Goal: Task Accomplishment & Management: Use online tool/utility

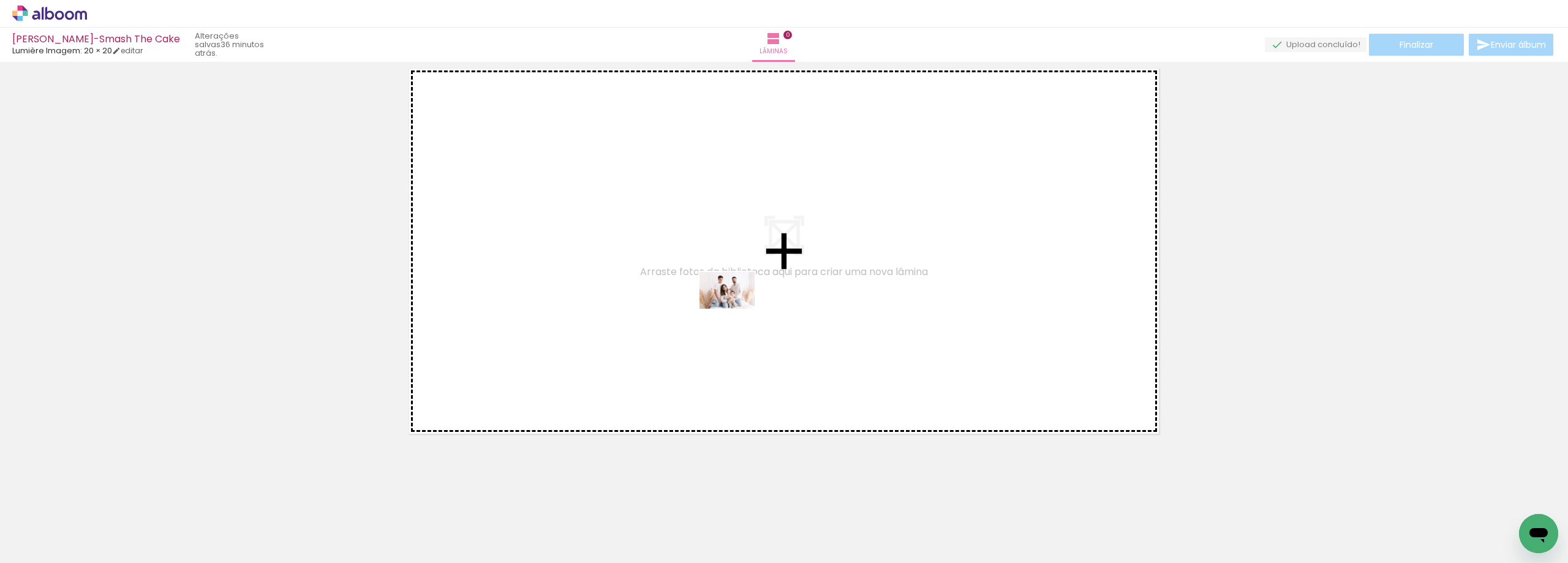
drag, startPoint x: 128, startPoint y: 523, endPoint x: 736, endPoint y: 309, distance: 644.6
click at [736, 309] on quentale-workspace at bounding box center [784, 282] width 1568 height 563
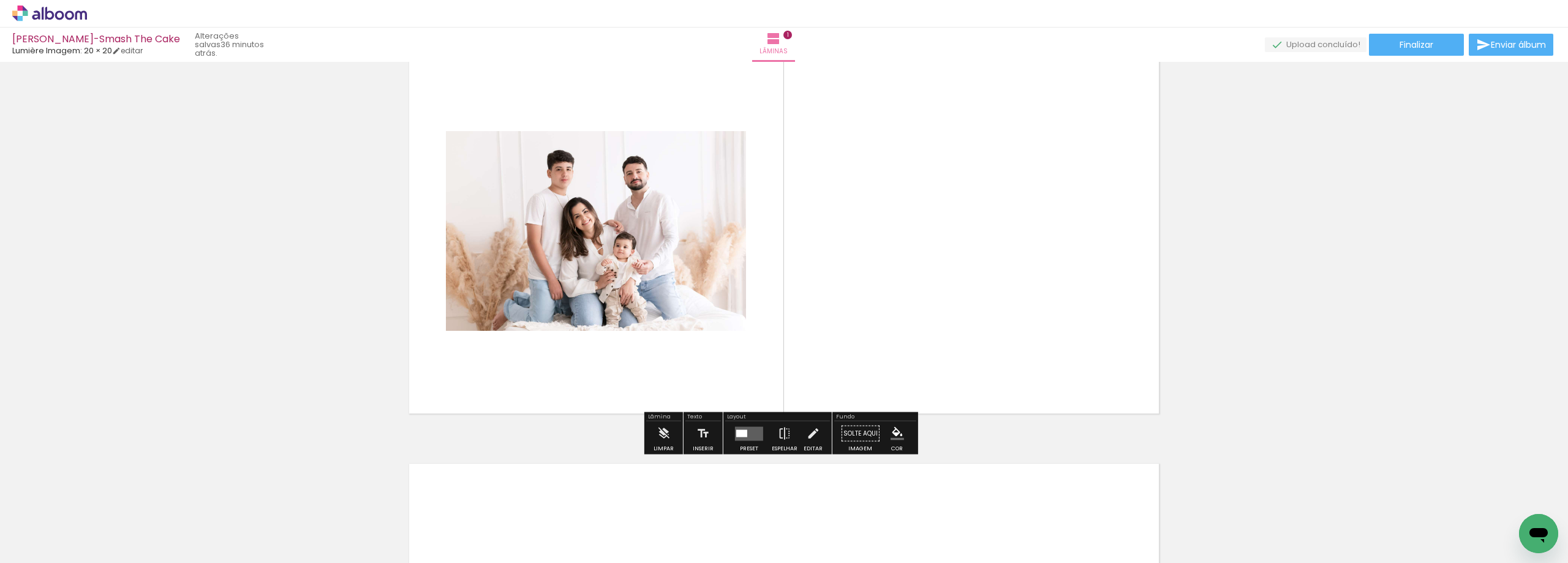
scroll to position [77, 0]
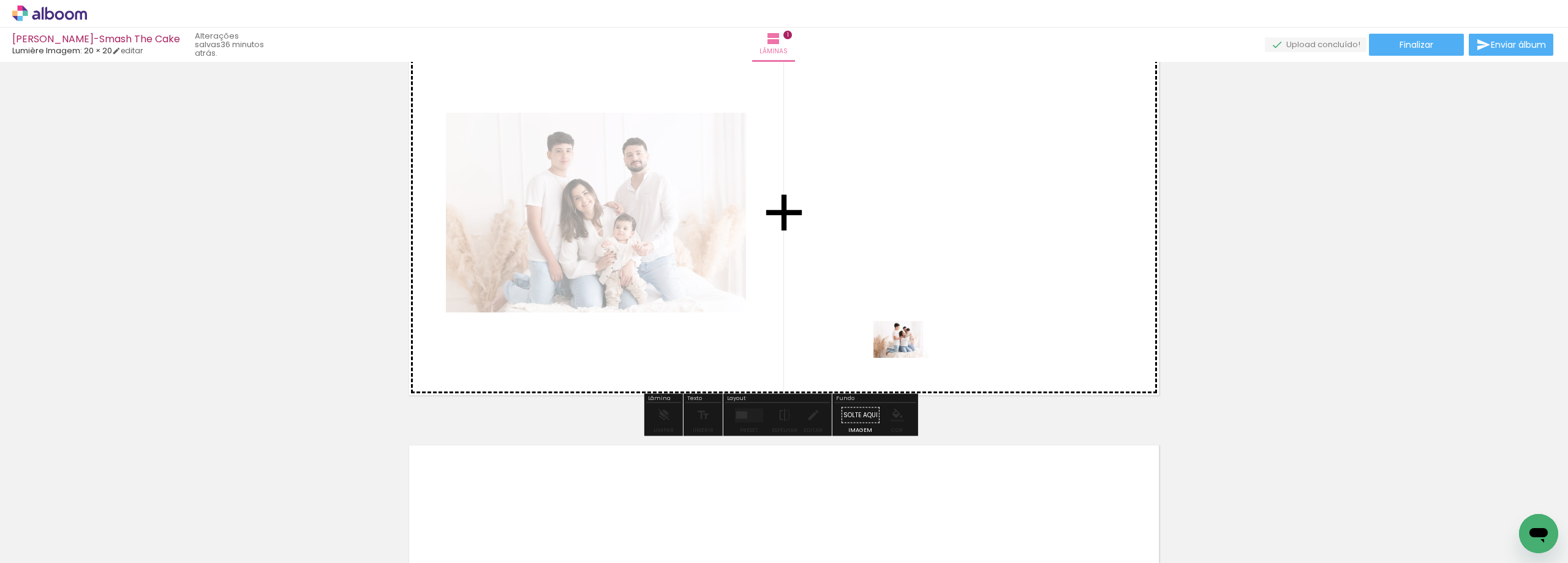
drag, startPoint x: 459, startPoint y: 478, endPoint x: 910, endPoint y: 358, distance: 466.7
click at [910, 358] on quentale-workspace at bounding box center [784, 282] width 1568 height 563
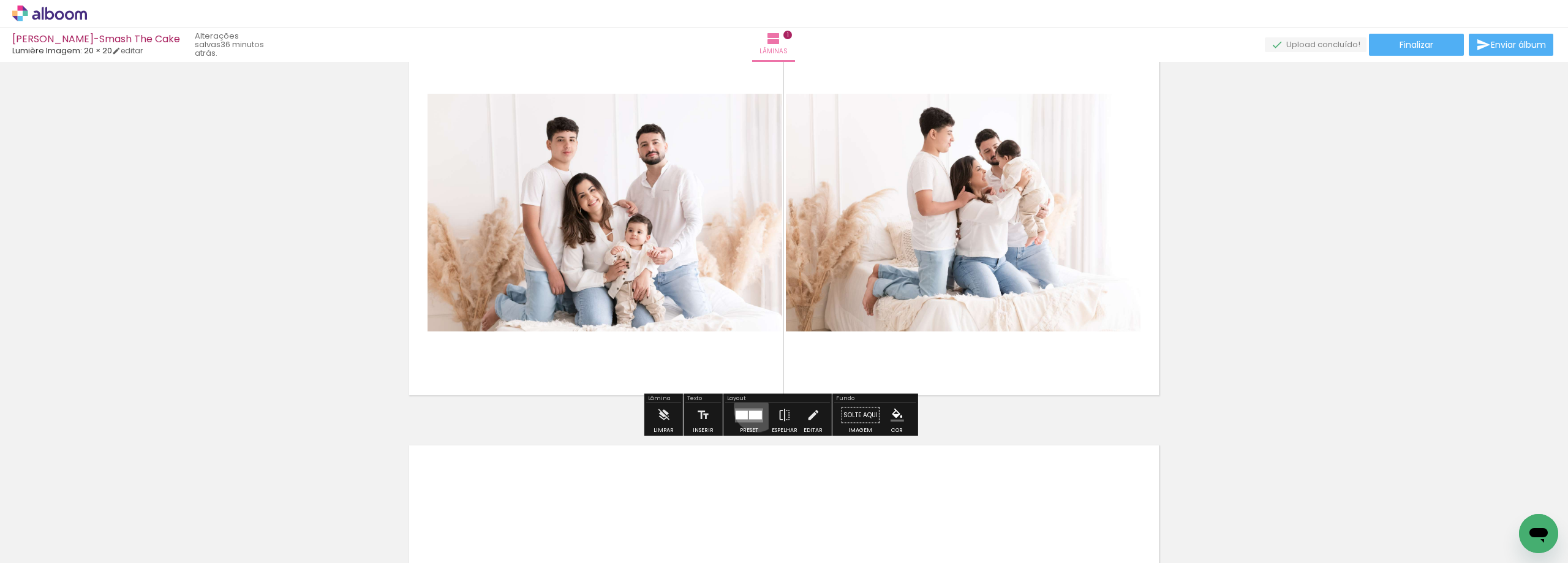
click at [754, 409] on quentale-layouter at bounding box center [749, 415] width 28 height 14
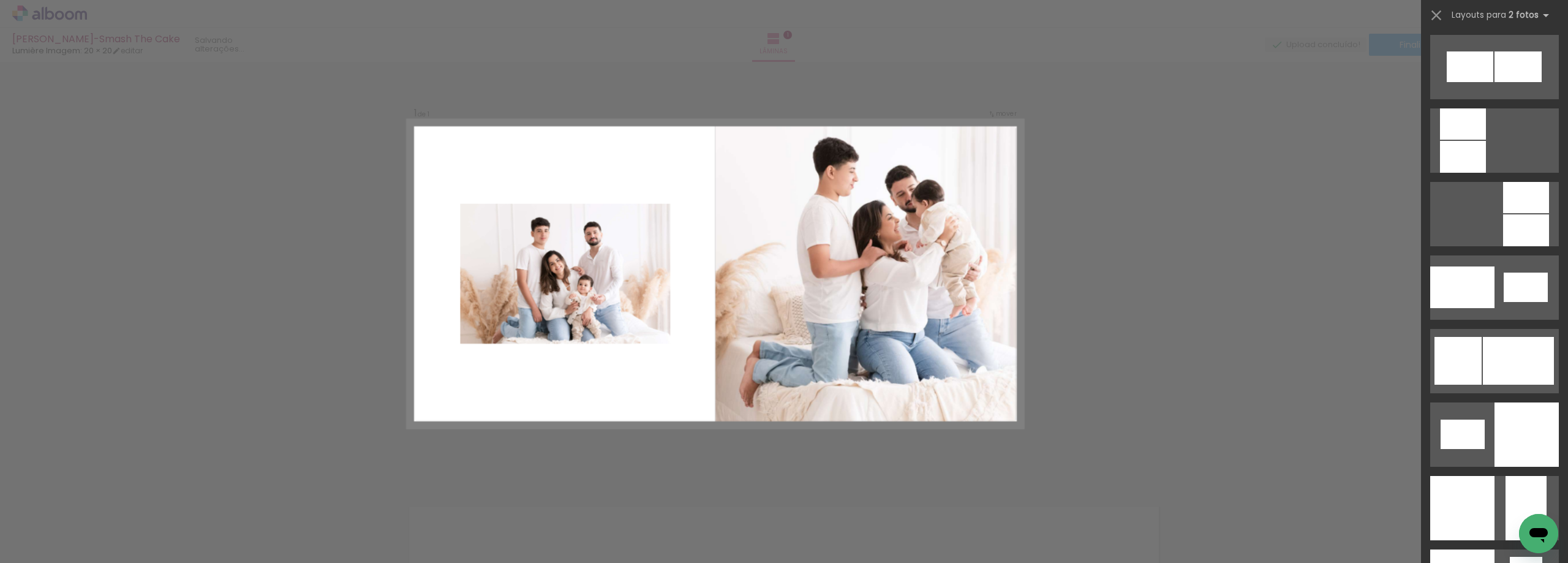
scroll to position [1348, 0]
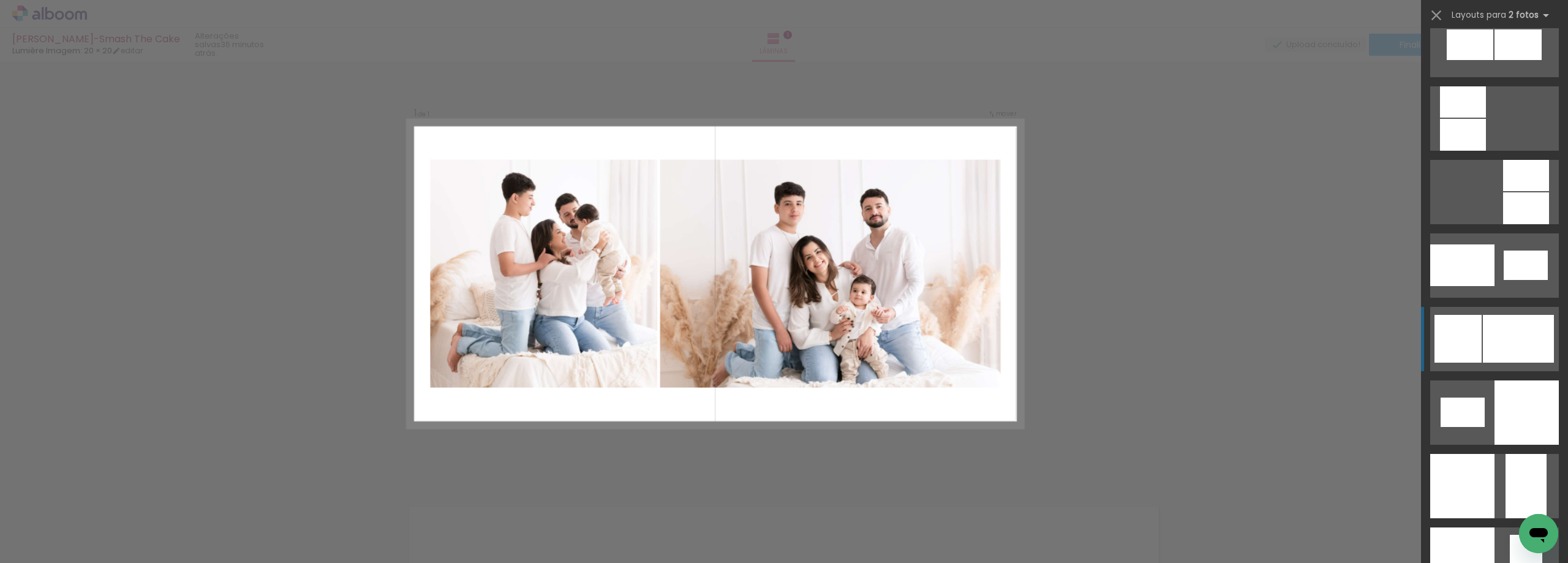
click at [1523, 321] on div at bounding box center [1518, 339] width 71 height 48
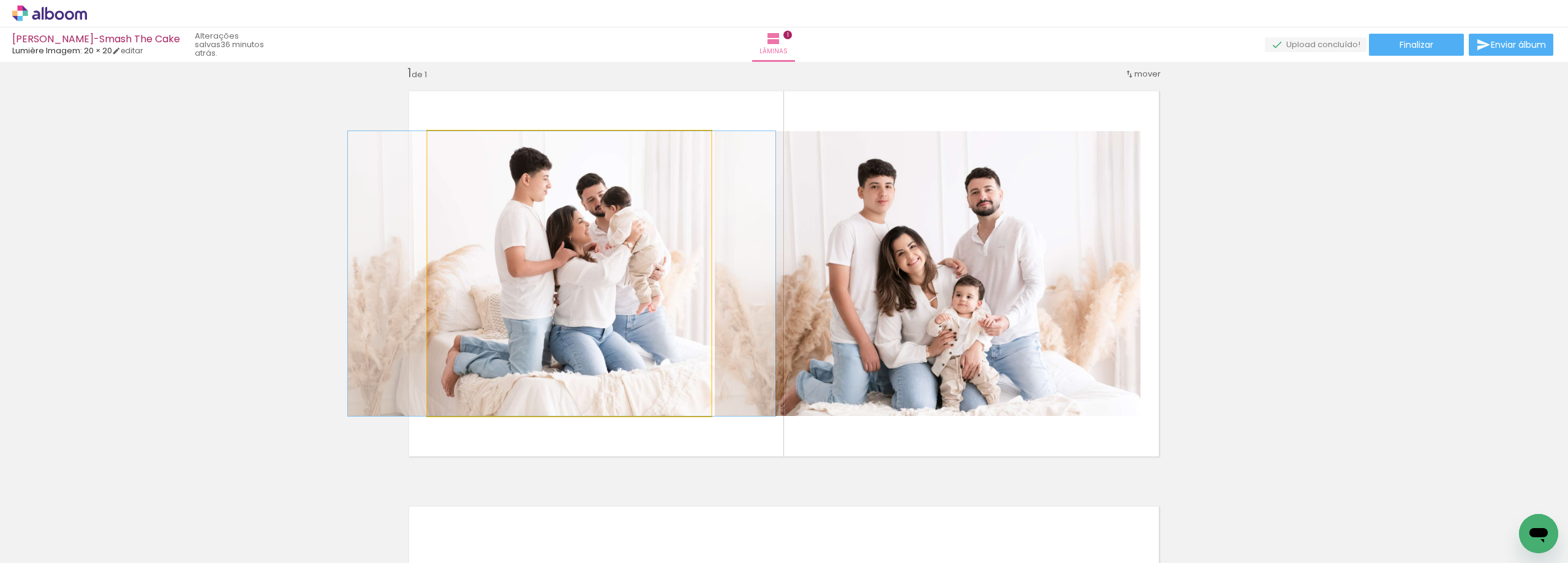
drag, startPoint x: 632, startPoint y: 323, endPoint x: 625, endPoint y: 324, distance: 7.1
click at [645, 343] on quentale-photo at bounding box center [569, 273] width 283 height 285
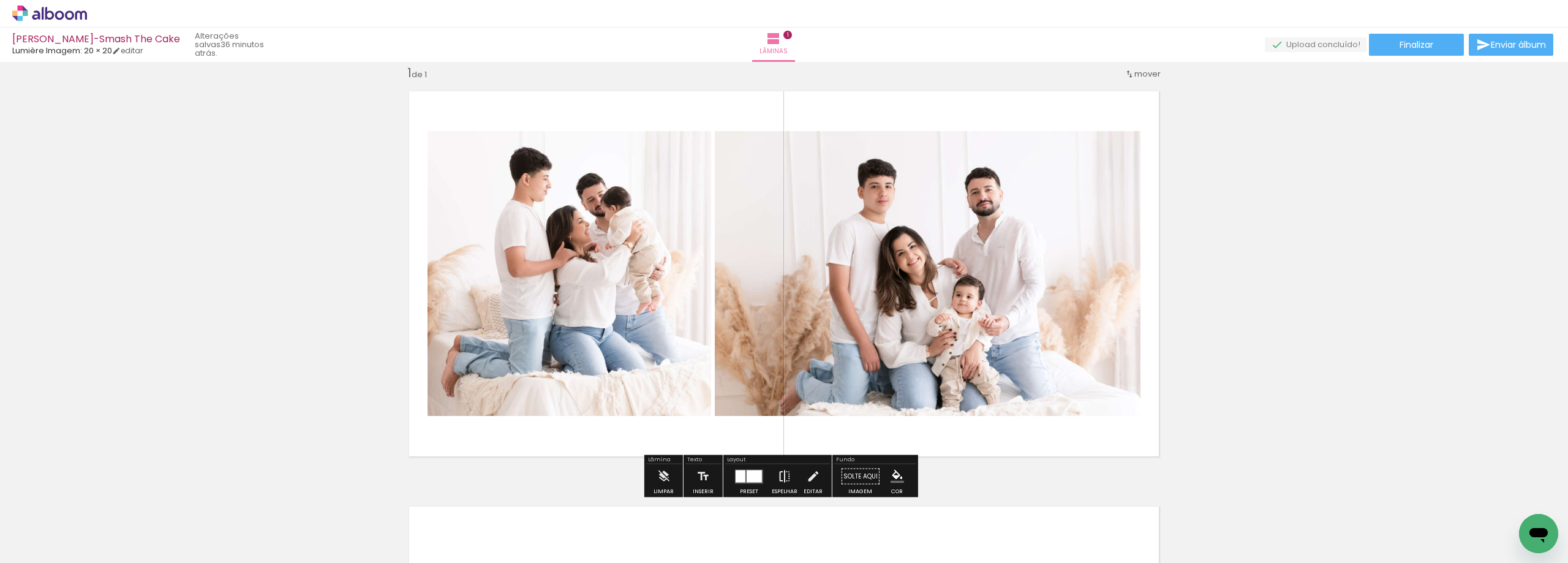
click at [780, 468] on iron-icon at bounding box center [785, 477] width 14 height 25
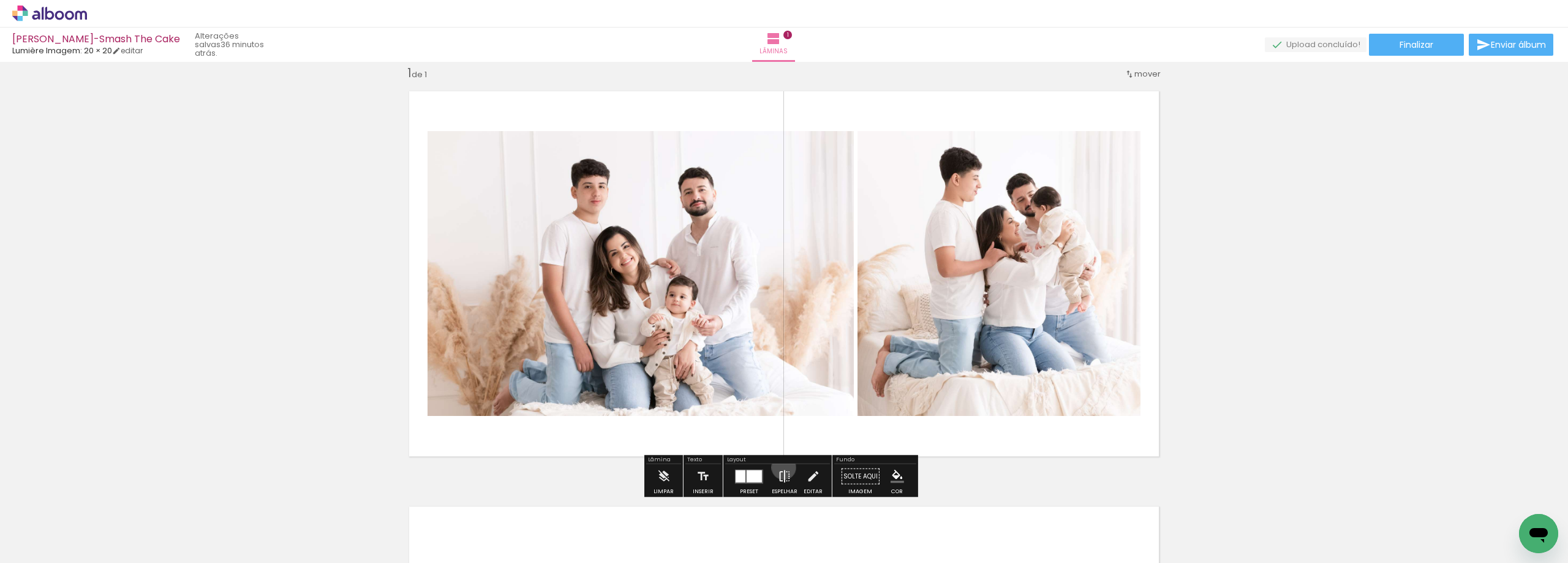
click at [781, 468] on iron-icon at bounding box center [785, 477] width 14 height 25
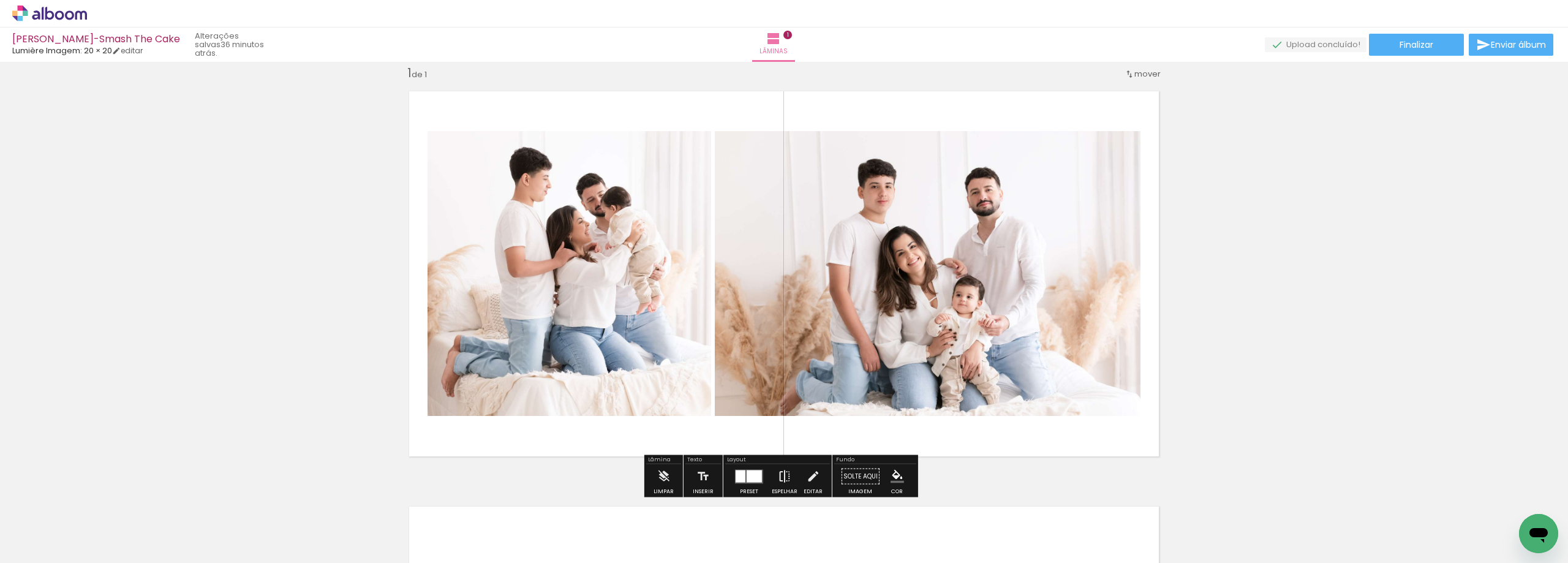
click at [782, 470] on iron-icon at bounding box center [785, 477] width 14 height 25
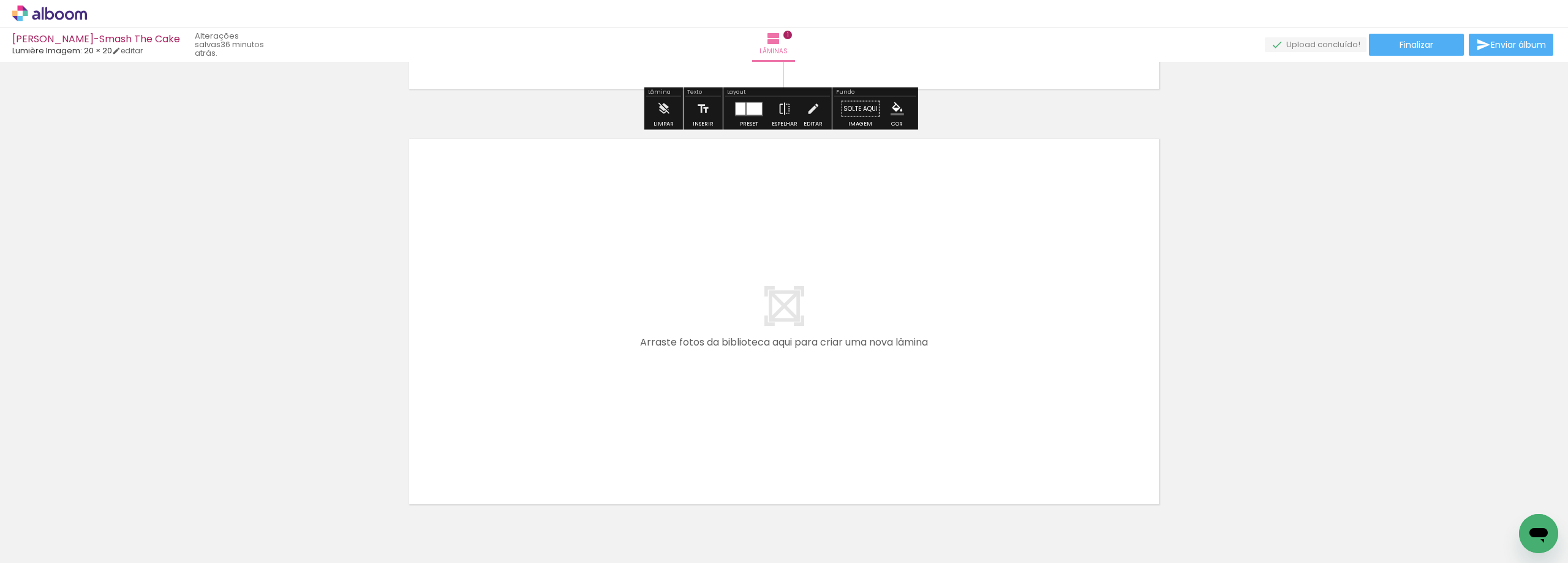
scroll to position [445, 0]
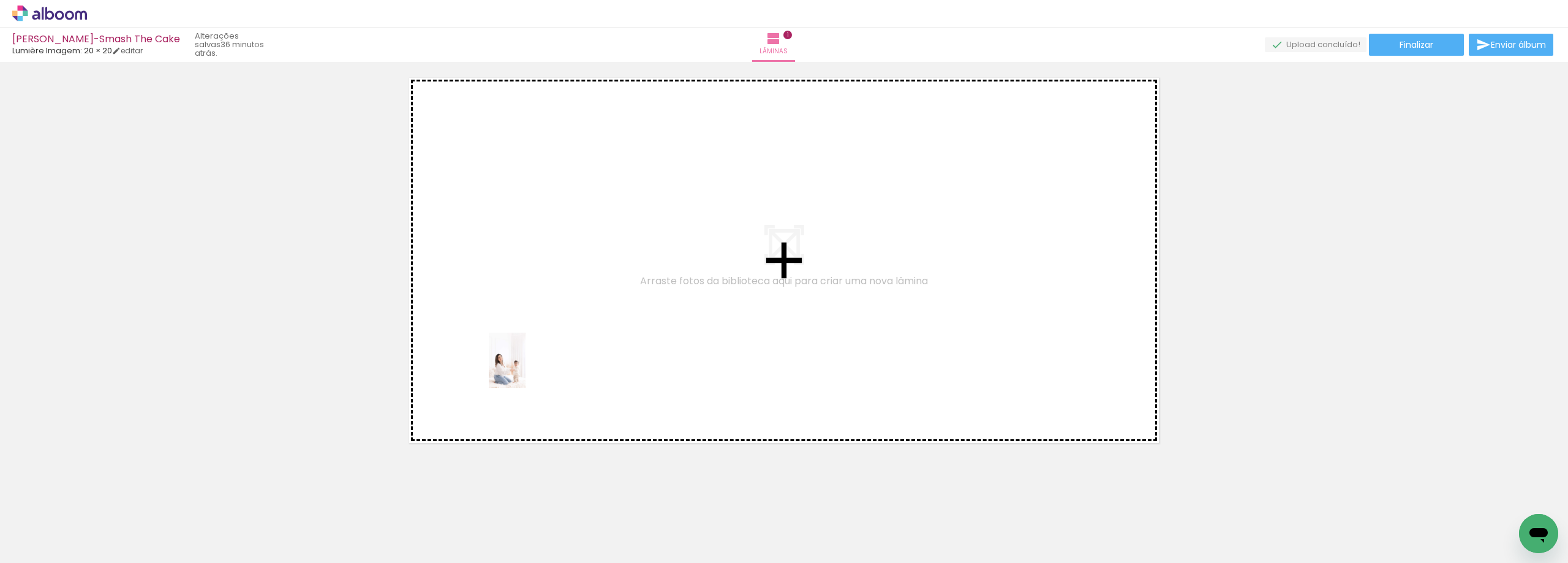
drag, startPoint x: 260, startPoint y: 539, endPoint x: 526, endPoint y: 369, distance: 315.7
click at [526, 369] on quentale-workspace at bounding box center [784, 282] width 1568 height 563
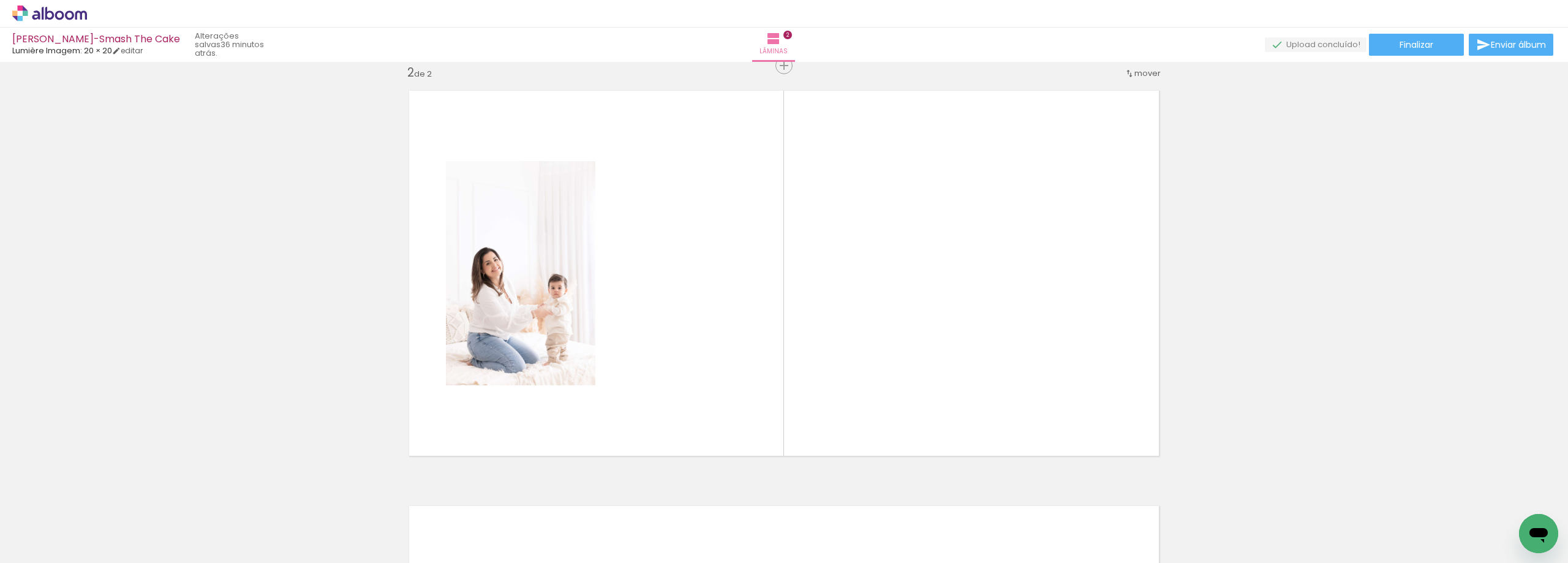
scroll to position [431, 0]
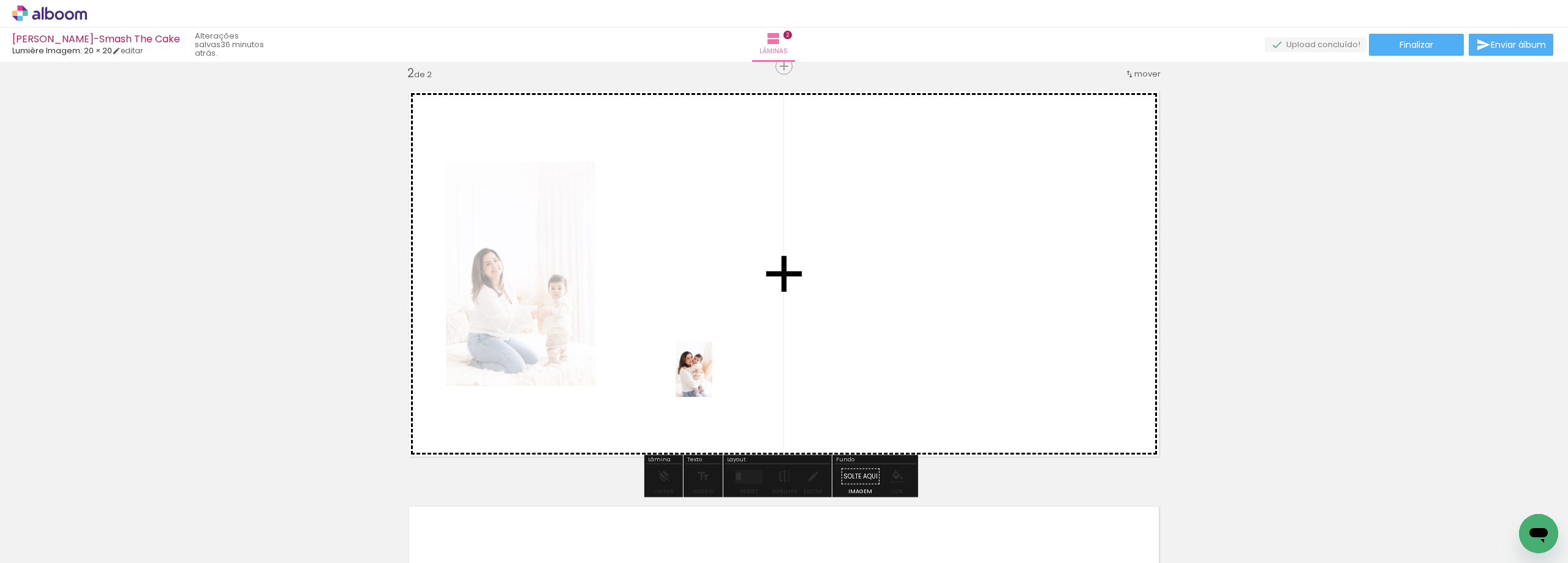
drag, startPoint x: 345, startPoint y: 523, endPoint x: 712, endPoint y: 379, distance: 394.2
click at [712, 379] on quentale-workspace at bounding box center [784, 282] width 1568 height 563
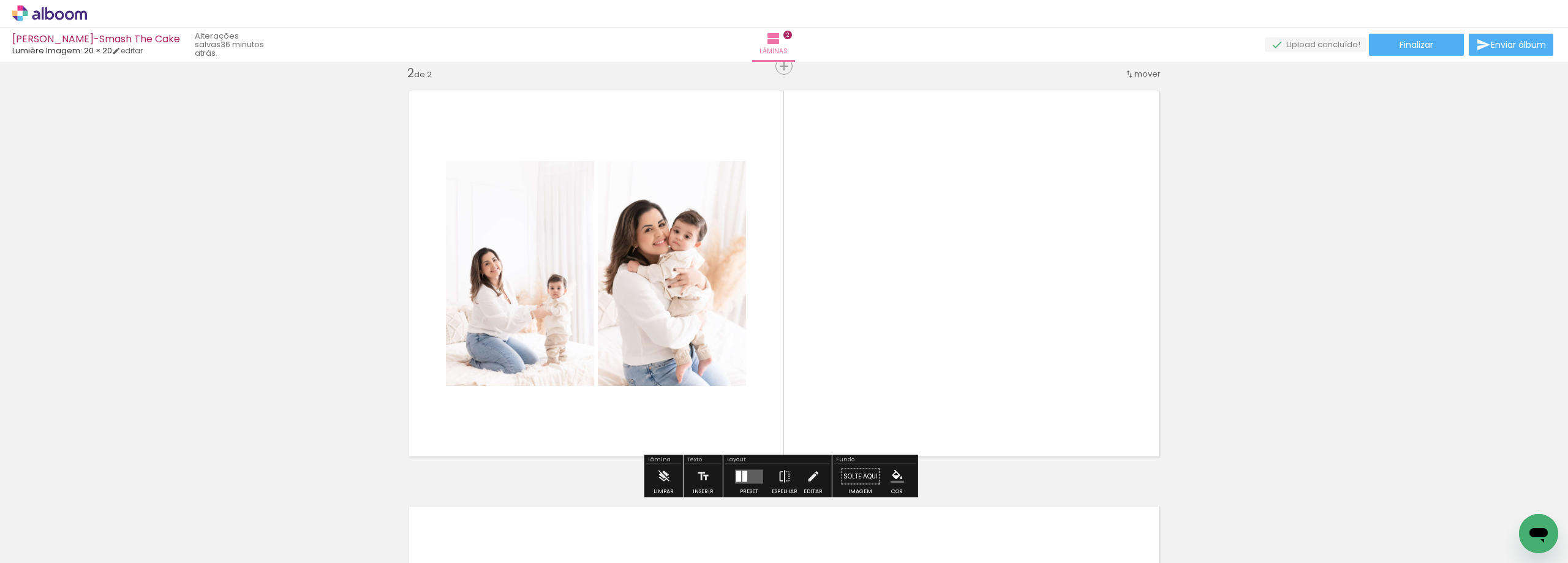
click at [747, 472] on quentale-layouter at bounding box center [749, 476] width 28 height 14
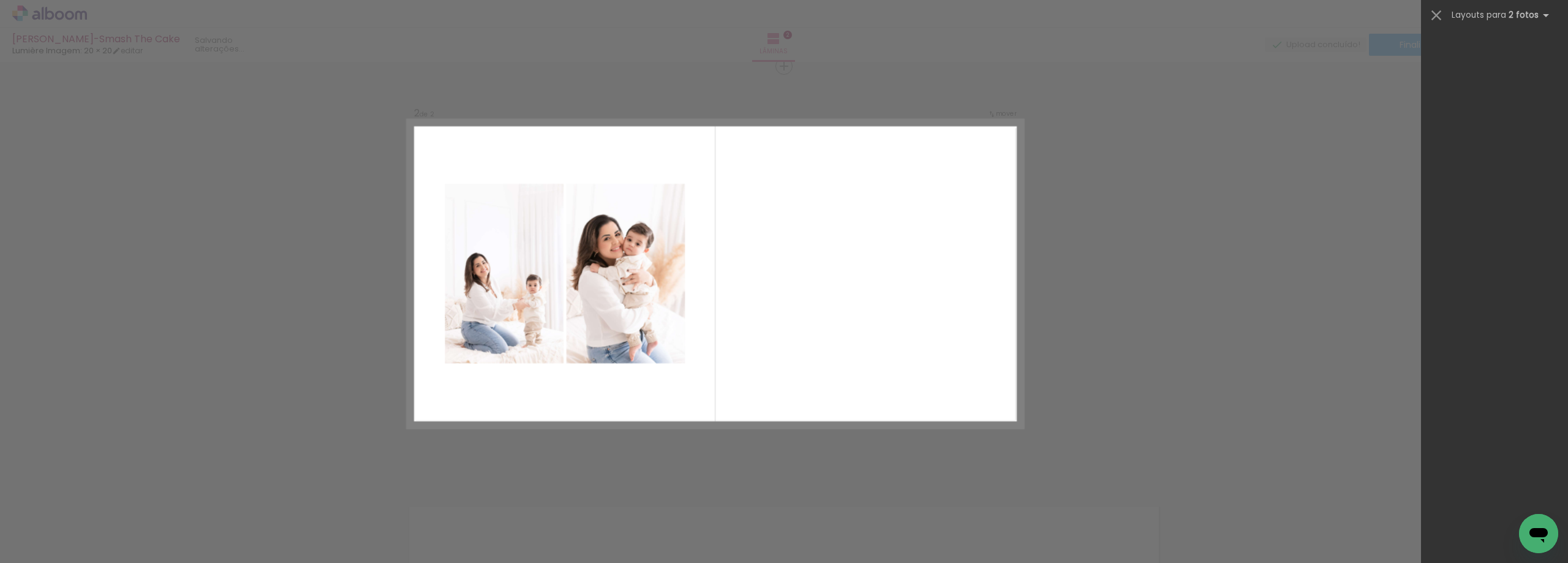
scroll to position [0, 0]
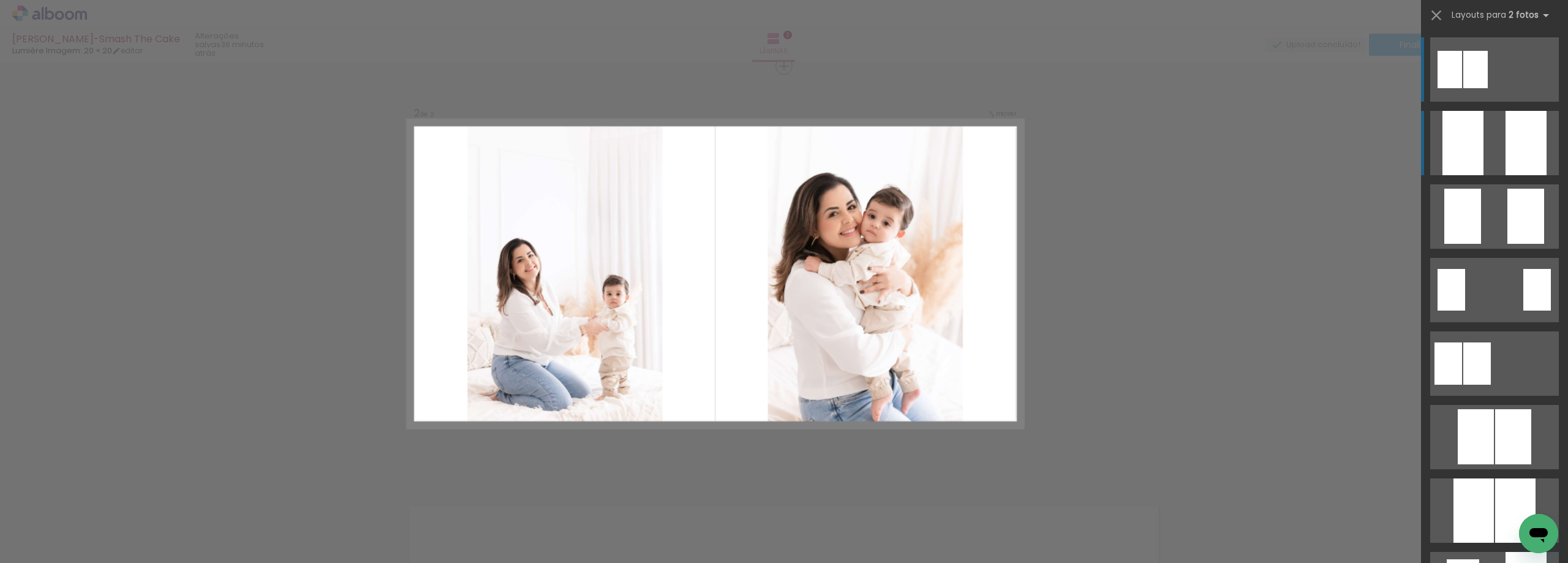
click at [1518, 136] on div at bounding box center [1526, 143] width 41 height 64
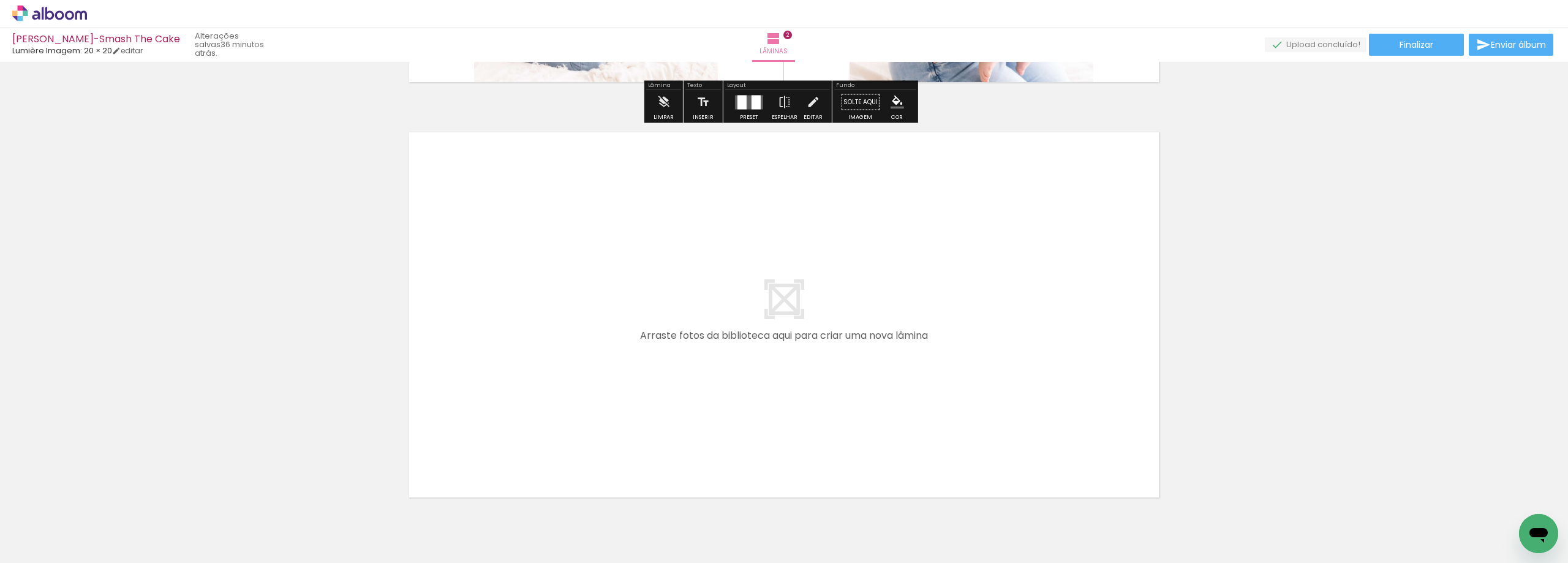
scroll to position [870, 0]
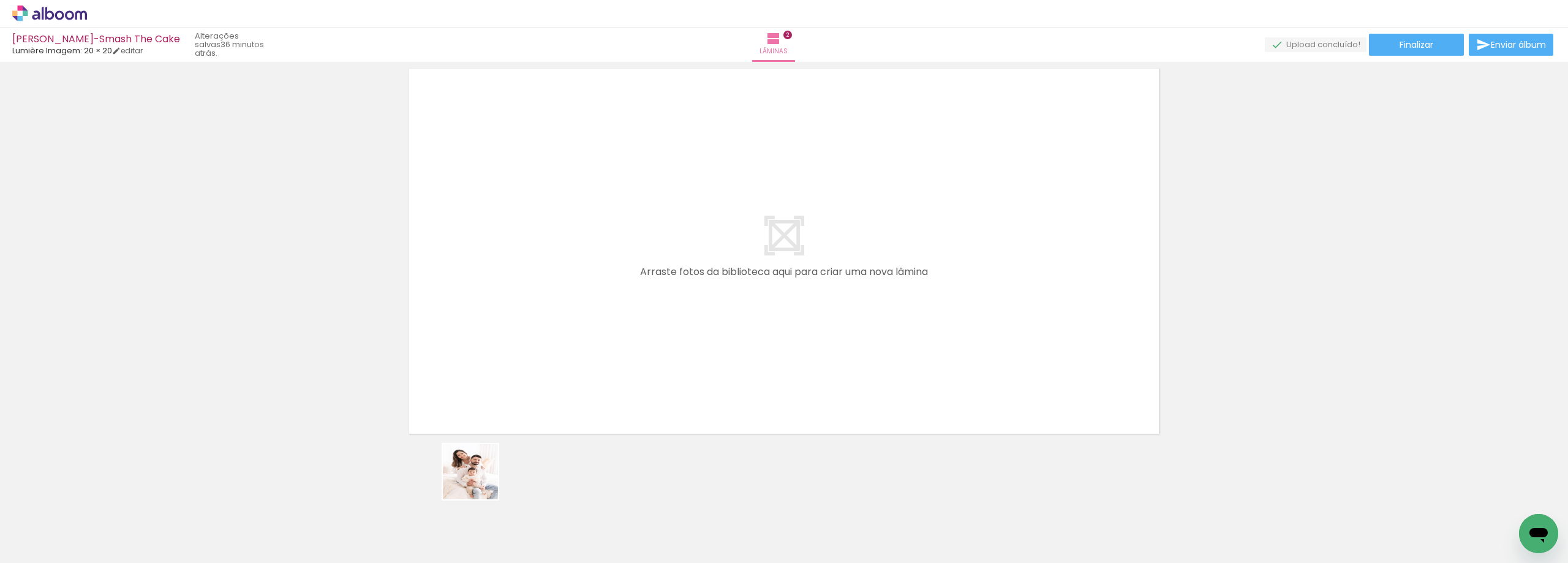
drag, startPoint x: 480, startPoint y: 481, endPoint x: 549, endPoint y: 474, distance: 69.4
click at [767, 286] on quentale-workspace at bounding box center [784, 282] width 1568 height 563
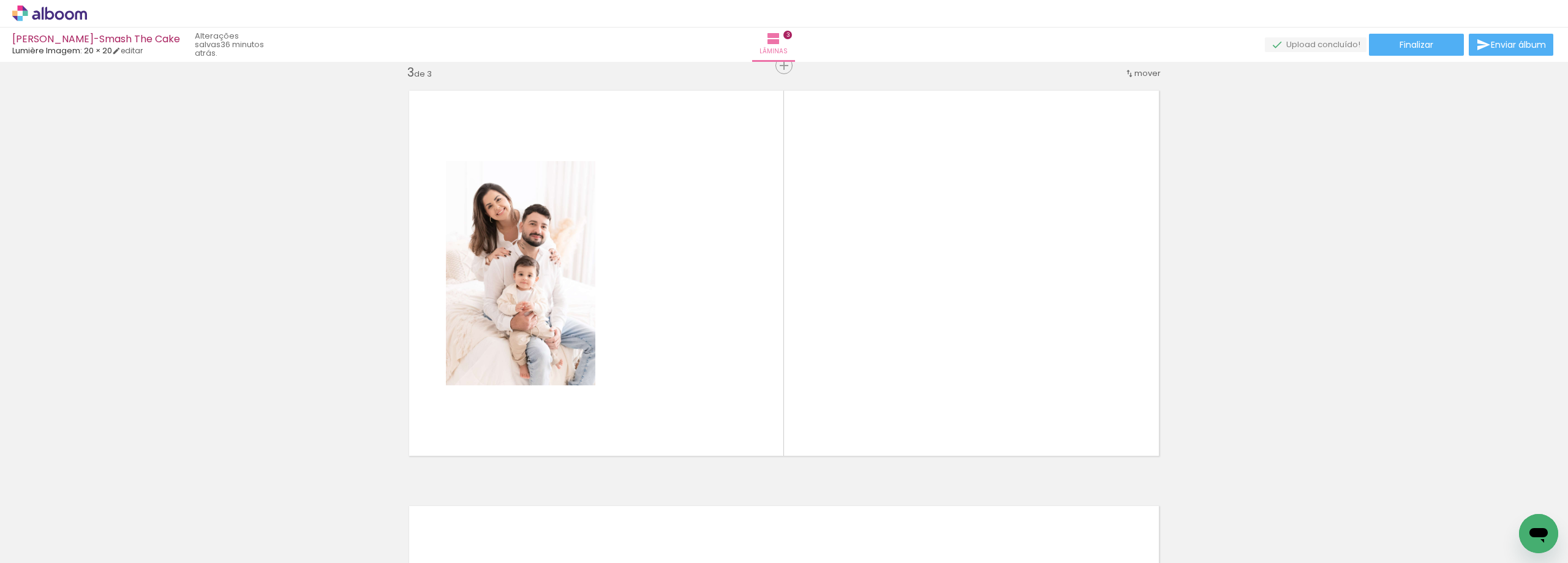
scroll to position [847, 0]
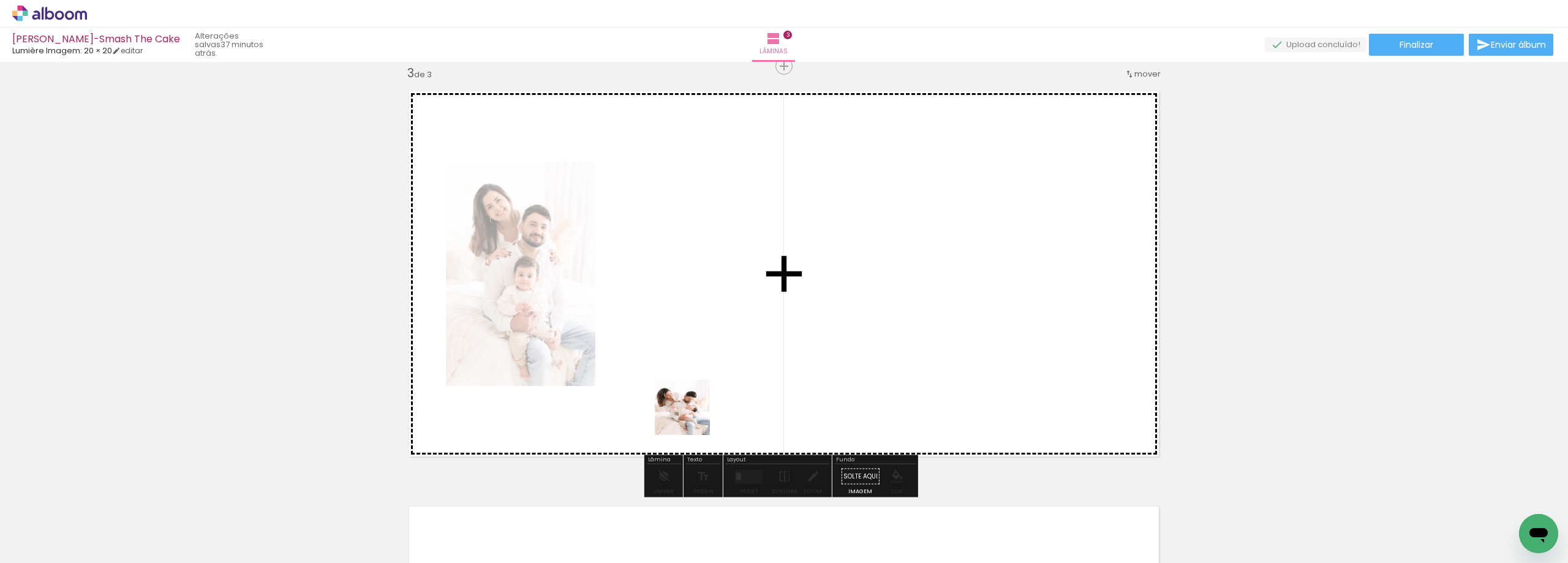
drag, startPoint x: 492, startPoint y: 524, endPoint x: 830, endPoint y: 361, distance: 375.3
click at [877, 328] on quentale-workspace at bounding box center [784, 282] width 1568 height 563
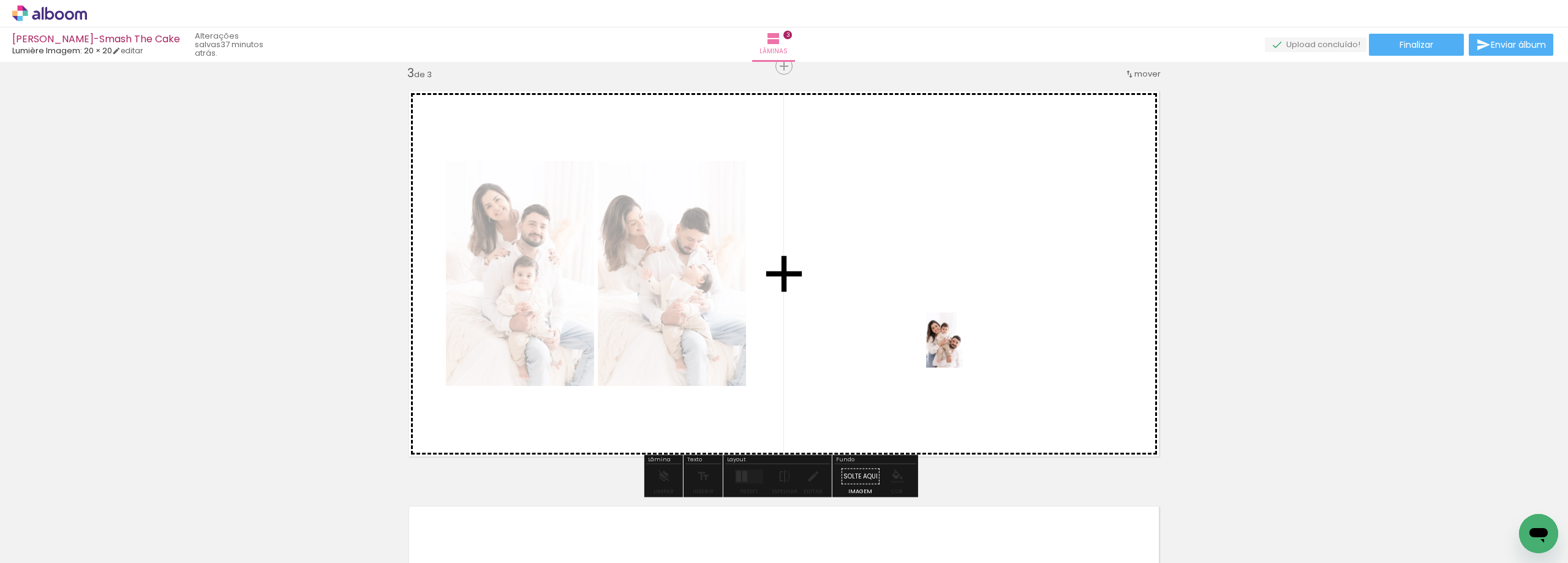
drag, startPoint x: 552, startPoint y: 529, endPoint x: 963, endPoint y: 350, distance: 448.3
click at [963, 350] on quentale-workspace at bounding box center [784, 282] width 1568 height 563
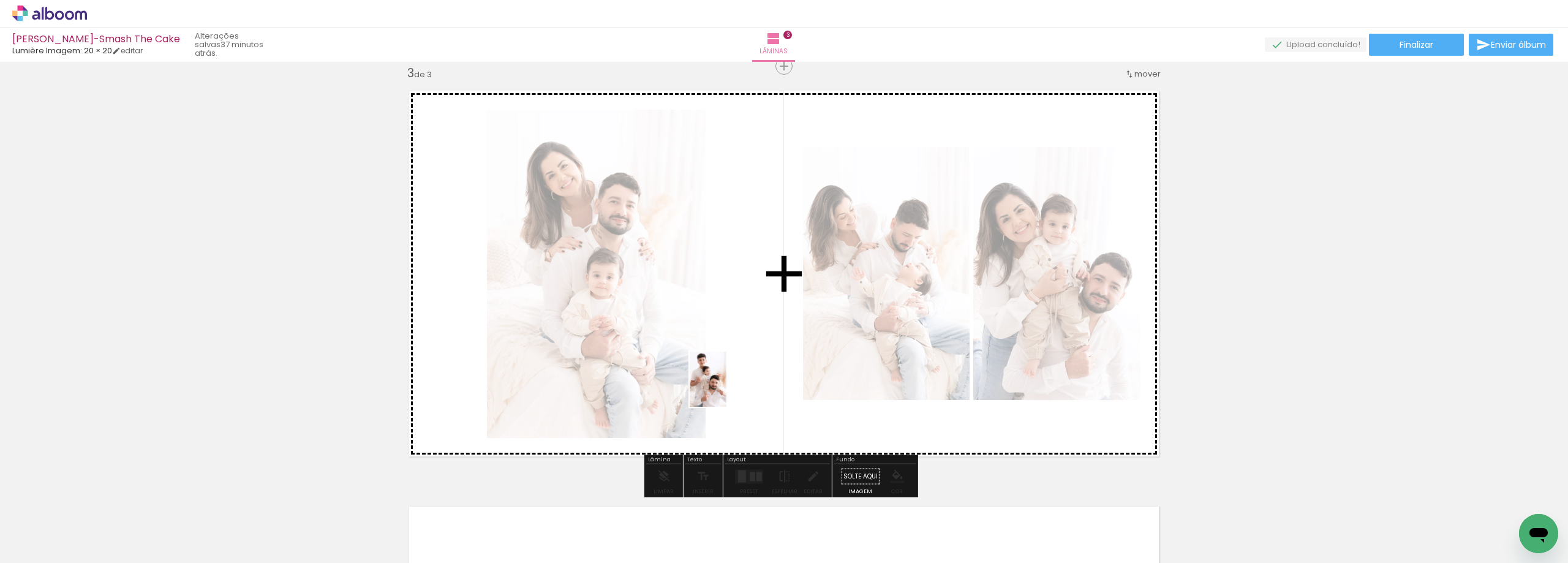
drag, startPoint x: 599, startPoint y: 531, endPoint x: 726, endPoint y: 388, distance: 191.3
click at [726, 388] on quentale-workspace at bounding box center [784, 282] width 1568 height 563
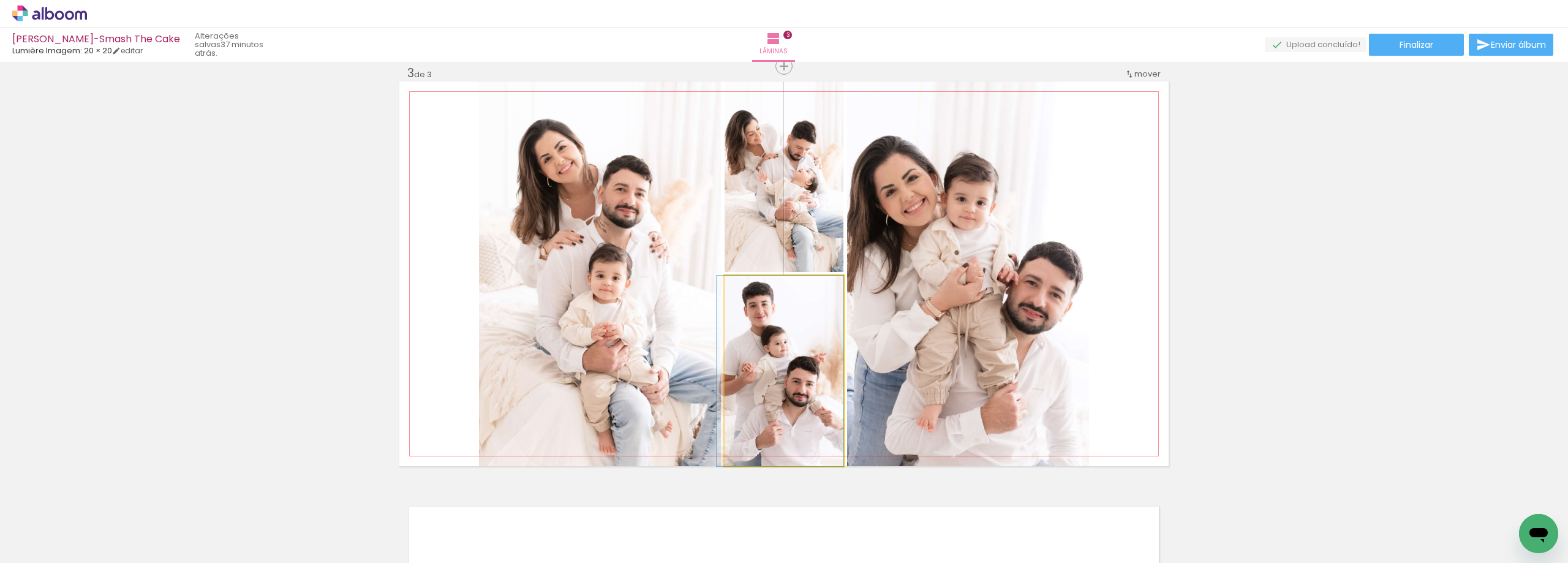
drag, startPoint x: 790, startPoint y: 387, endPoint x: 779, endPoint y: 387, distance: 11.0
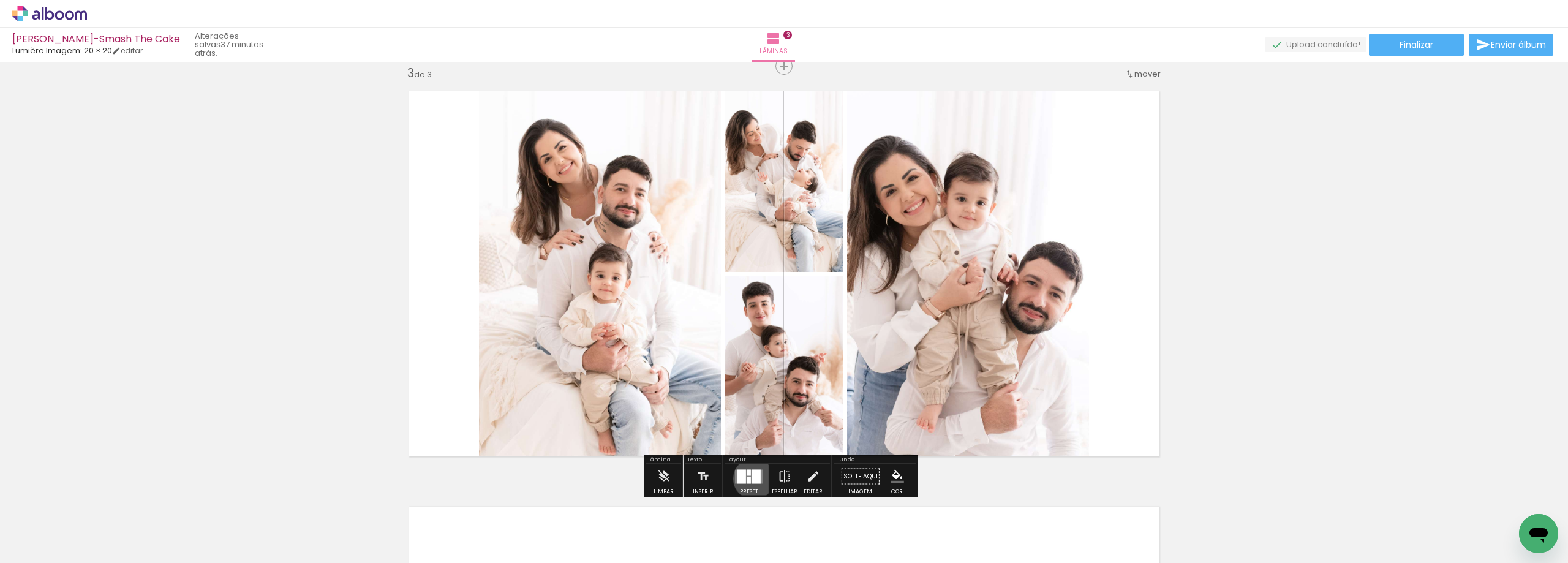
click at [752, 478] on div at bounding box center [756, 476] width 9 height 14
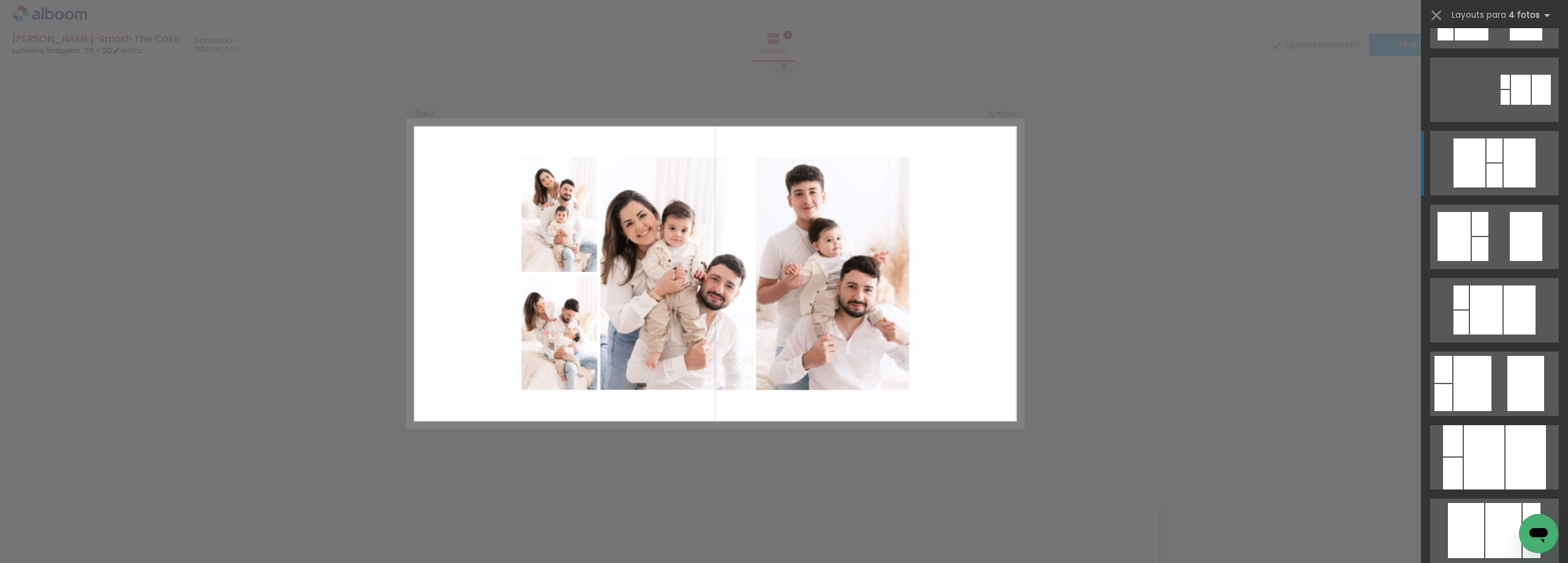
scroll to position [245, 0]
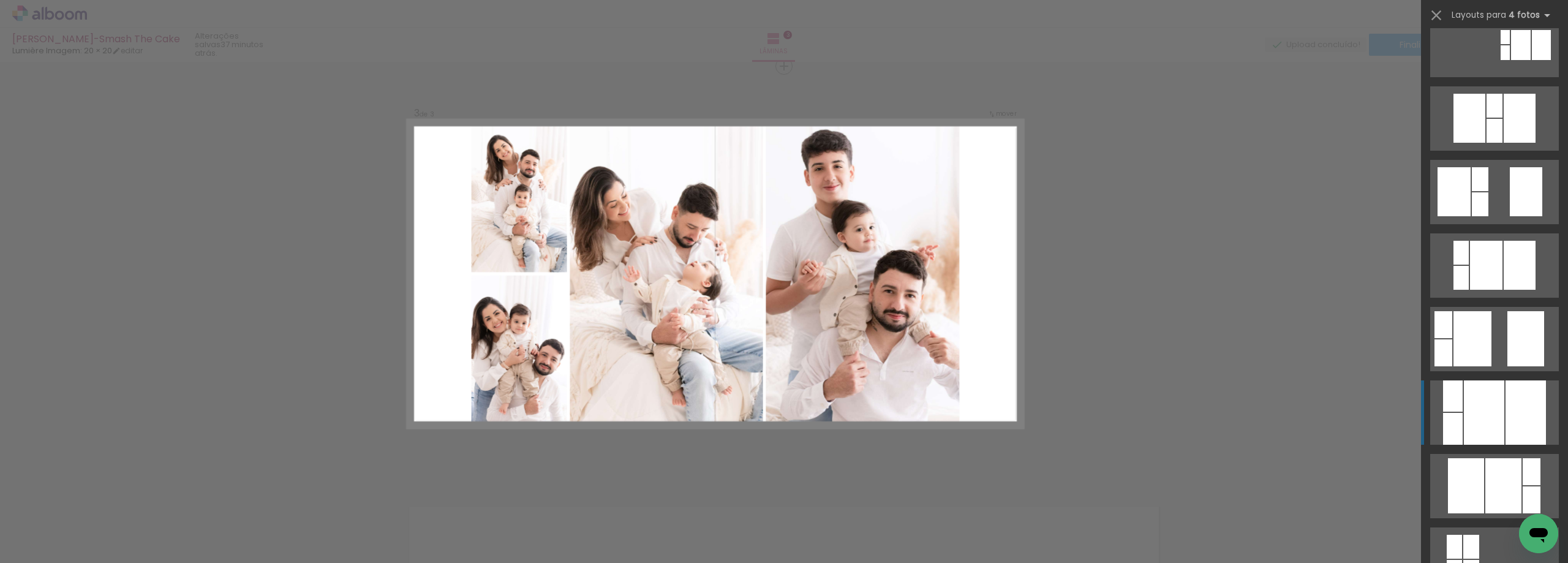
click at [1493, 398] on div at bounding box center [1484, 412] width 40 height 64
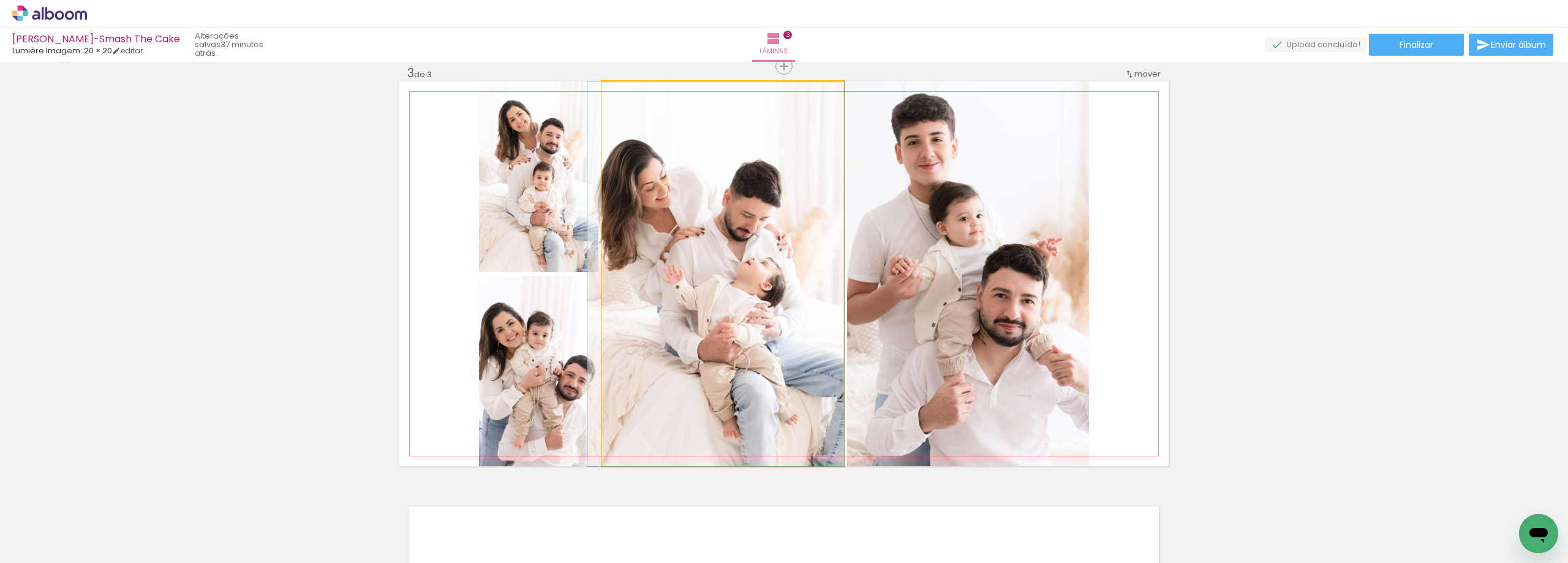
drag, startPoint x: 787, startPoint y: 240, endPoint x: 774, endPoint y: 241, distance: 13.0
click at [803, 246] on quentale-photo at bounding box center [723, 274] width 241 height 385
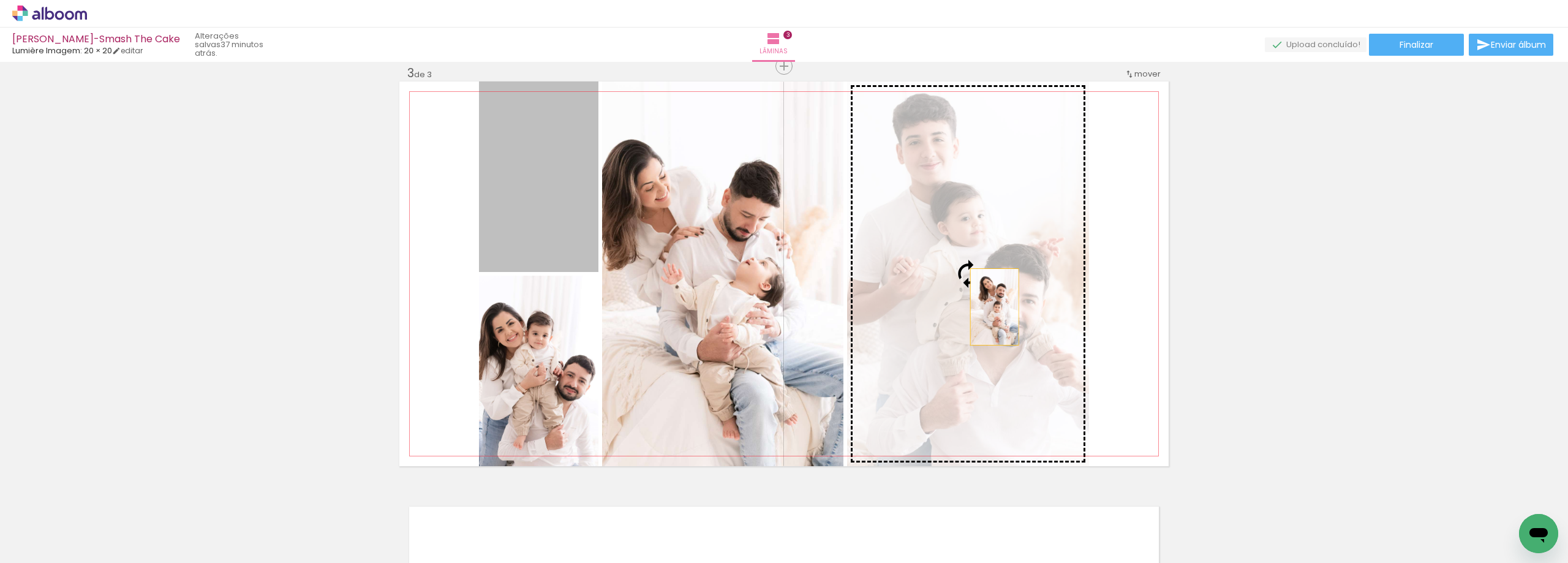
drag, startPoint x: 556, startPoint y: 216, endPoint x: 990, endPoint y: 307, distance: 443.4
click at [0, 0] on slot at bounding box center [0, 0] width 0 height 0
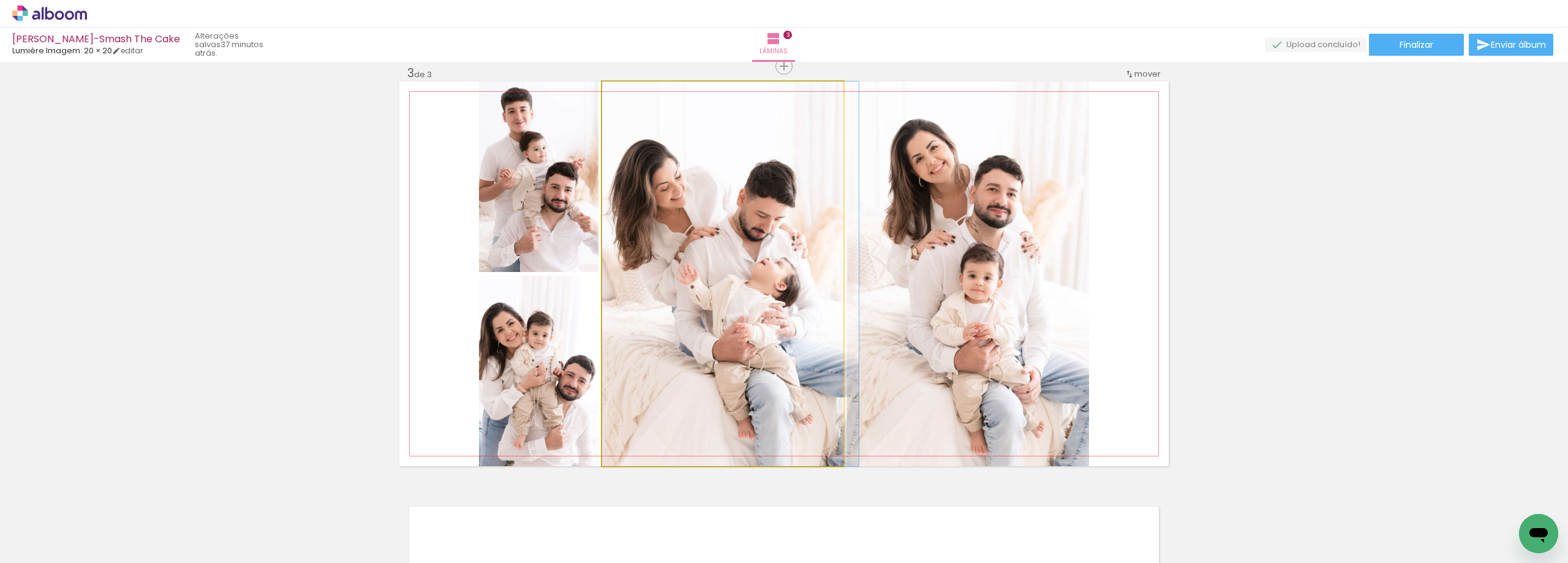
drag, startPoint x: 782, startPoint y: 347, endPoint x: 799, endPoint y: 347, distance: 17.0
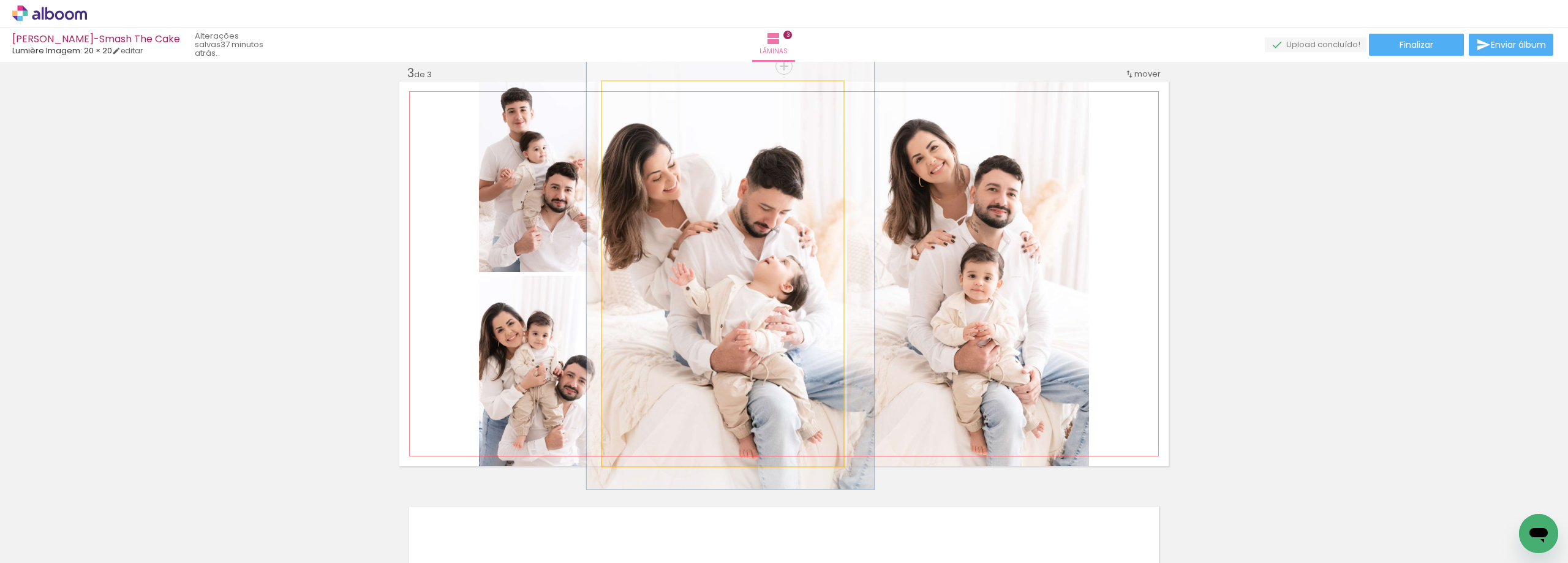
type paper-slider "112"
click at [635, 100] on div at bounding box center [636, 94] width 20 height 20
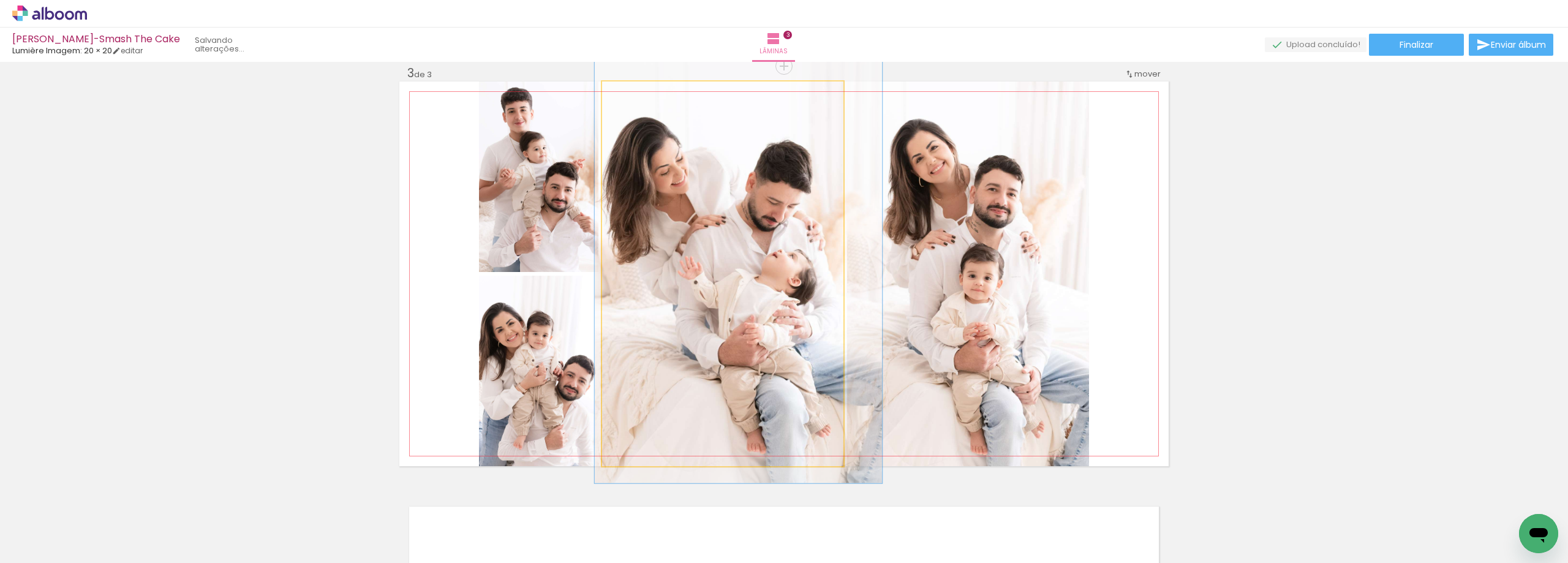
drag, startPoint x: 720, startPoint y: 194, endPoint x: 727, endPoint y: 188, distance: 9.2
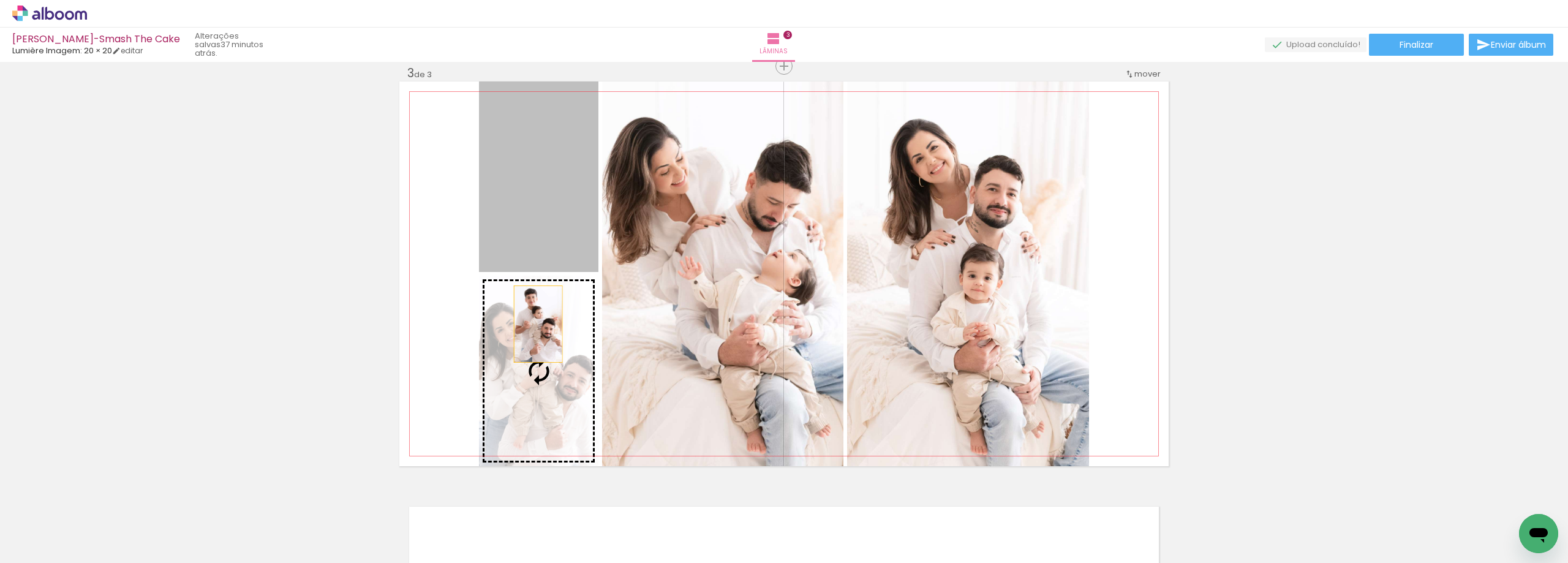
drag, startPoint x: 524, startPoint y: 183, endPoint x: 534, endPoint y: 337, distance: 154.3
click at [0, 0] on slot at bounding box center [0, 0] width 0 height 0
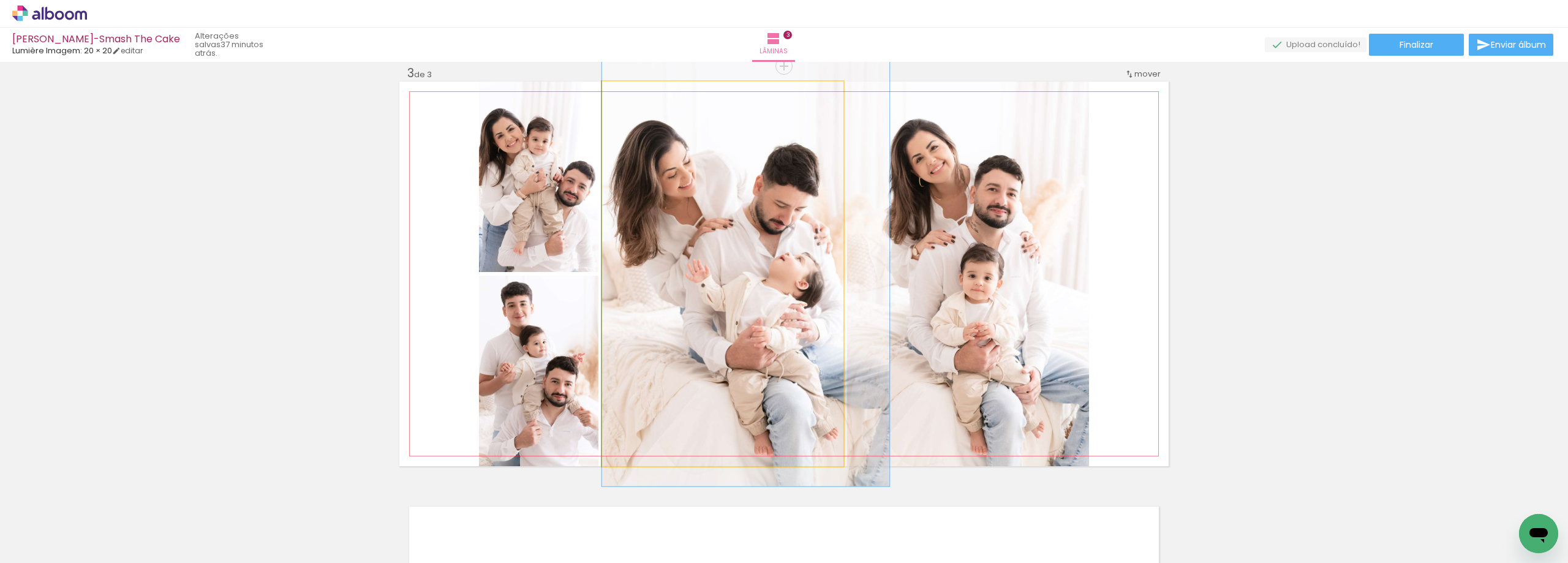
drag, startPoint x: 787, startPoint y: 333, endPoint x: 817, endPoint y: 337, distance: 30.3
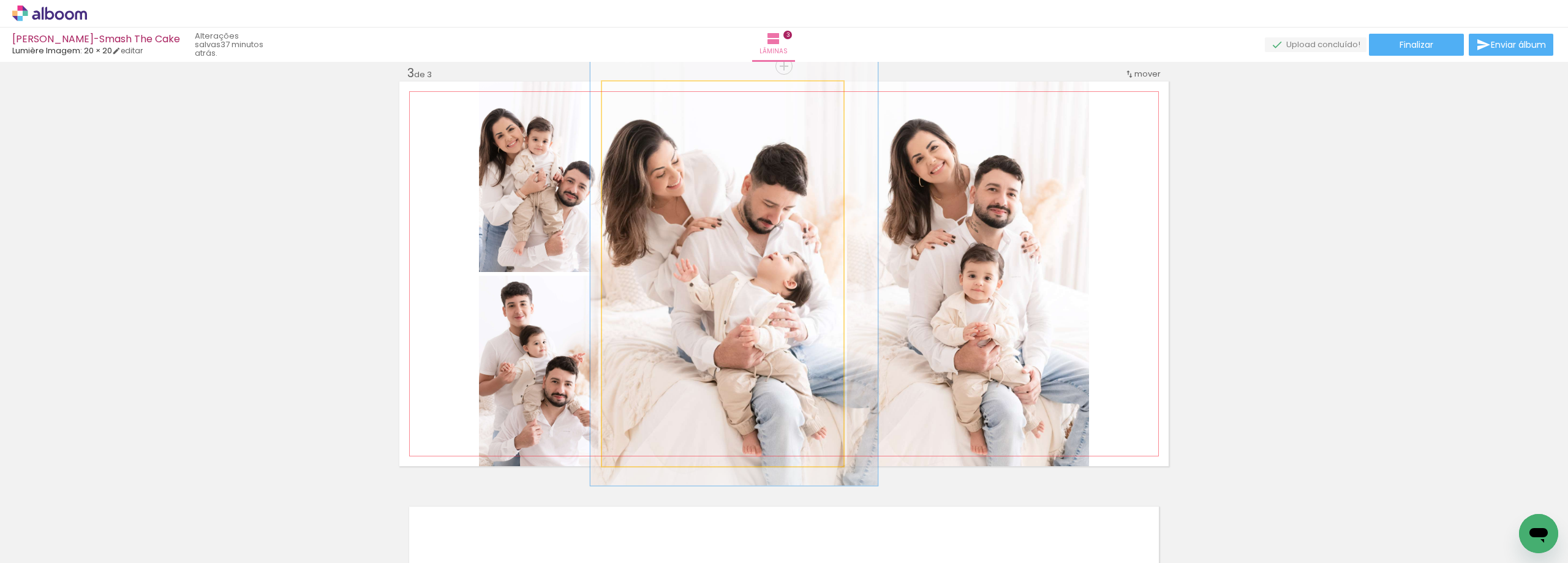
drag, startPoint x: 802, startPoint y: 331, endPoint x: 794, endPoint y: 331, distance: 8.0
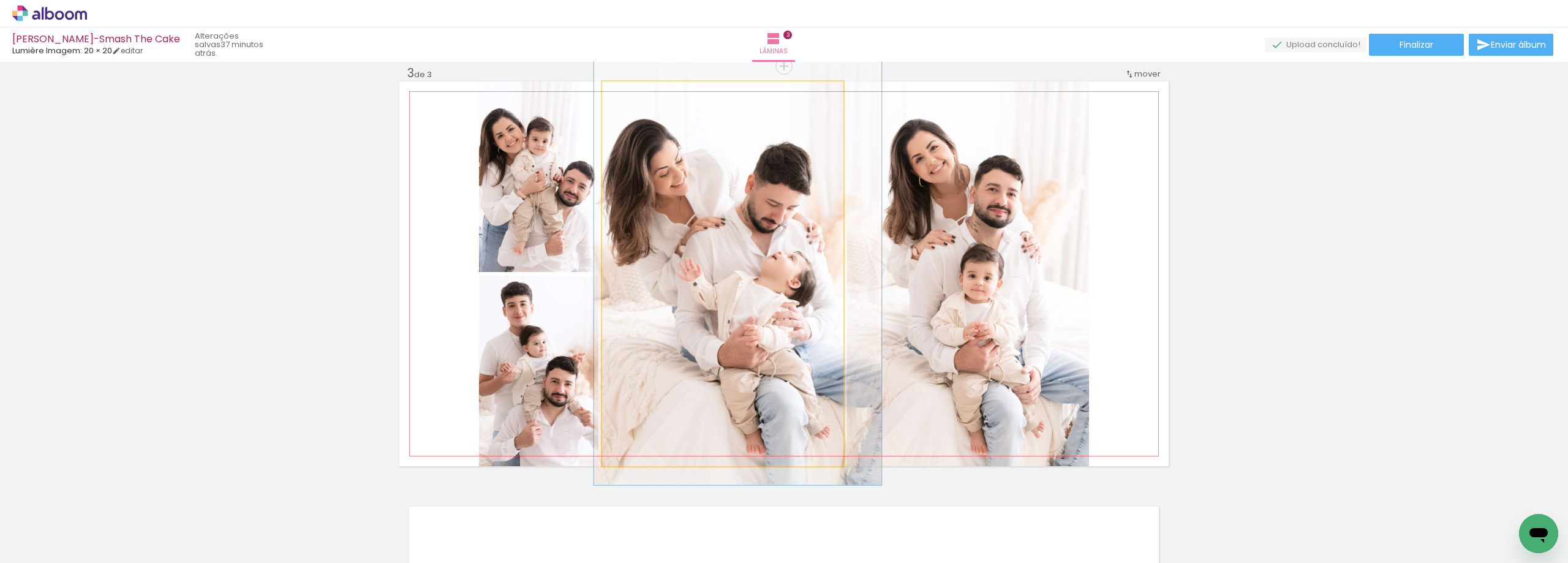
click at [798, 330] on quentale-photo at bounding box center [723, 274] width 241 height 385
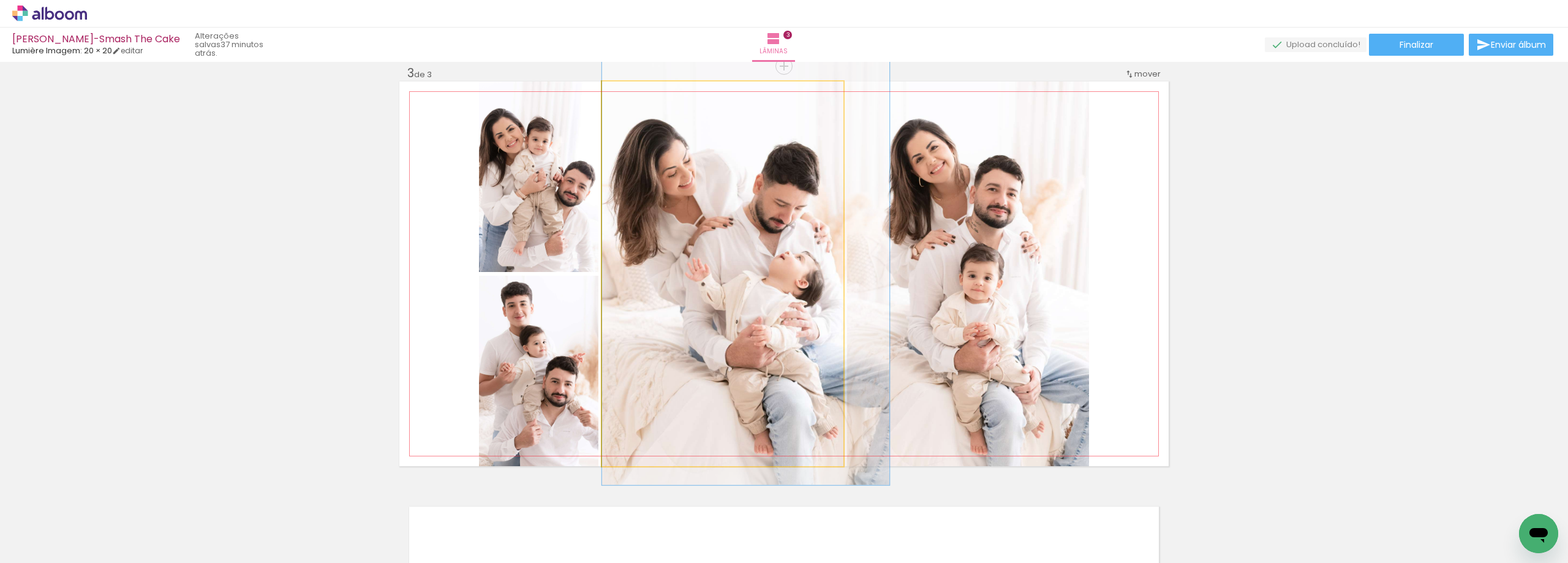
drag, startPoint x: 759, startPoint y: 330, endPoint x: 926, endPoint y: 335, distance: 167.1
click at [0, 0] on slot at bounding box center [0, 0] width 0 height 0
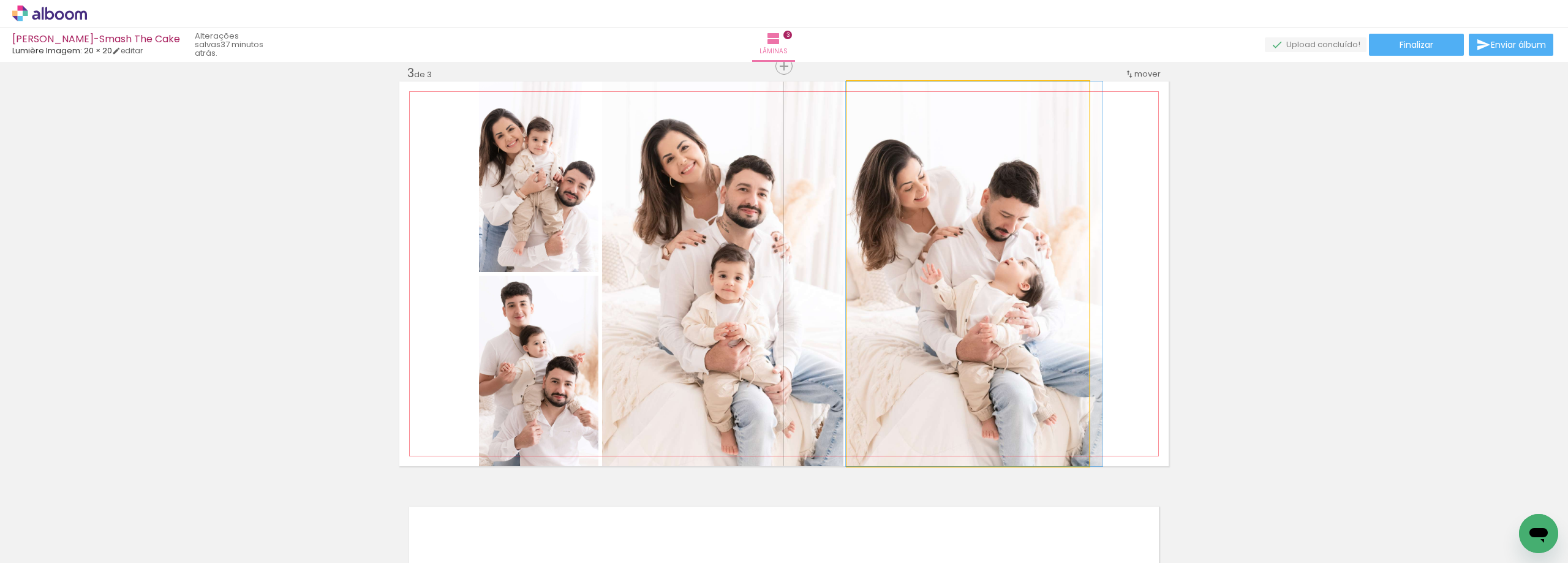
click at [905, 157] on quentale-photo at bounding box center [968, 274] width 242 height 385
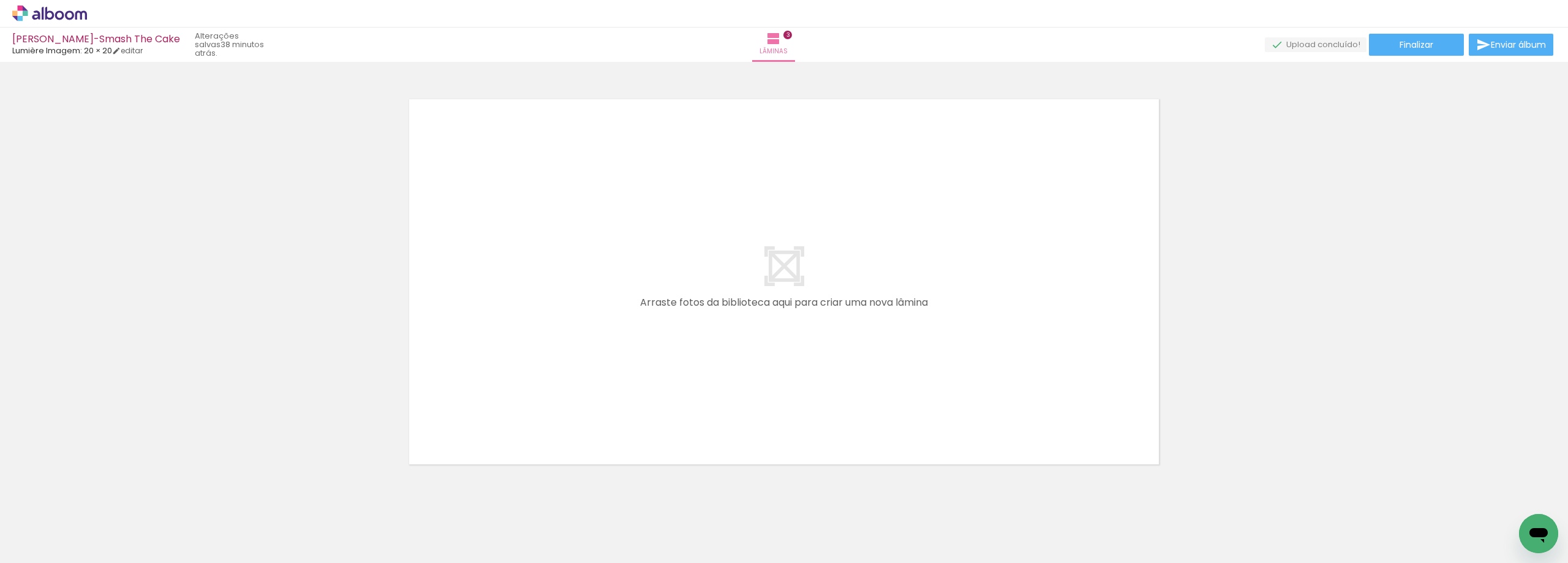
scroll to position [1285, 0]
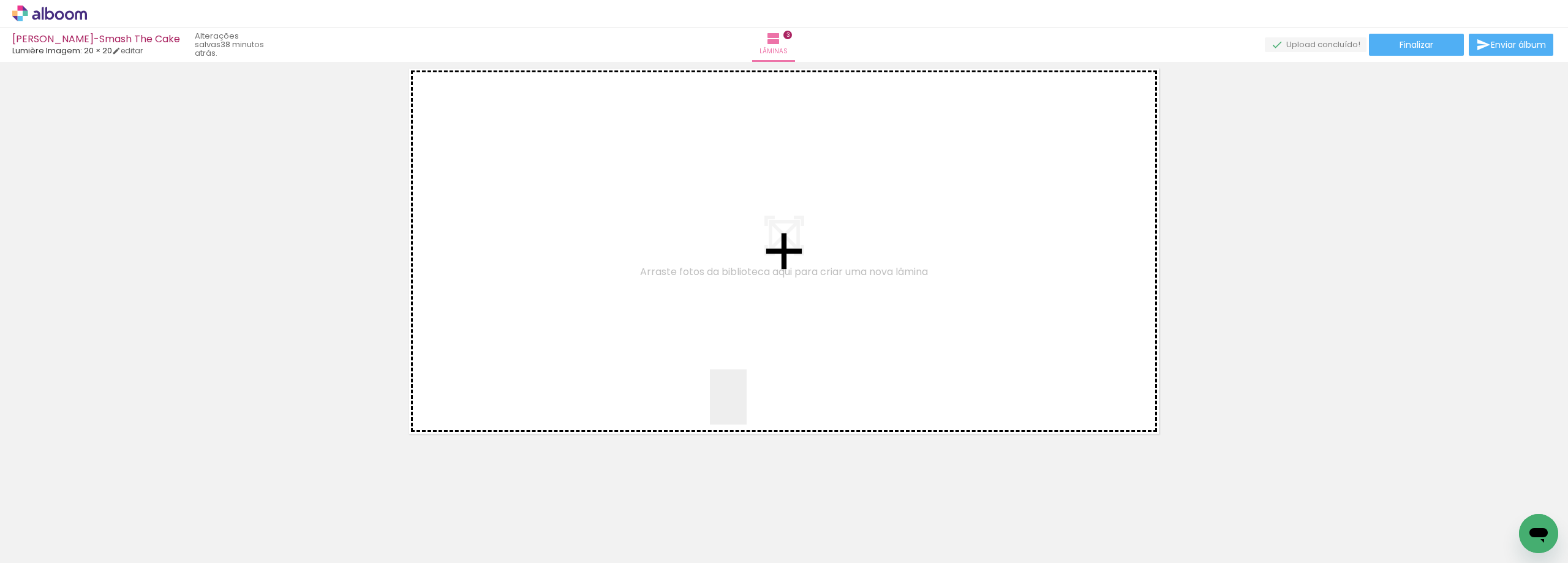
drag, startPoint x: 684, startPoint y: 528, endPoint x: 755, endPoint y: 462, distance: 96.9
click at [757, 363] on quentale-workspace at bounding box center [784, 282] width 1568 height 563
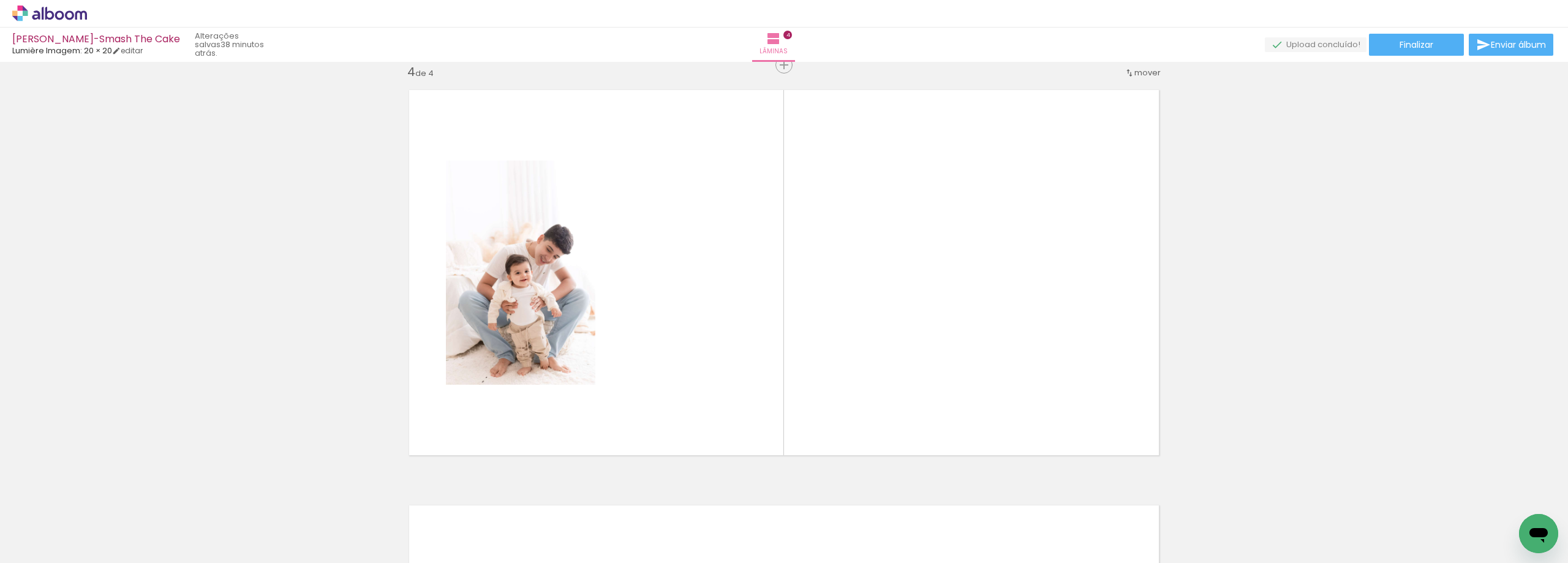
scroll to position [1262, 0]
drag, startPoint x: 793, startPoint y: 410, endPoint x: 808, endPoint y: 475, distance: 66.7
click at [803, 372] on quentale-workspace at bounding box center [784, 282] width 1568 height 563
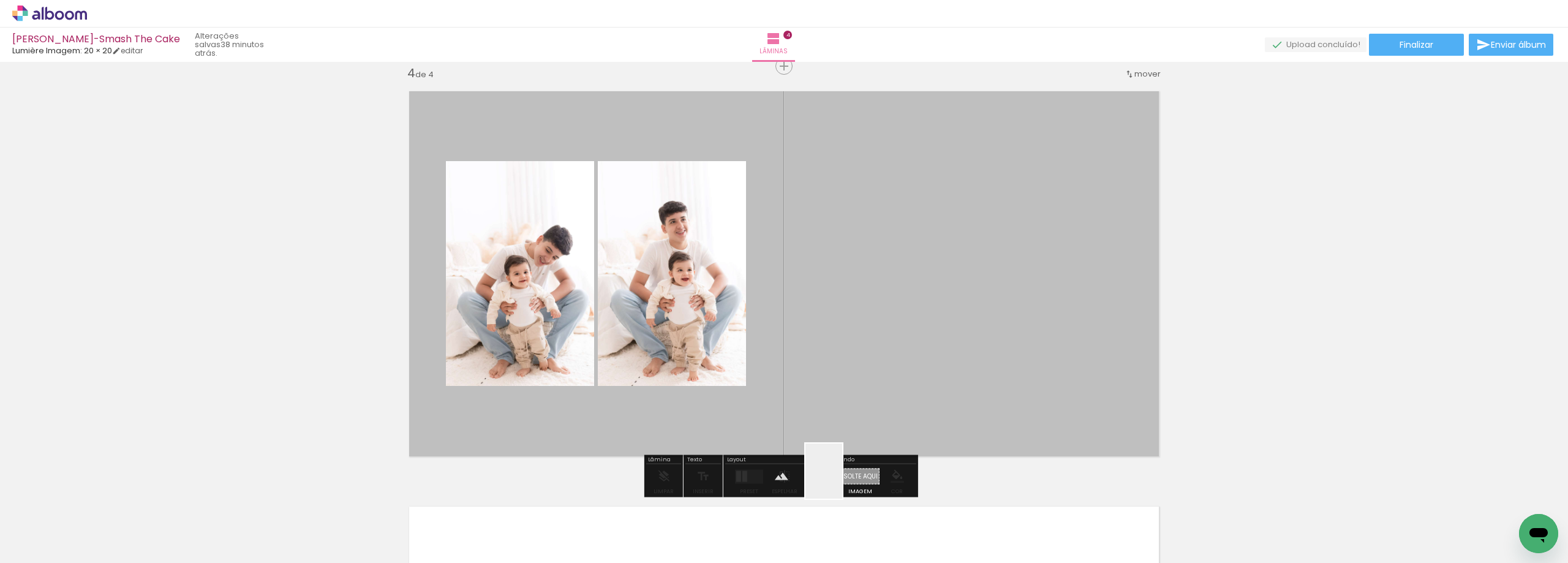
drag, startPoint x: 842, startPoint y: 481, endPoint x: 870, endPoint y: 381, distance: 103.8
click at [870, 381] on quentale-workspace at bounding box center [784, 282] width 1568 height 563
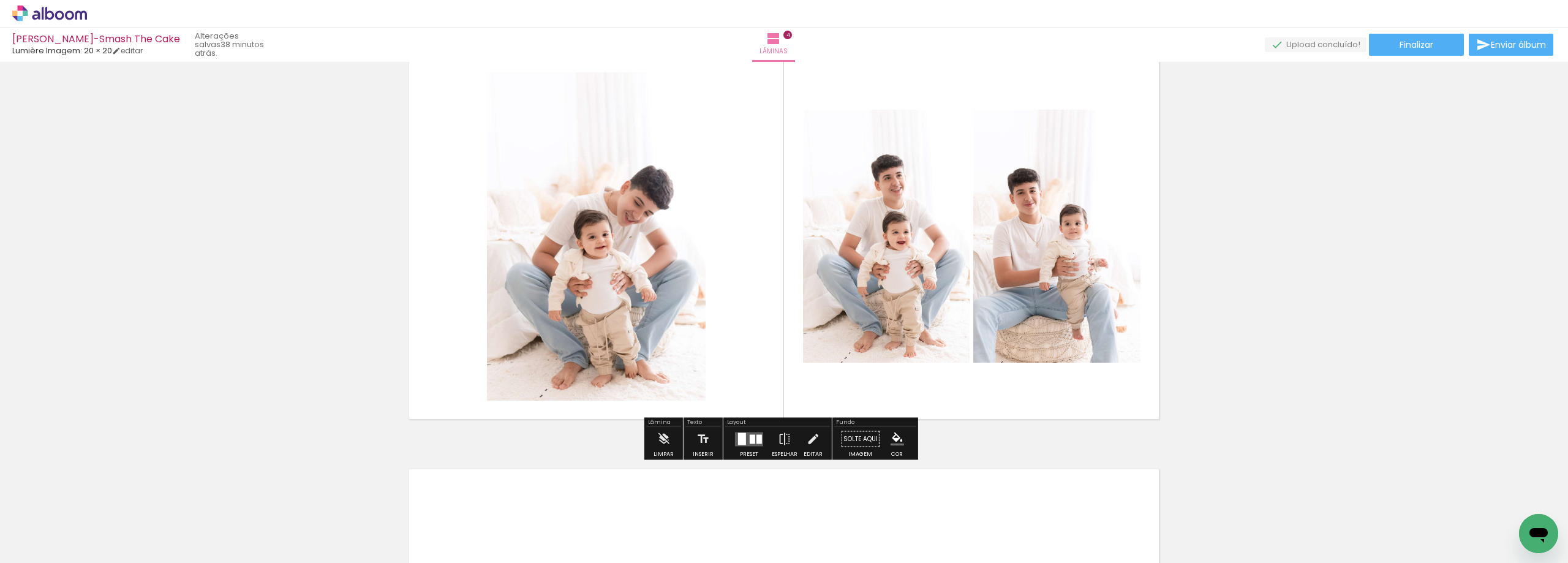
scroll to position [1385, 0]
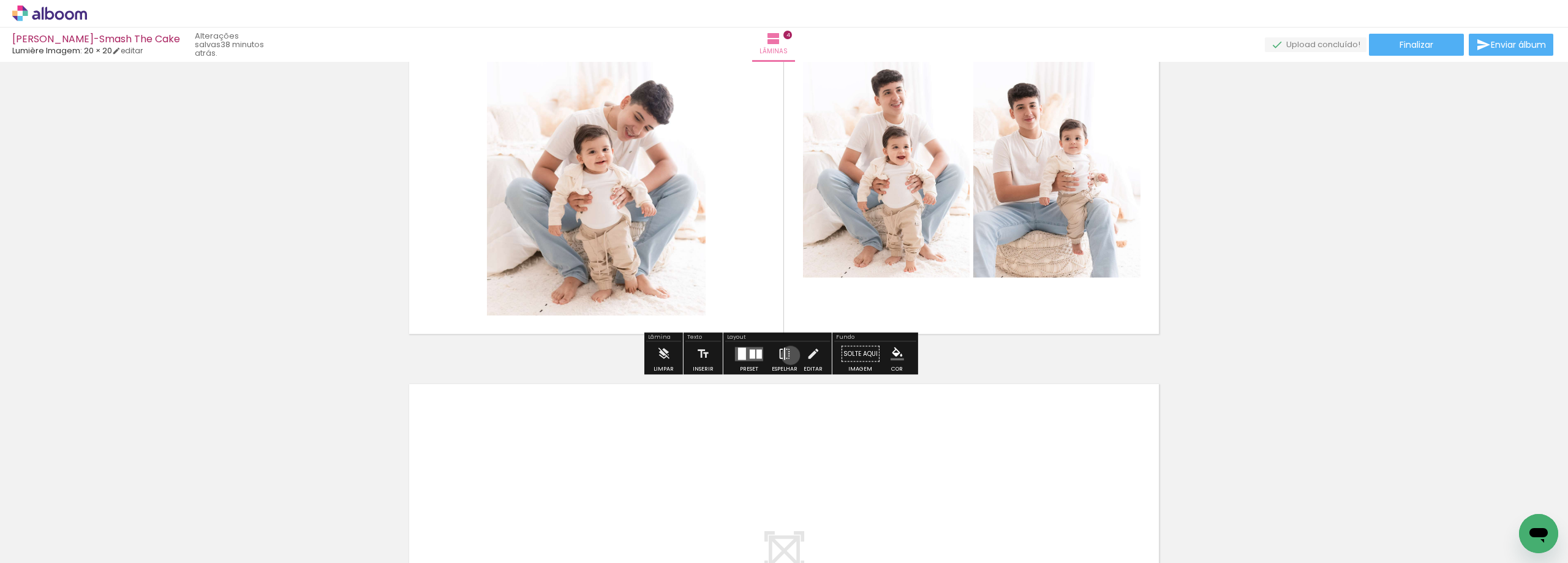
click at [787, 356] on iron-icon at bounding box center [785, 354] width 14 height 25
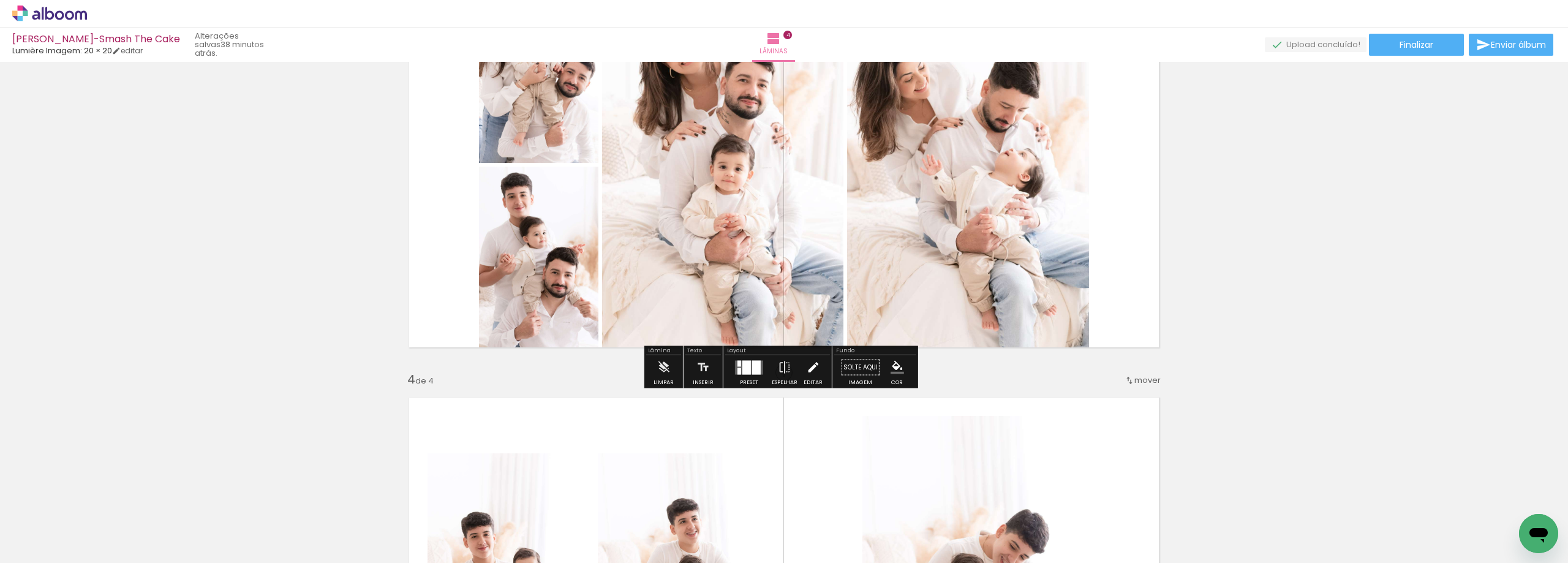
scroll to position [1018, 0]
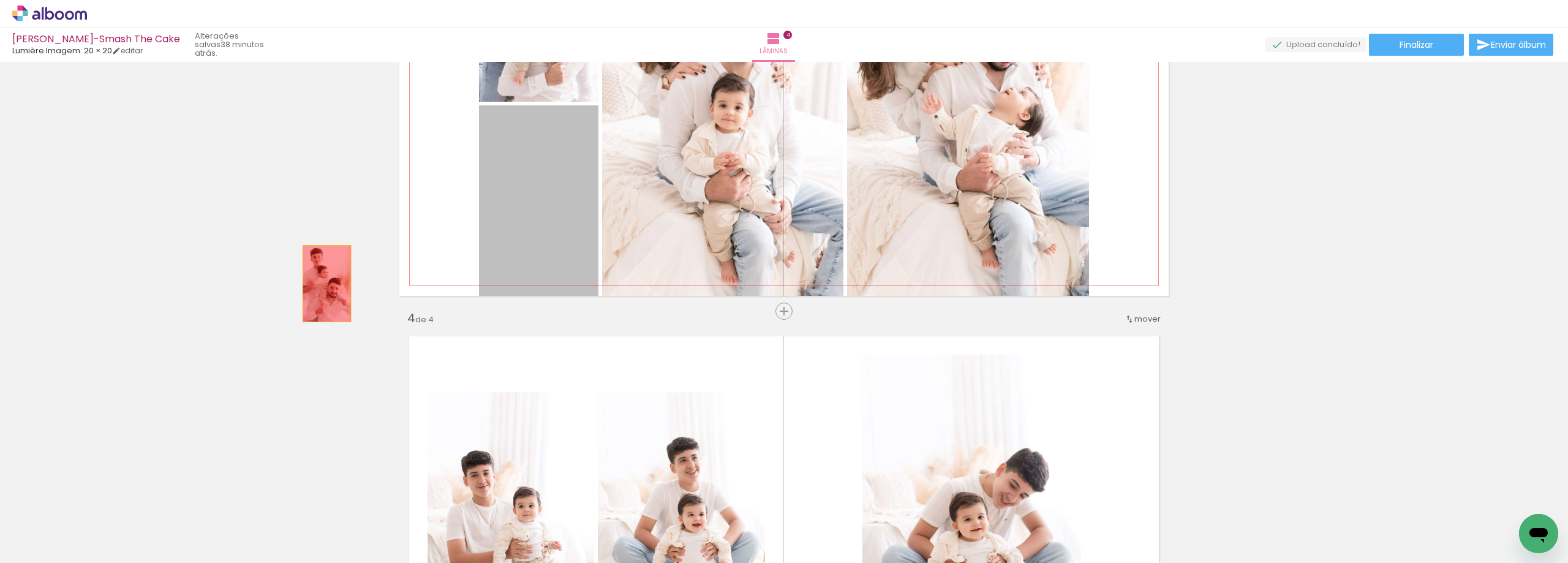
drag, startPoint x: 528, startPoint y: 219, endPoint x: 322, endPoint y: 284, distance: 216.0
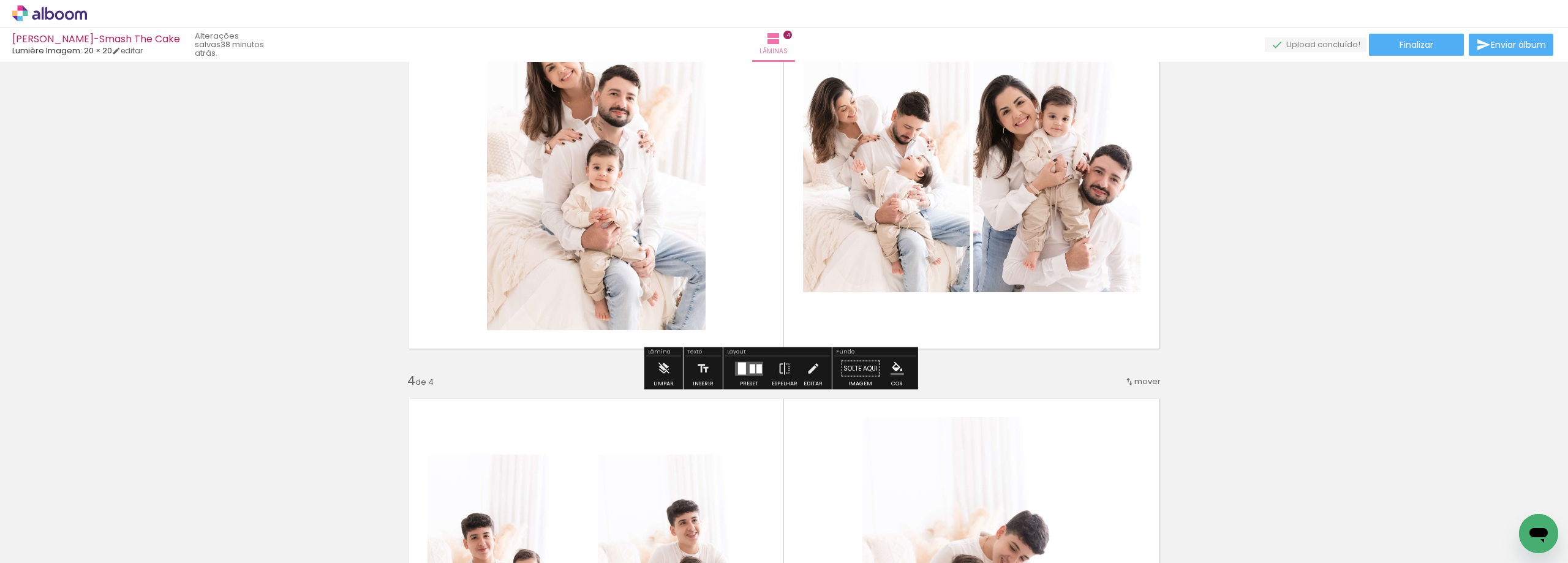
scroll to position [956, 0]
click at [751, 374] on quentale-layouter at bounding box center [749, 367] width 28 height 14
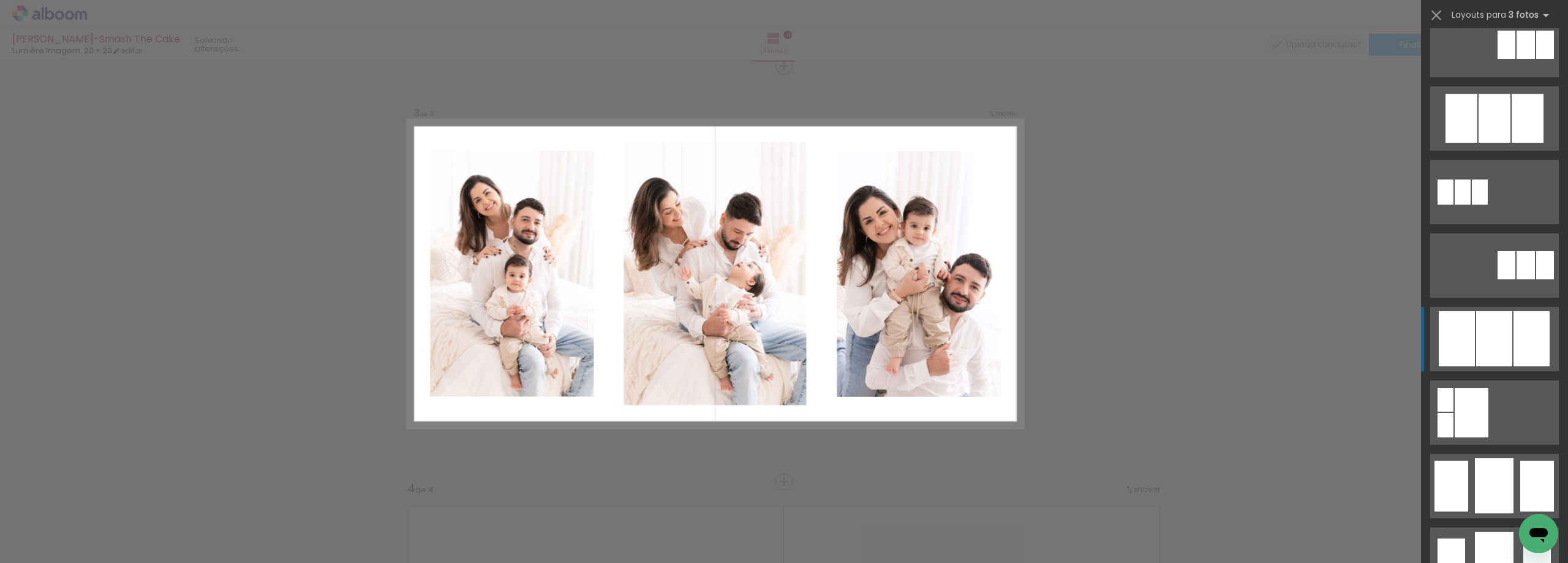
scroll to position [674, 0]
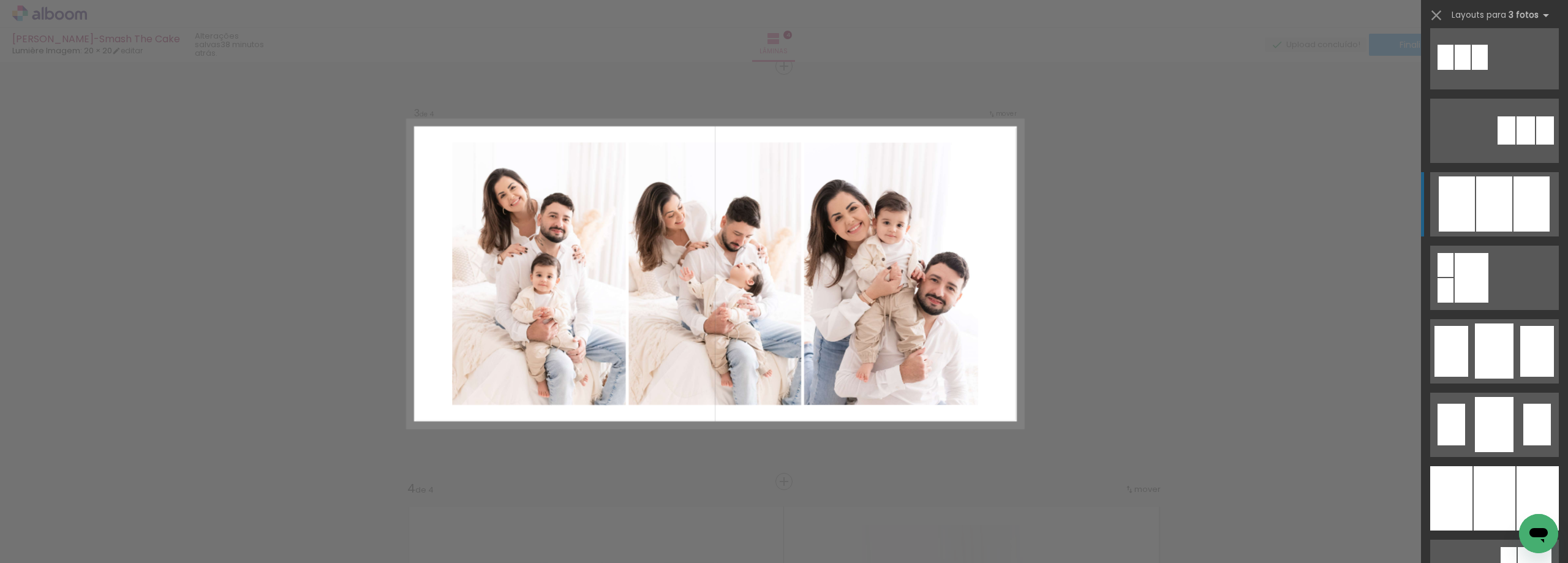
click at [1498, 189] on div at bounding box center [1494, 204] width 36 height 55
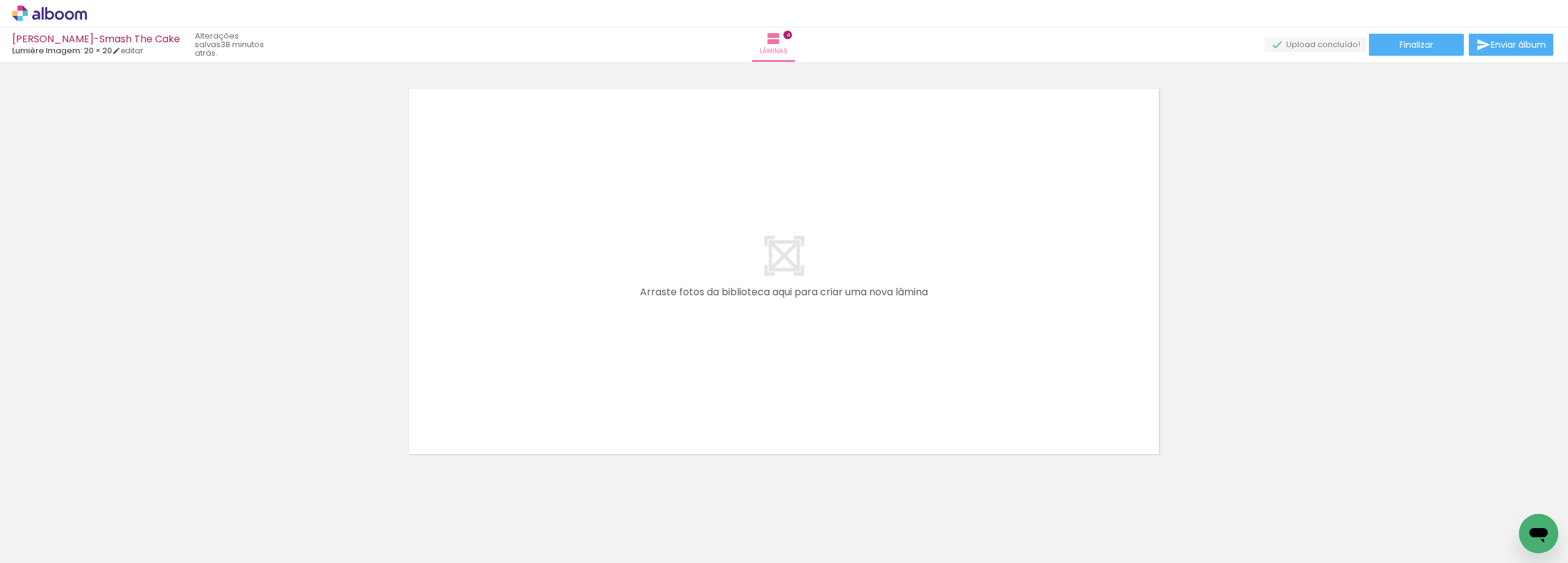
scroll to position [1701, 0]
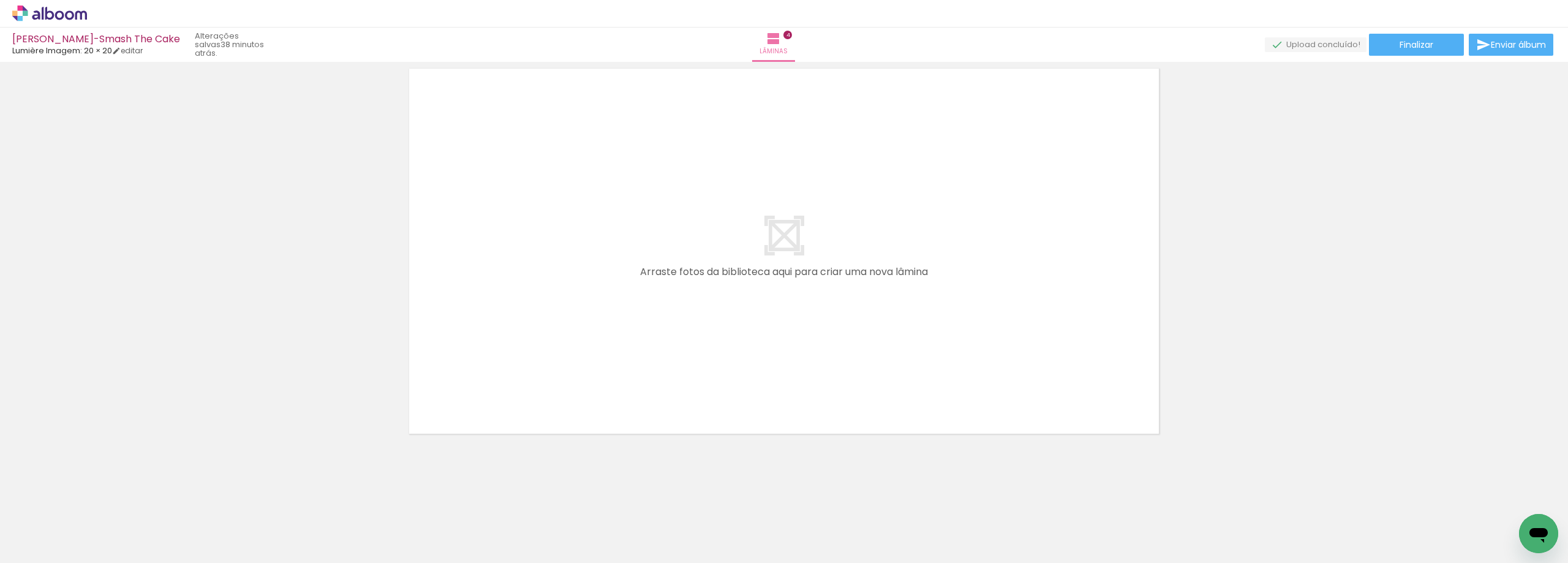
drag, startPoint x: 597, startPoint y: 531, endPoint x: 758, endPoint y: 261, distance: 314.4
click at [758, 261] on quentale-workspace at bounding box center [784, 282] width 1568 height 563
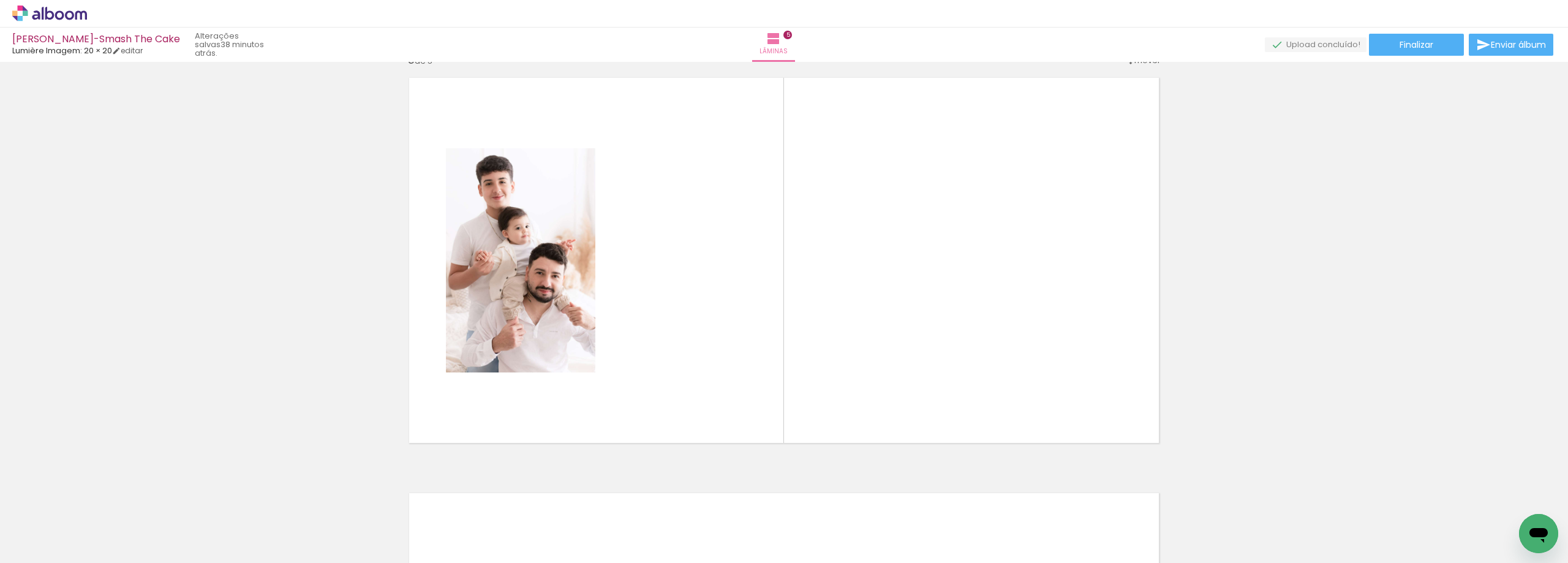
scroll to position [1678, 0]
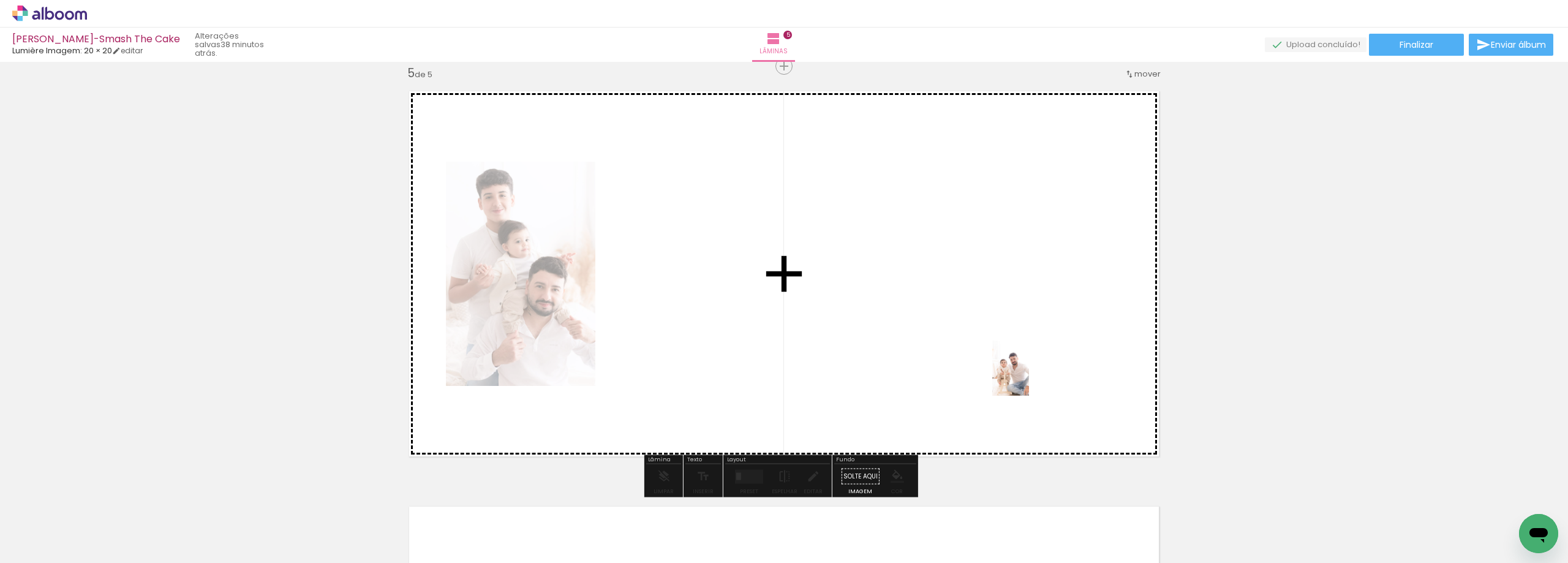
drag, startPoint x: 1140, startPoint y: 538, endPoint x: 1029, endPoint y: 378, distance: 194.7
click at [1029, 378] on quentale-workspace at bounding box center [784, 282] width 1568 height 563
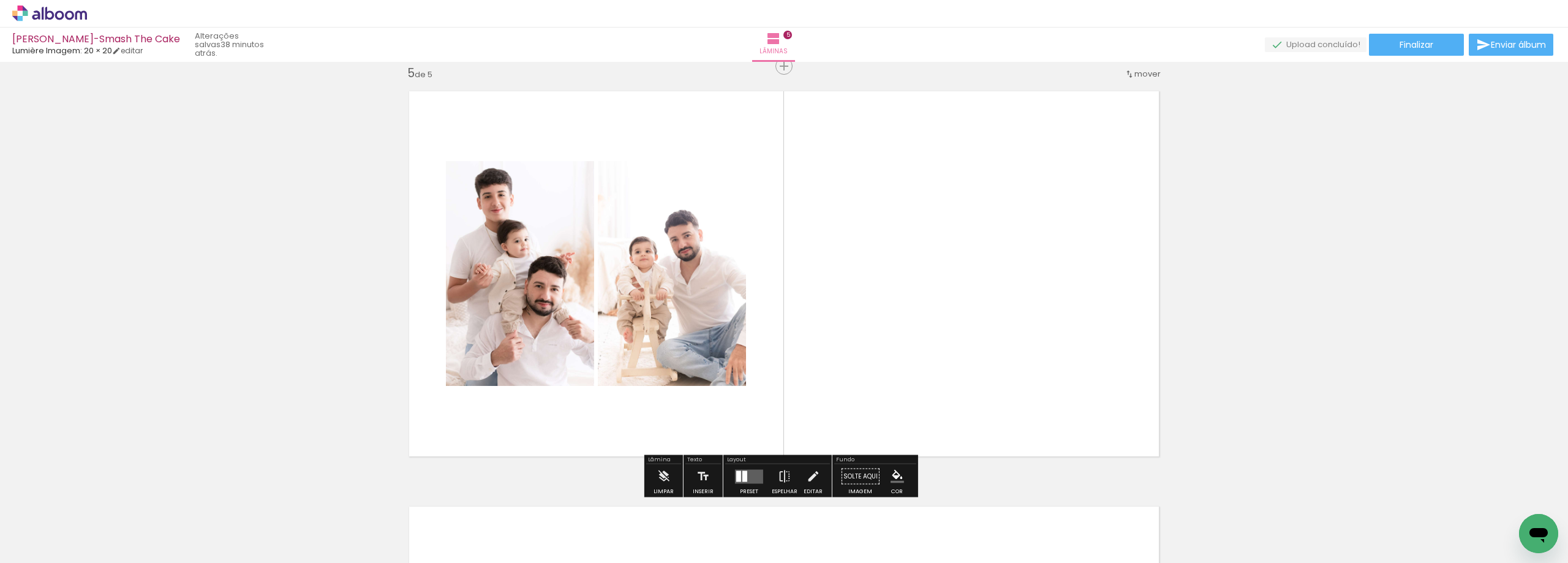
click at [747, 472] on quentale-layouter at bounding box center [749, 476] width 28 height 14
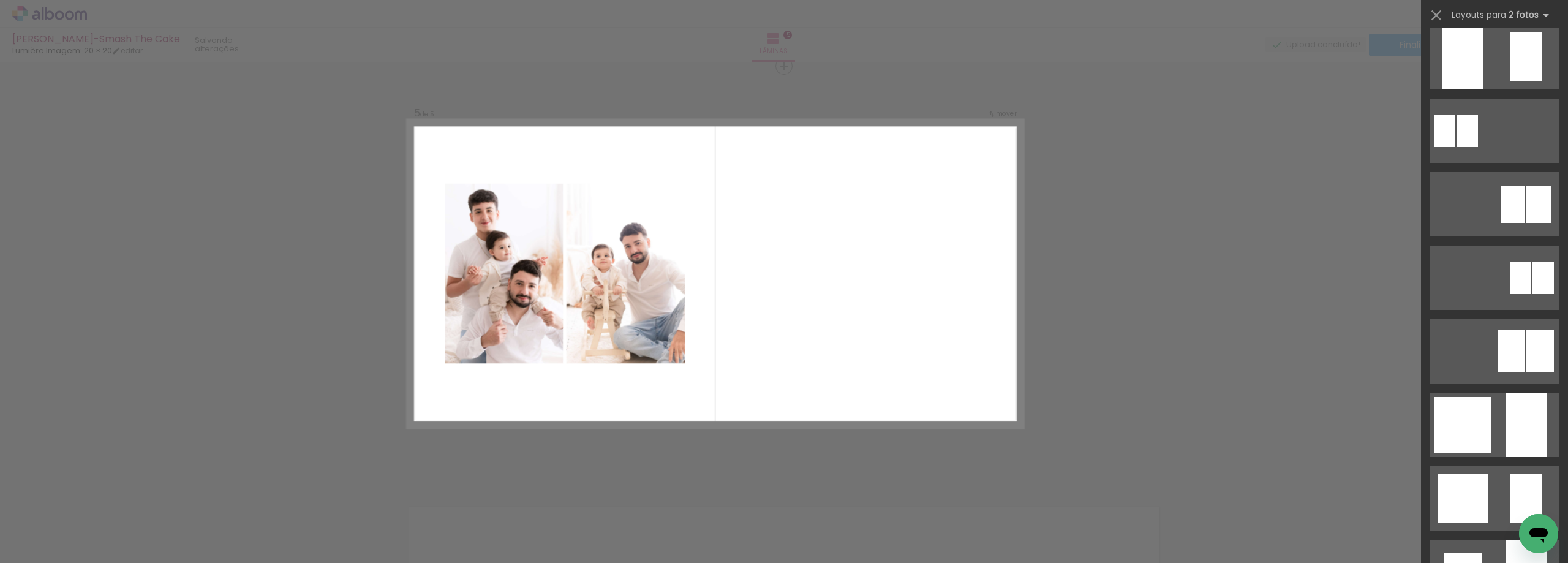
scroll to position [0, 0]
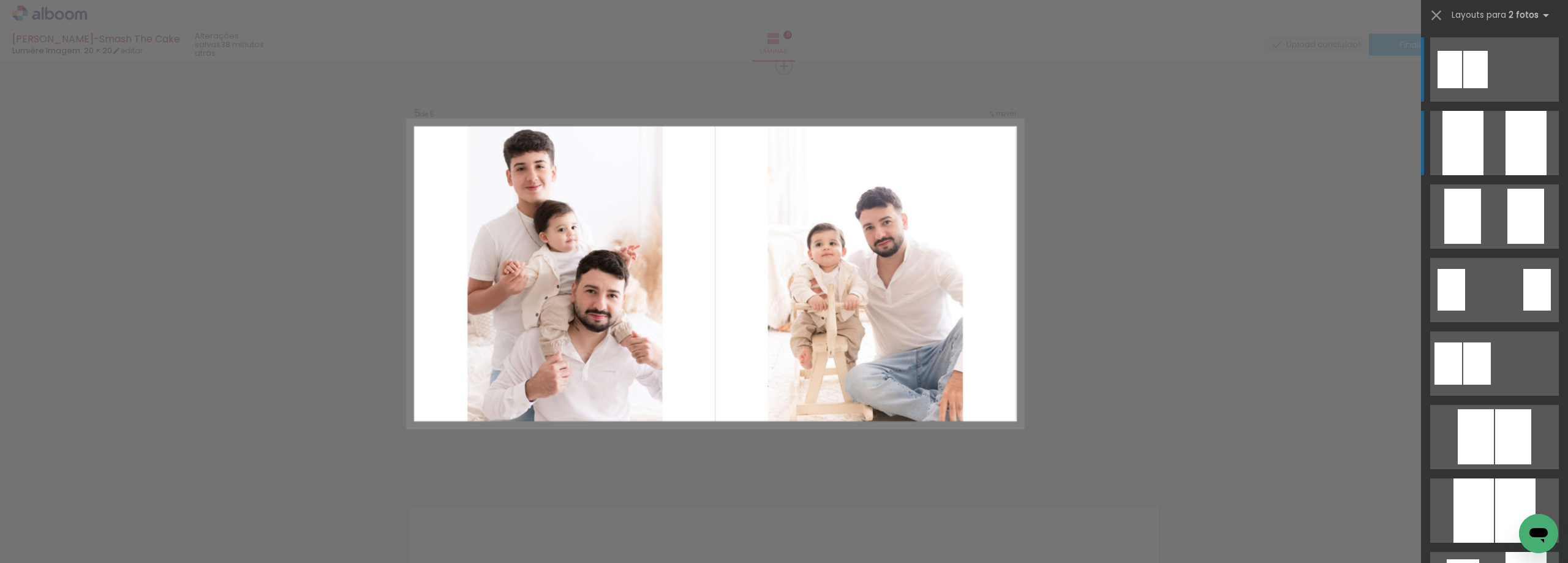
click at [1507, 118] on div at bounding box center [1526, 143] width 41 height 64
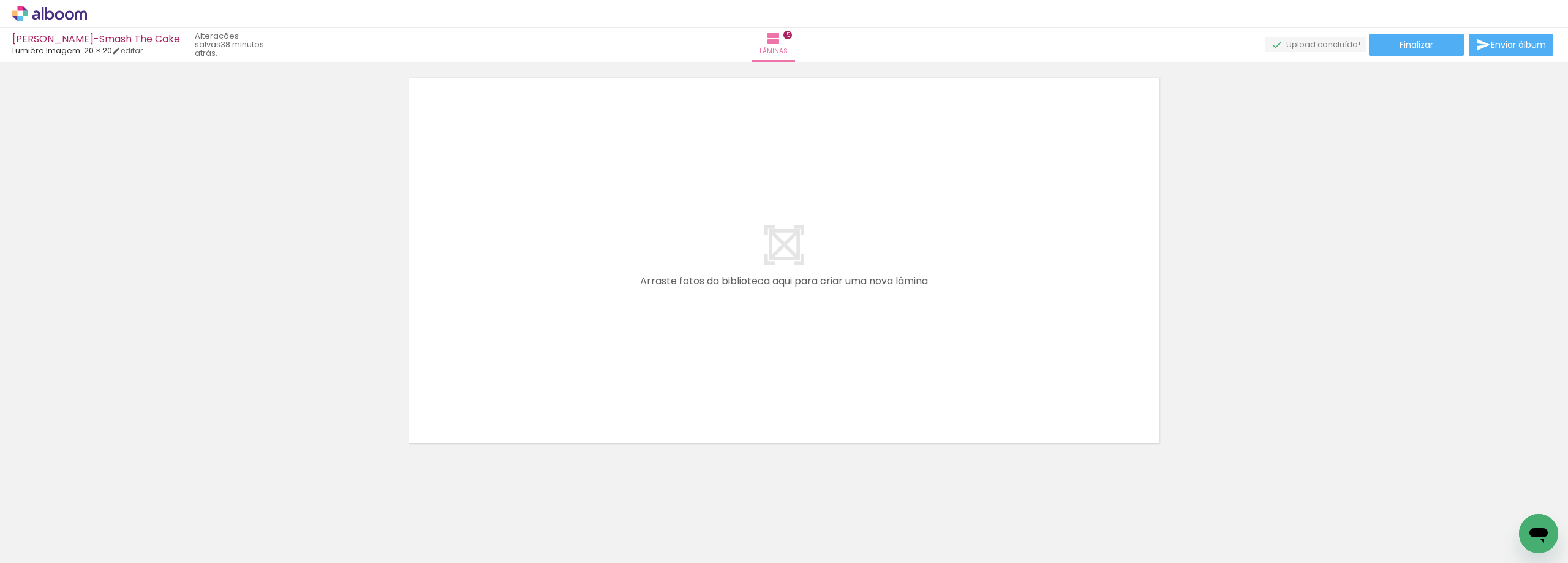
scroll to position [2116, 0]
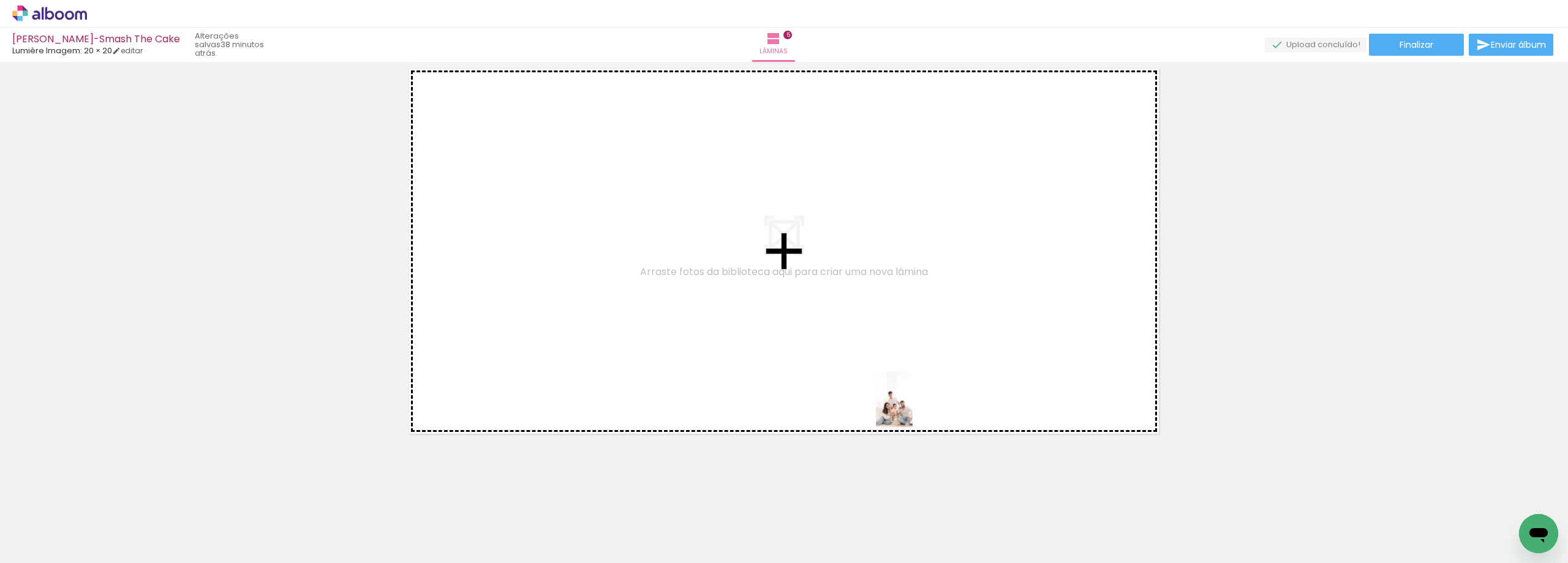
drag, startPoint x: 889, startPoint y: 530, endPoint x: 912, endPoint y: 408, distance: 124.1
click at [912, 408] on quentale-workspace at bounding box center [784, 282] width 1568 height 563
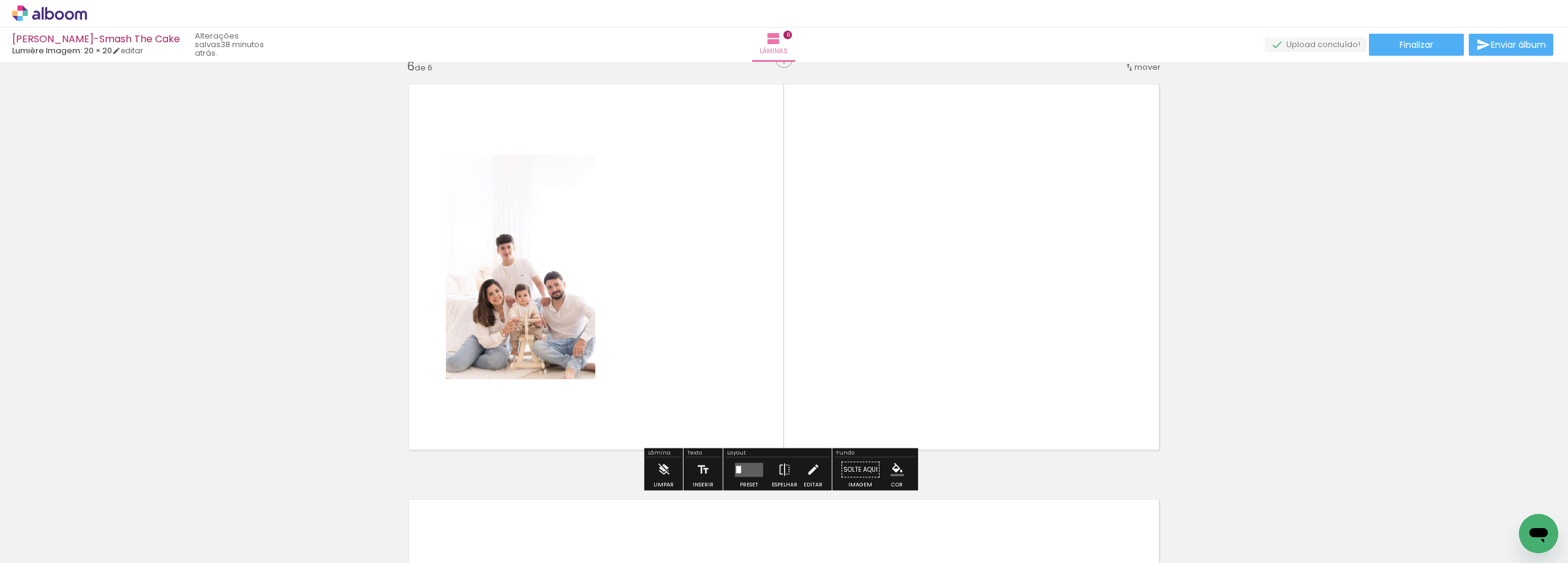
scroll to position [2094, 0]
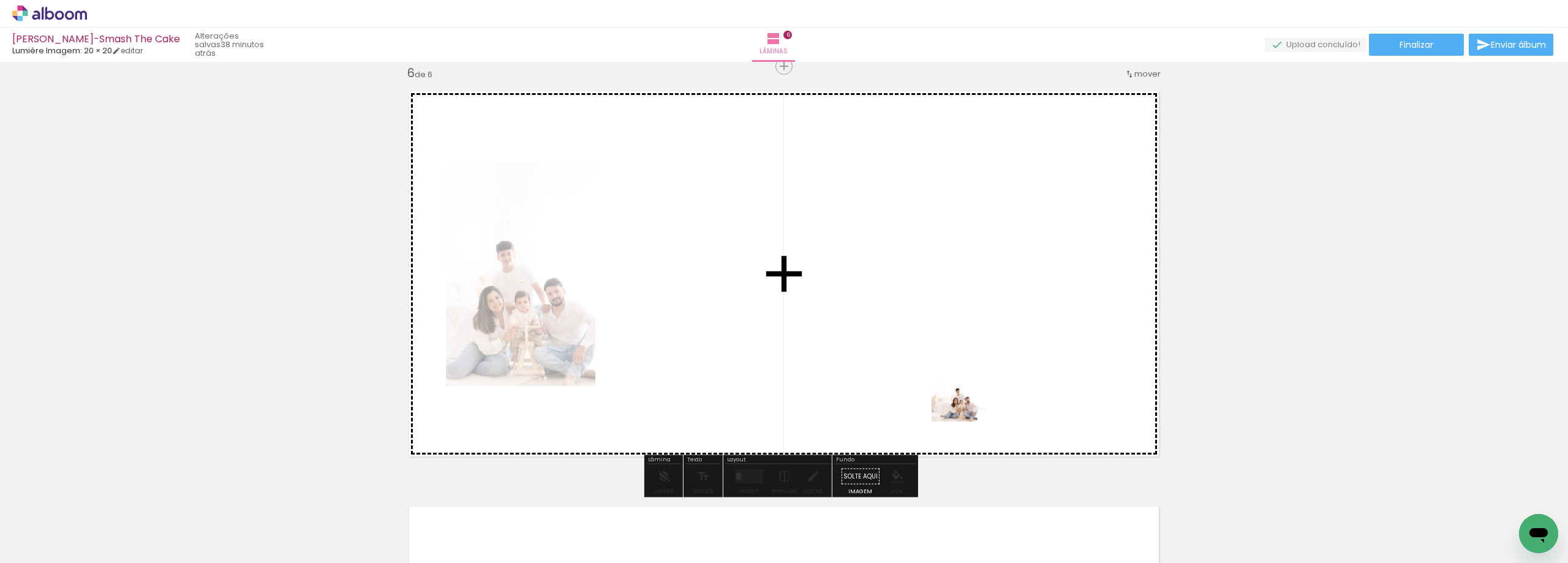
drag, startPoint x: 966, startPoint y: 475, endPoint x: 969, endPoint y: 422, distance: 53.1
click at [969, 422] on quentale-workspace at bounding box center [784, 282] width 1568 height 563
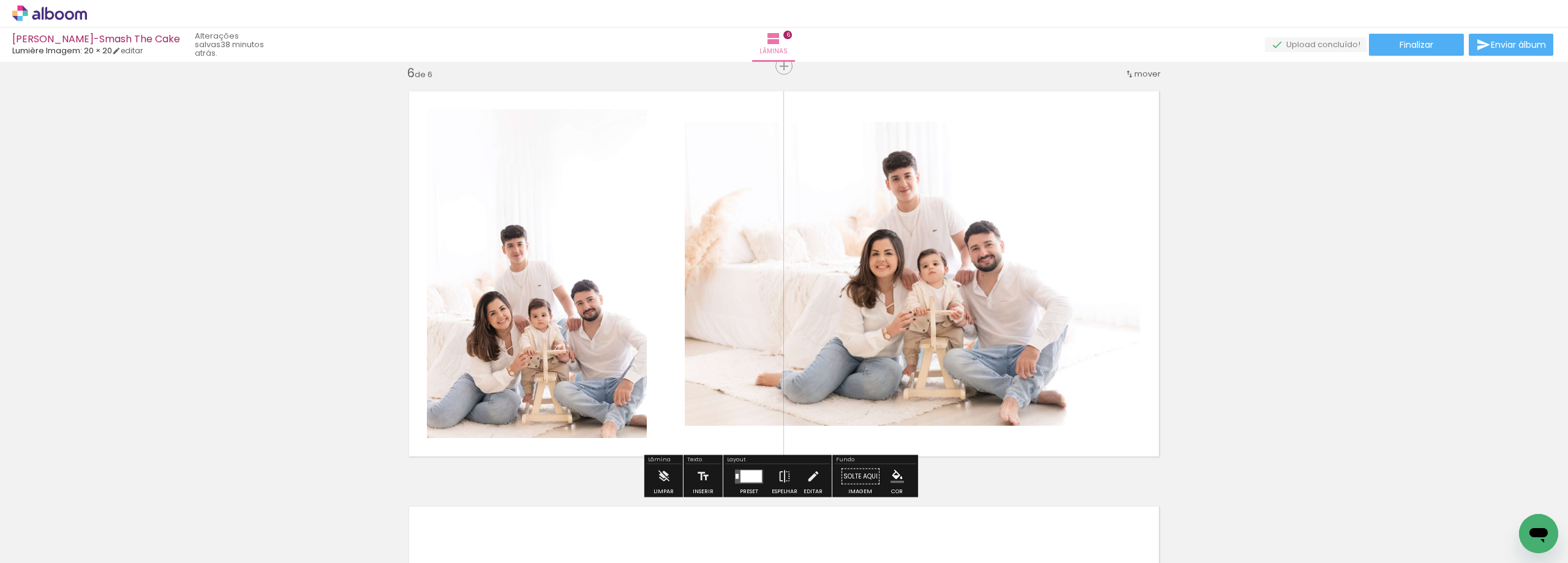
click at [751, 476] on div at bounding box center [751, 476] width 21 height 12
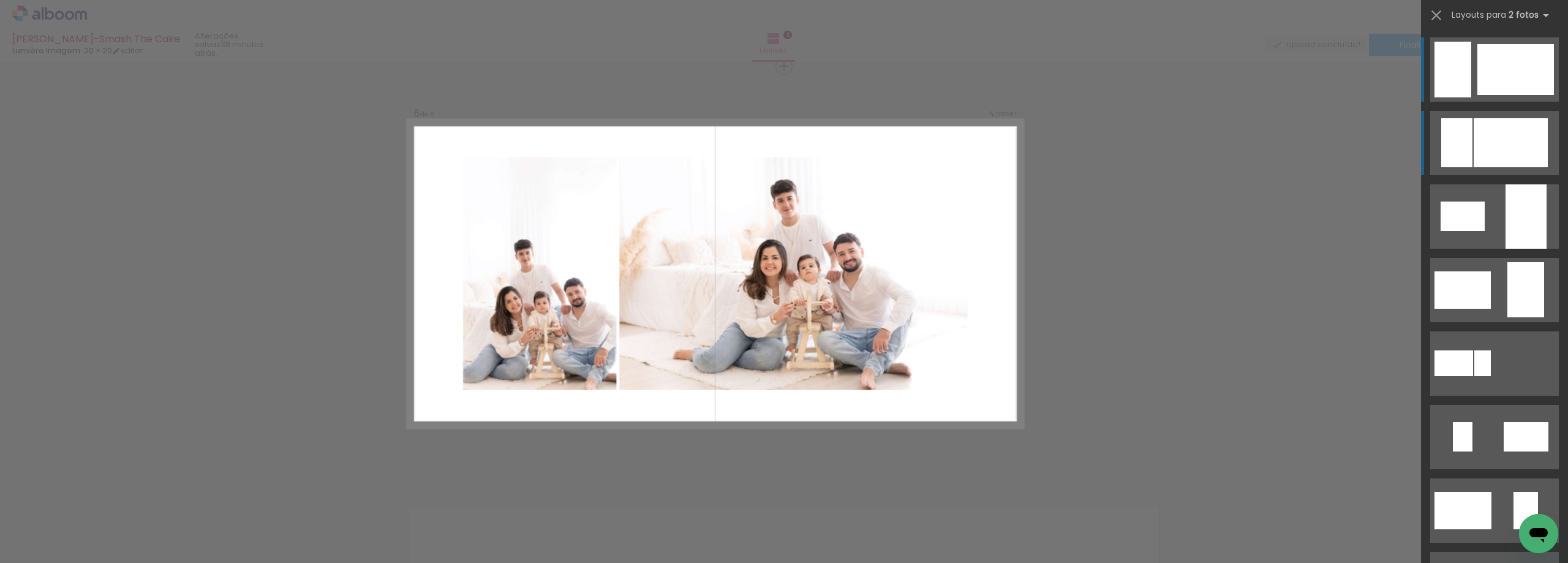
click at [1478, 139] on div at bounding box center [1510, 143] width 74 height 49
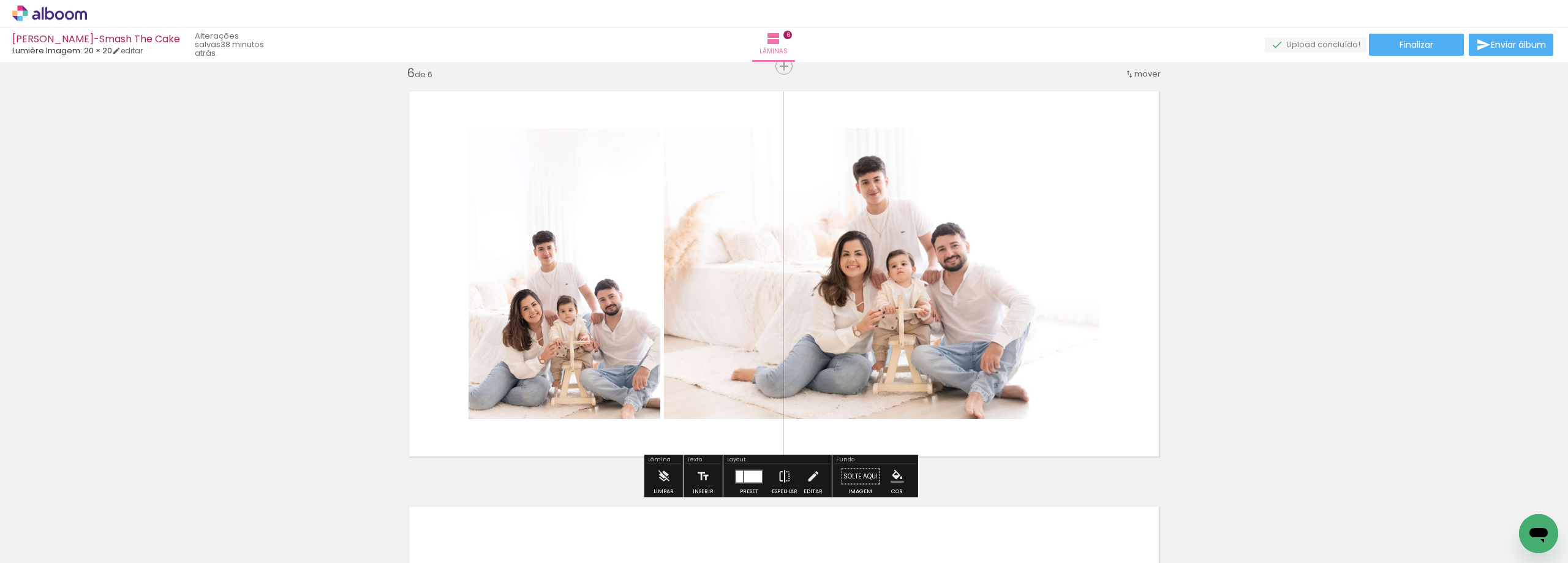
click at [793, 473] on paper-button "Espelhar" at bounding box center [784, 481] width 32 height 31
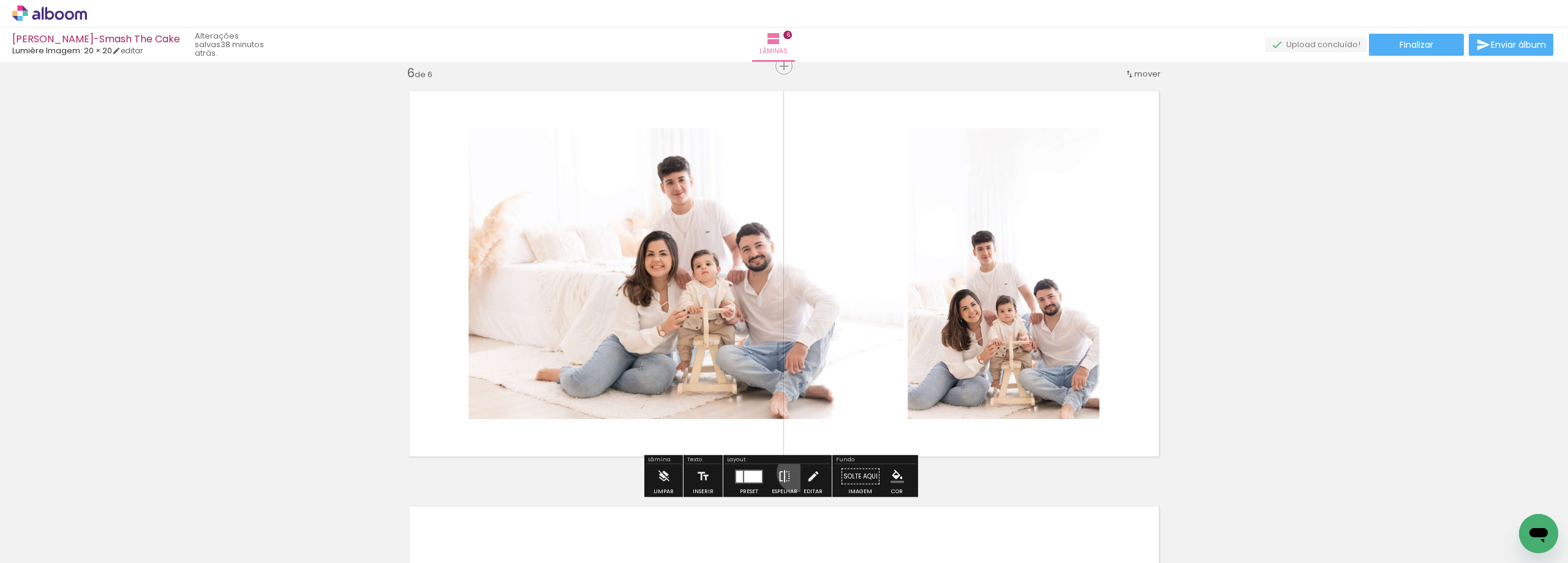
click at [793, 473] on paper-button "Espelhar" at bounding box center [784, 481] width 32 height 31
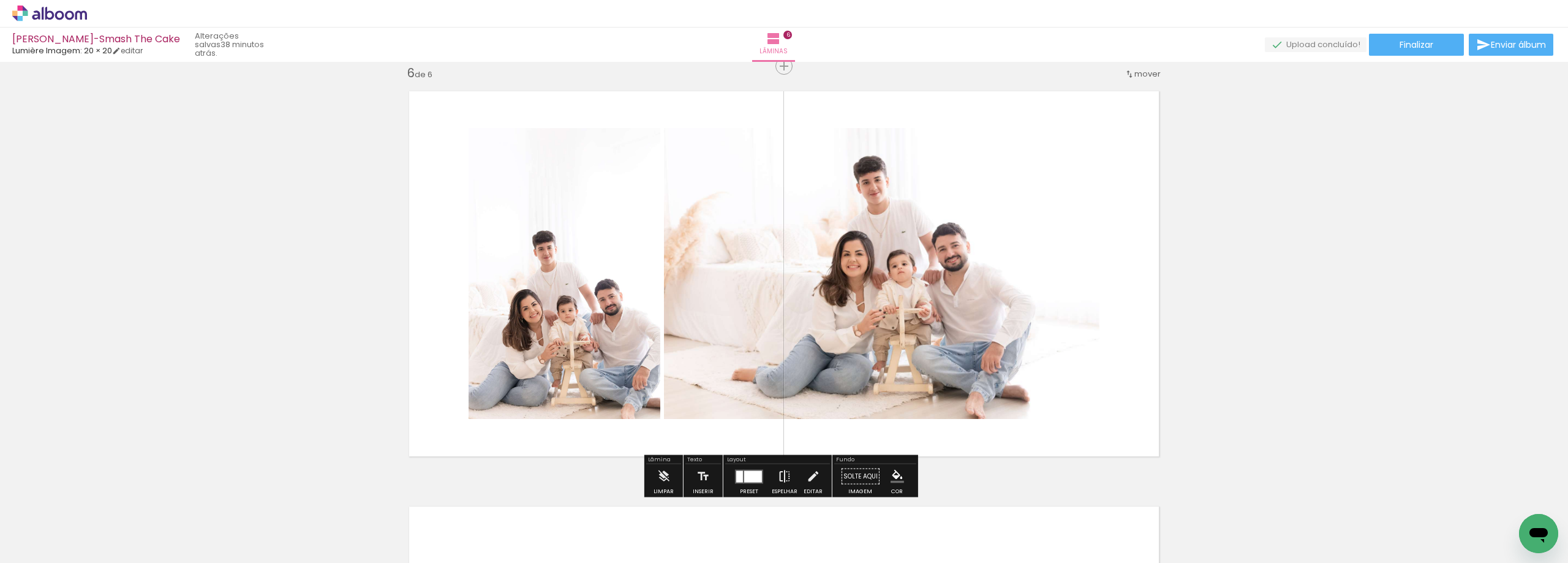
click at [790, 472] on paper-button "Espelhar" at bounding box center [784, 481] width 32 height 31
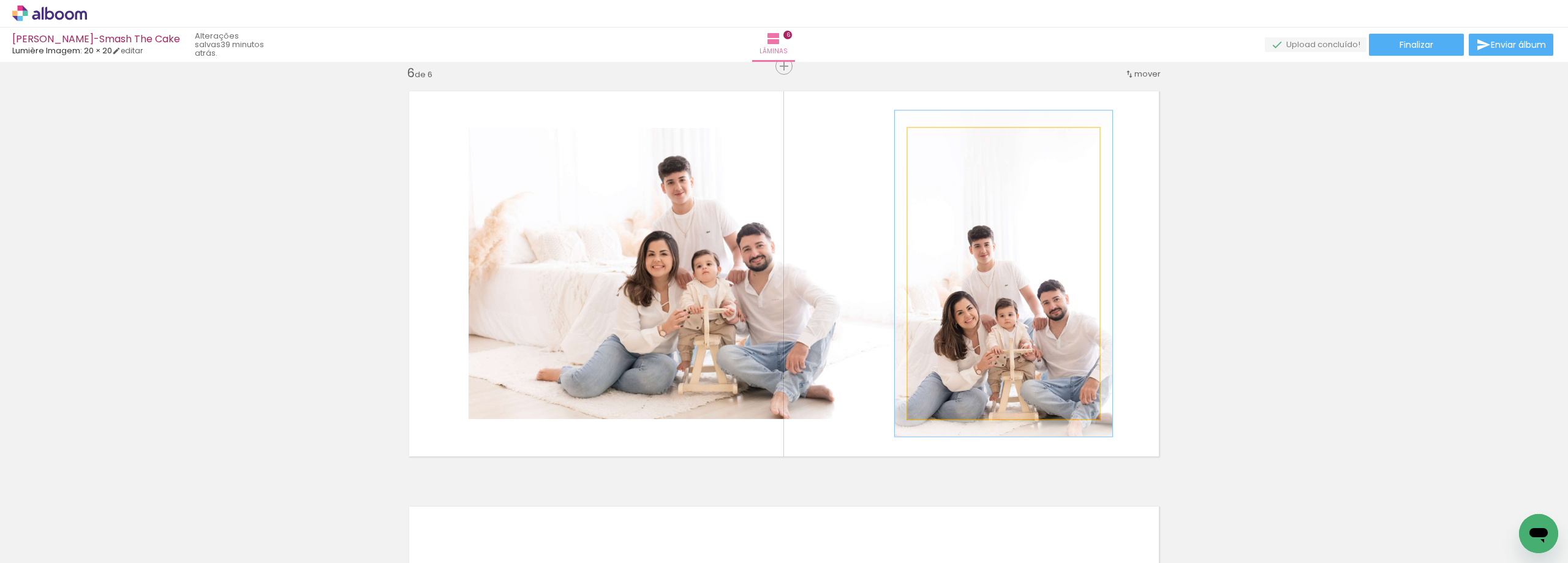
type paper-slider "112"
click at [937, 147] on div at bounding box center [941, 140] width 20 height 20
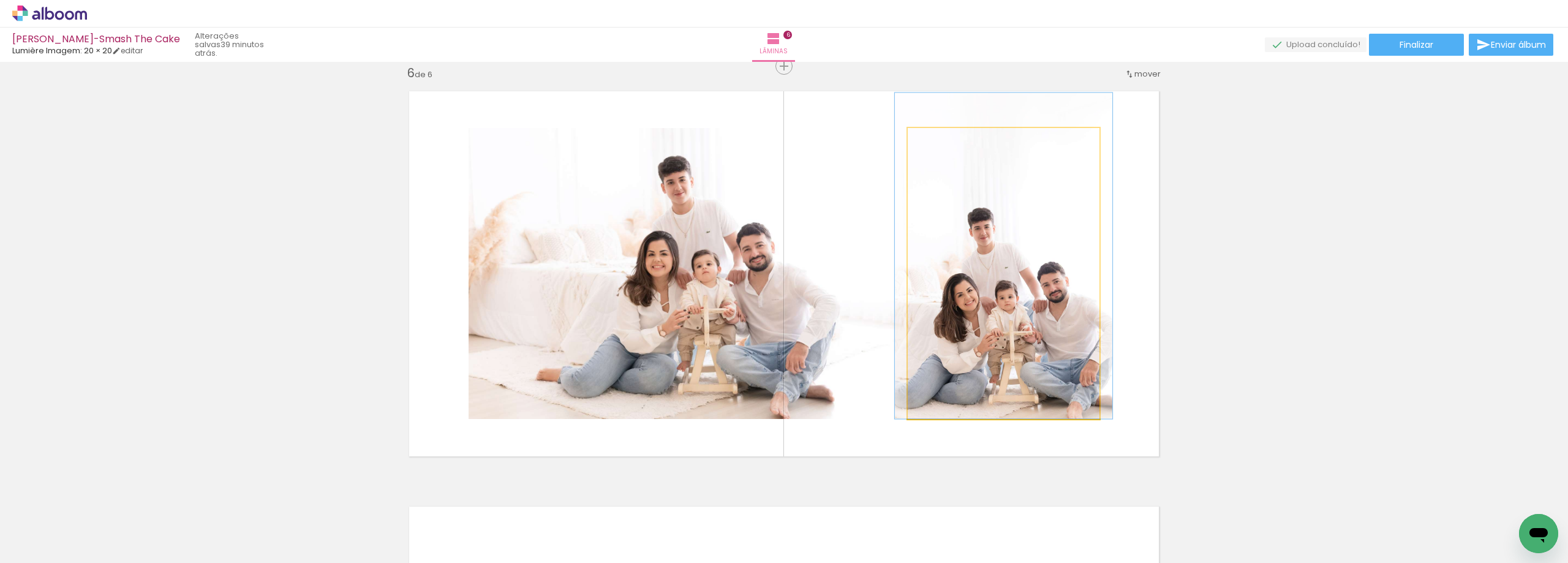
drag, startPoint x: 1048, startPoint y: 223, endPoint x: 1048, endPoint y: 196, distance: 27.0
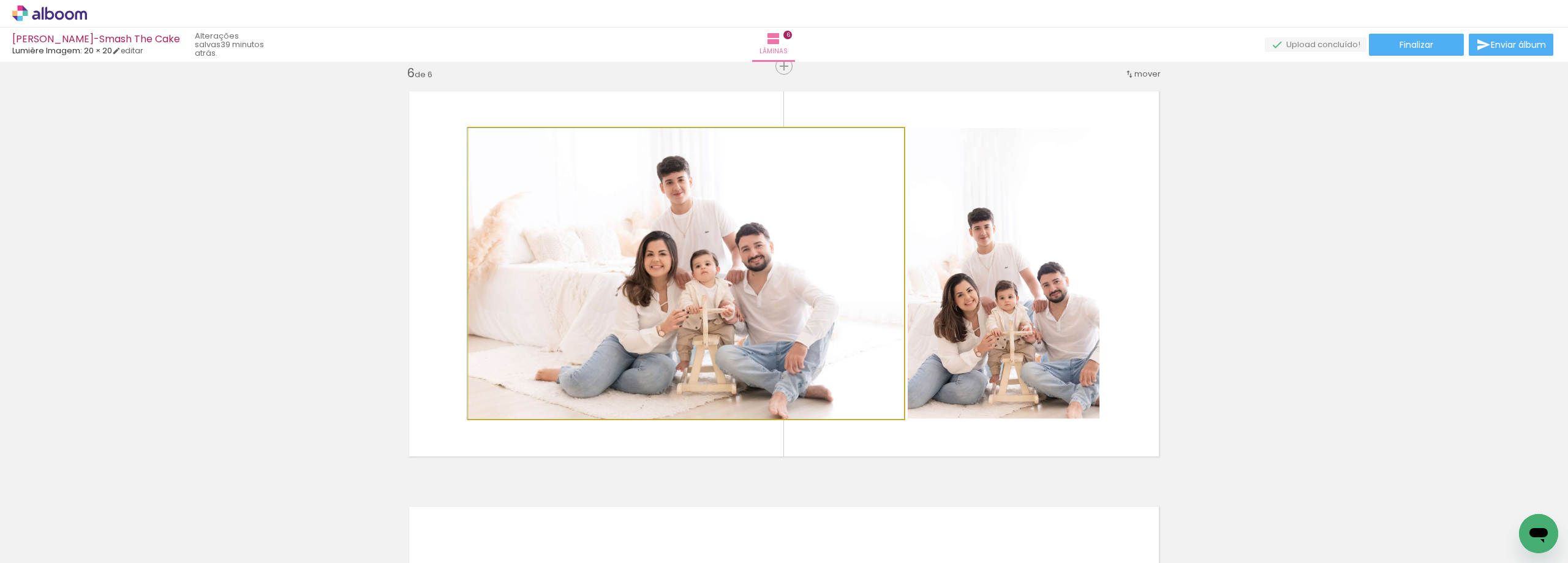
drag, startPoint x: 799, startPoint y: 356, endPoint x: 787, endPoint y: 359, distance: 12.4
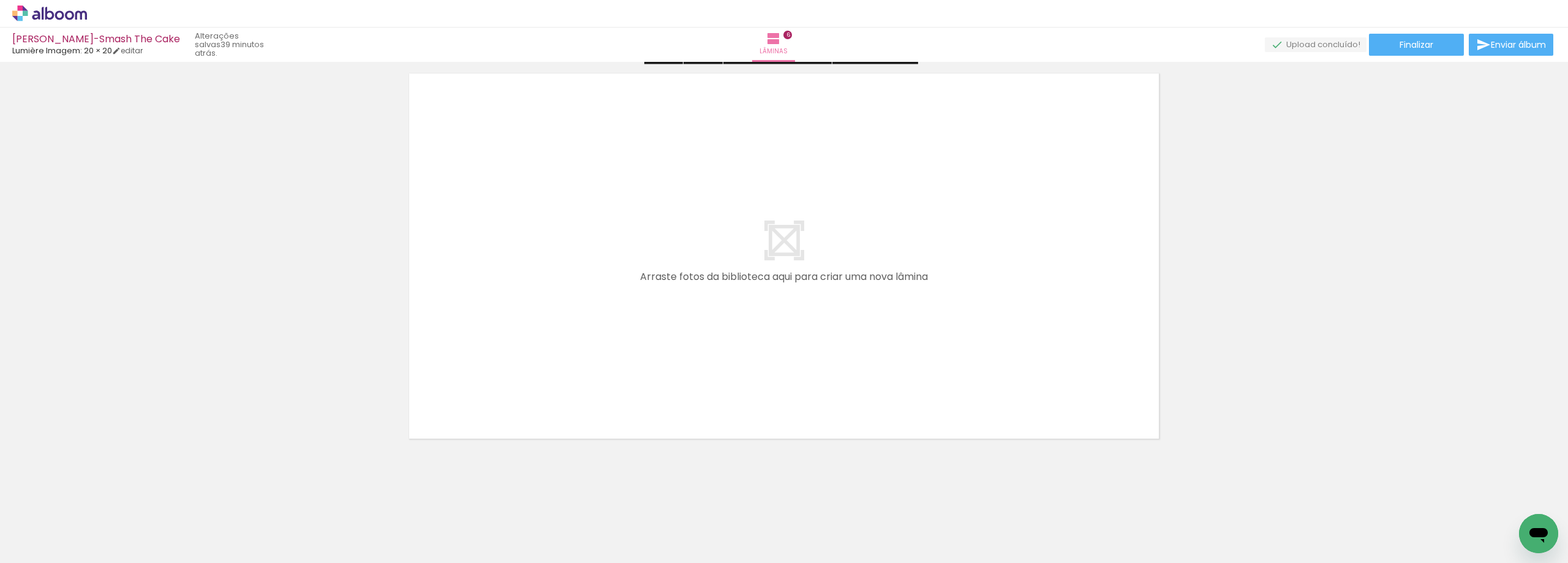
scroll to position [2532, 0]
drag, startPoint x: 1027, startPoint y: 529, endPoint x: 1112, endPoint y: 474, distance: 101.2
click at [1015, 355] on quentale-workspace at bounding box center [784, 282] width 1568 height 563
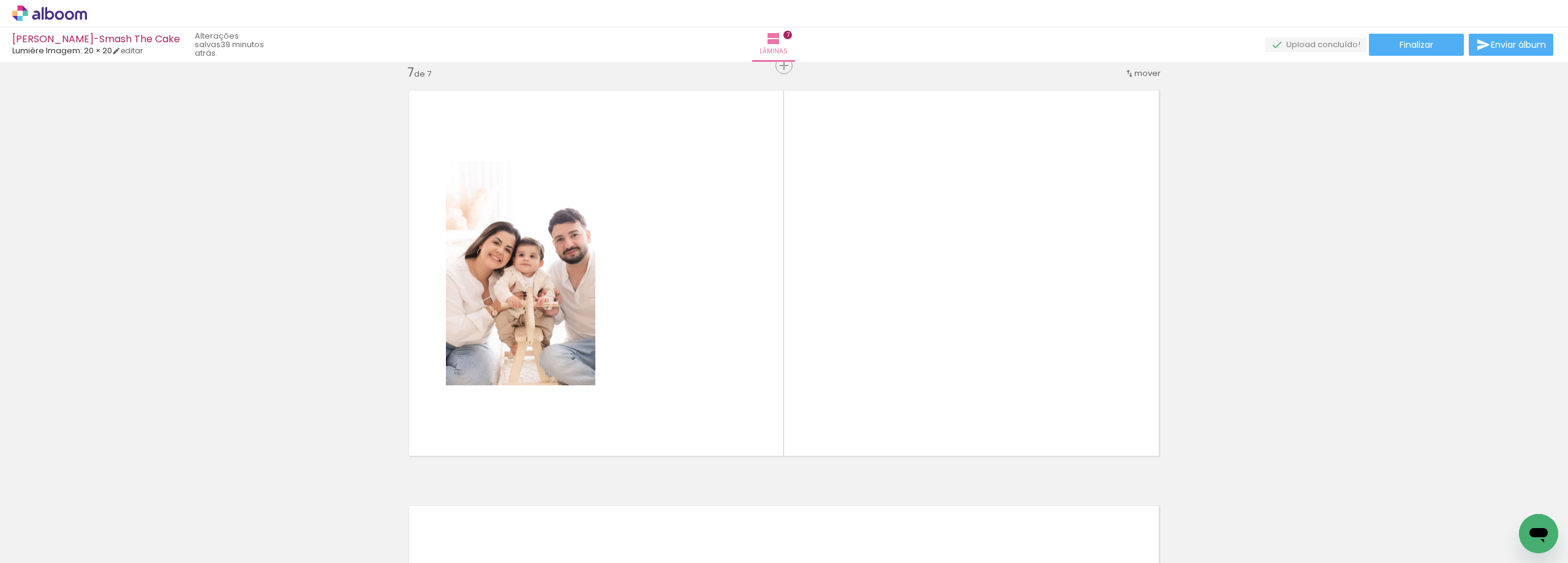
scroll to position [2509, 0]
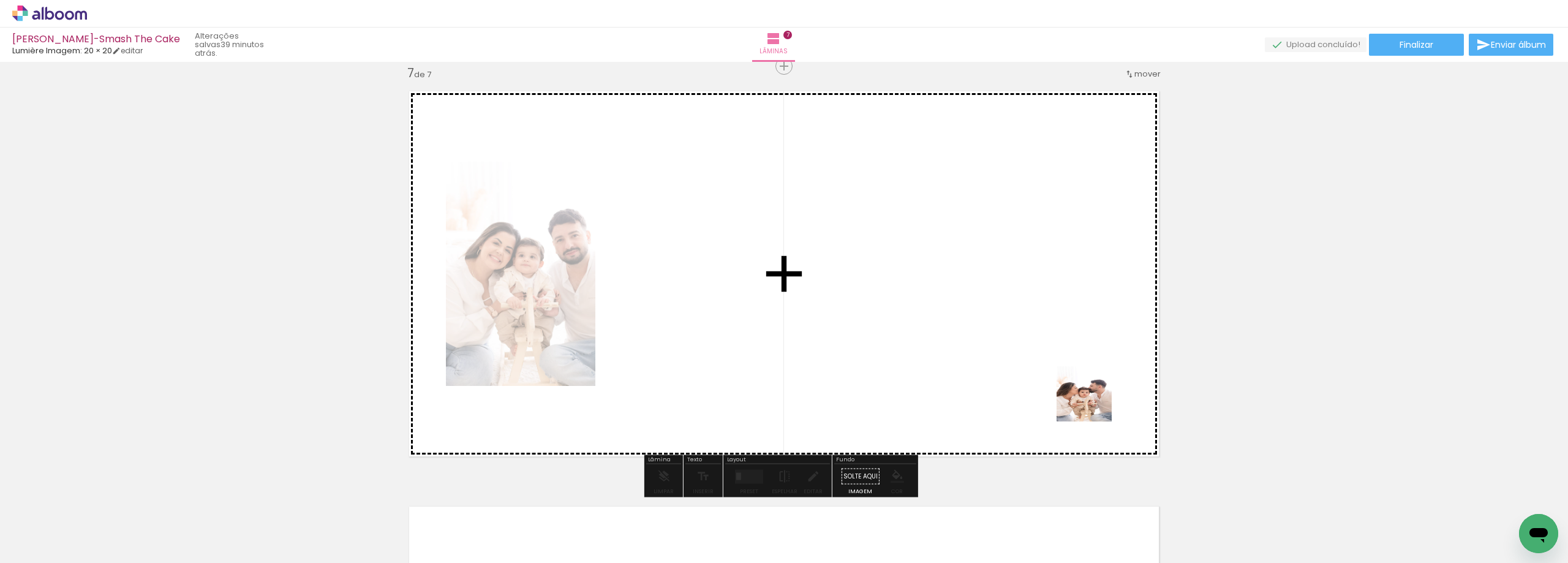
drag, startPoint x: 1108, startPoint y: 469, endPoint x: 1093, endPoint y: 394, distance: 76.5
click at [1093, 394] on quentale-workspace at bounding box center [784, 282] width 1568 height 563
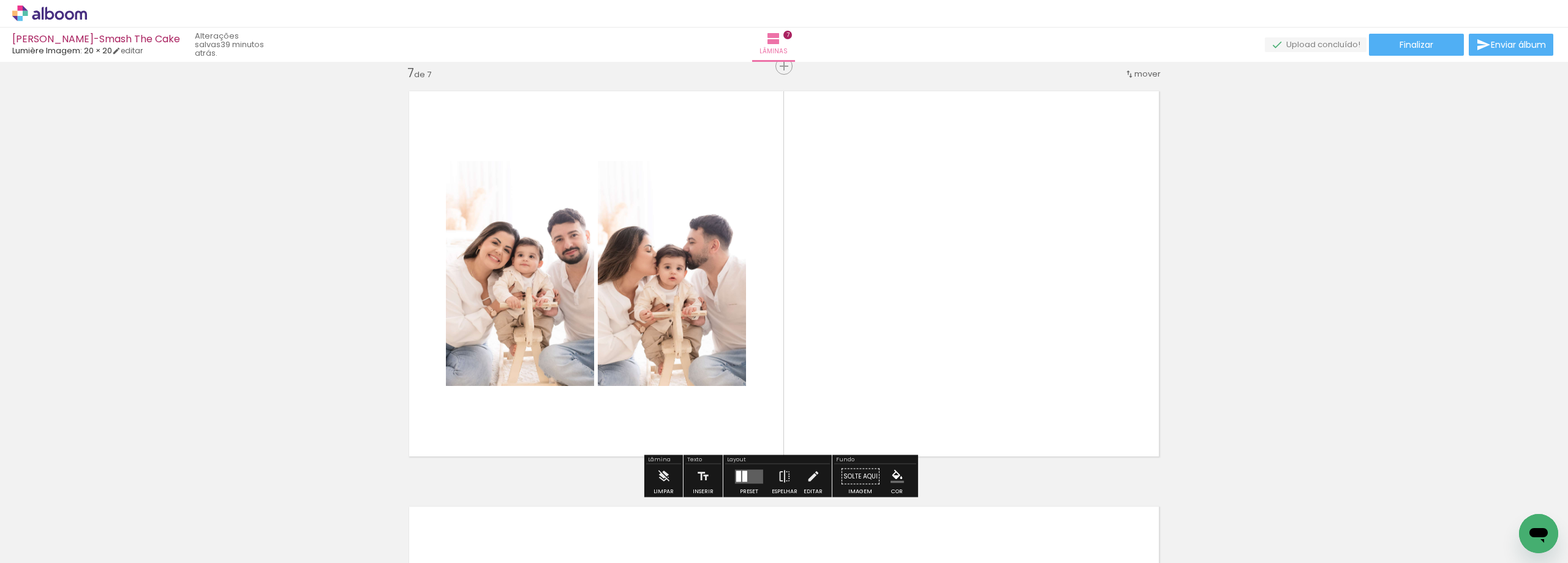
click at [738, 470] on quentale-layouter at bounding box center [749, 476] width 28 height 14
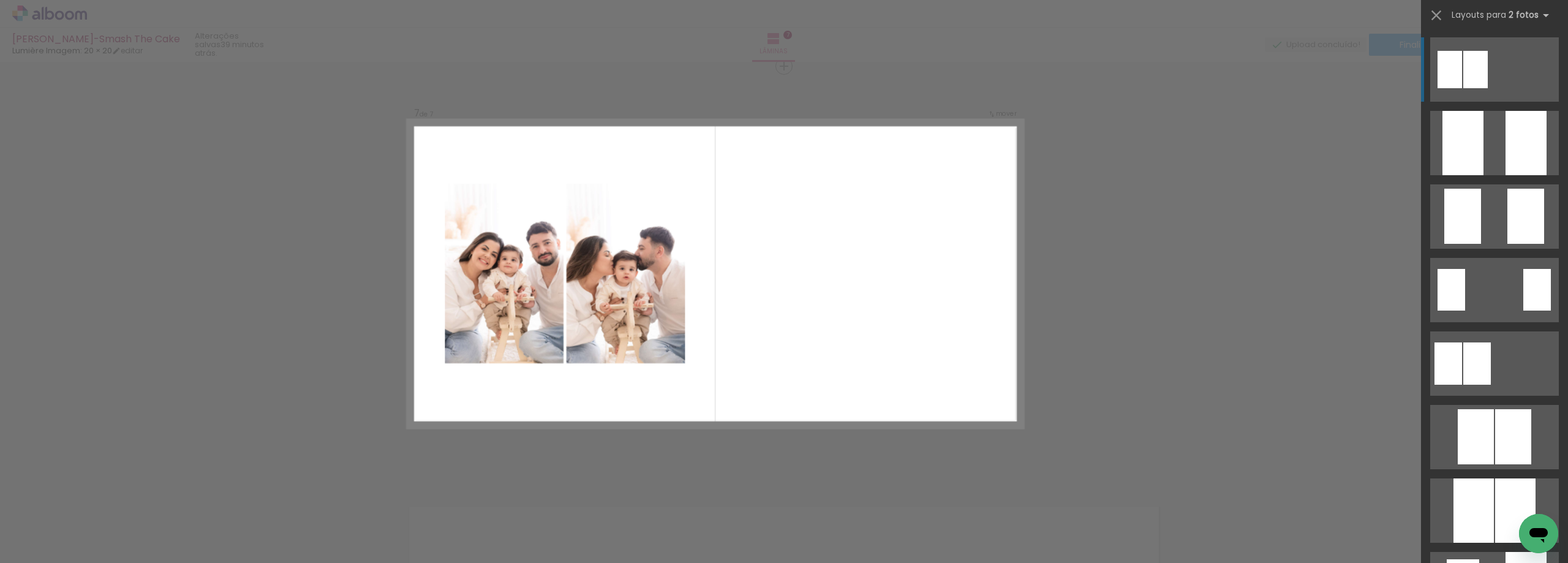
scroll to position [2508, 0]
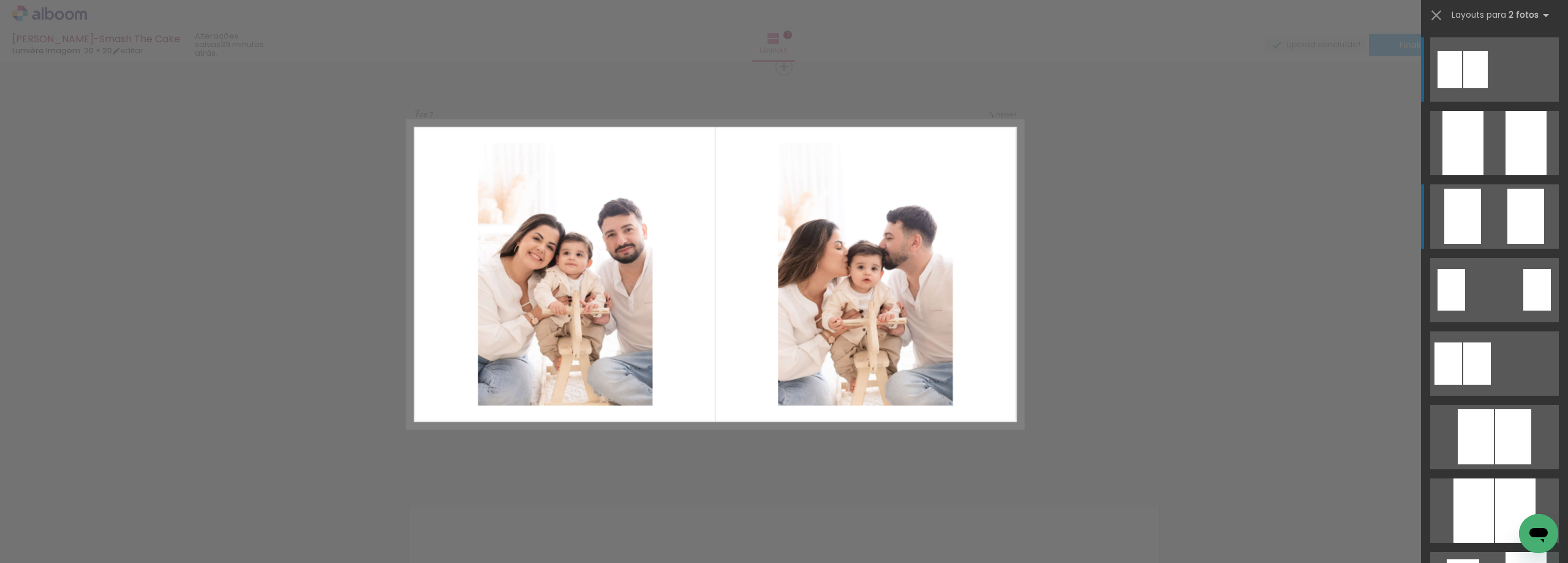
click at [1497, 209] on quentale-layouter at bounding box center [1494, 217] width 129 height 64
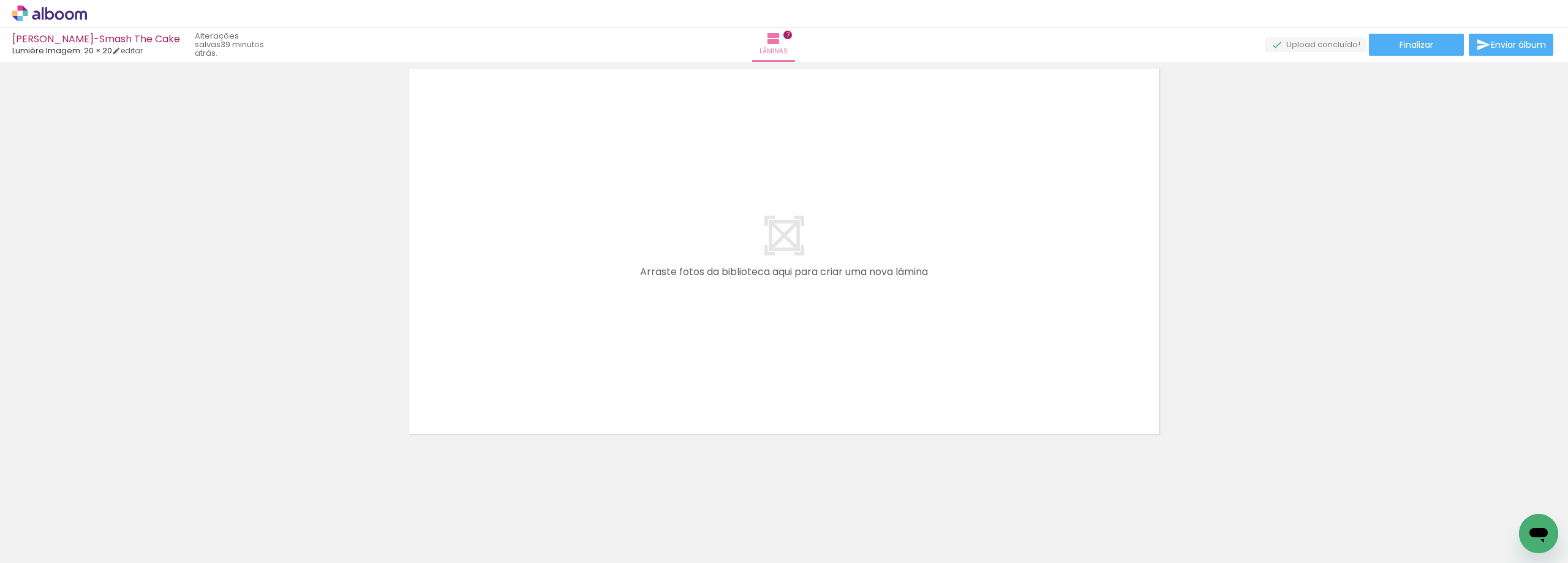
scroll to position [0, 686]
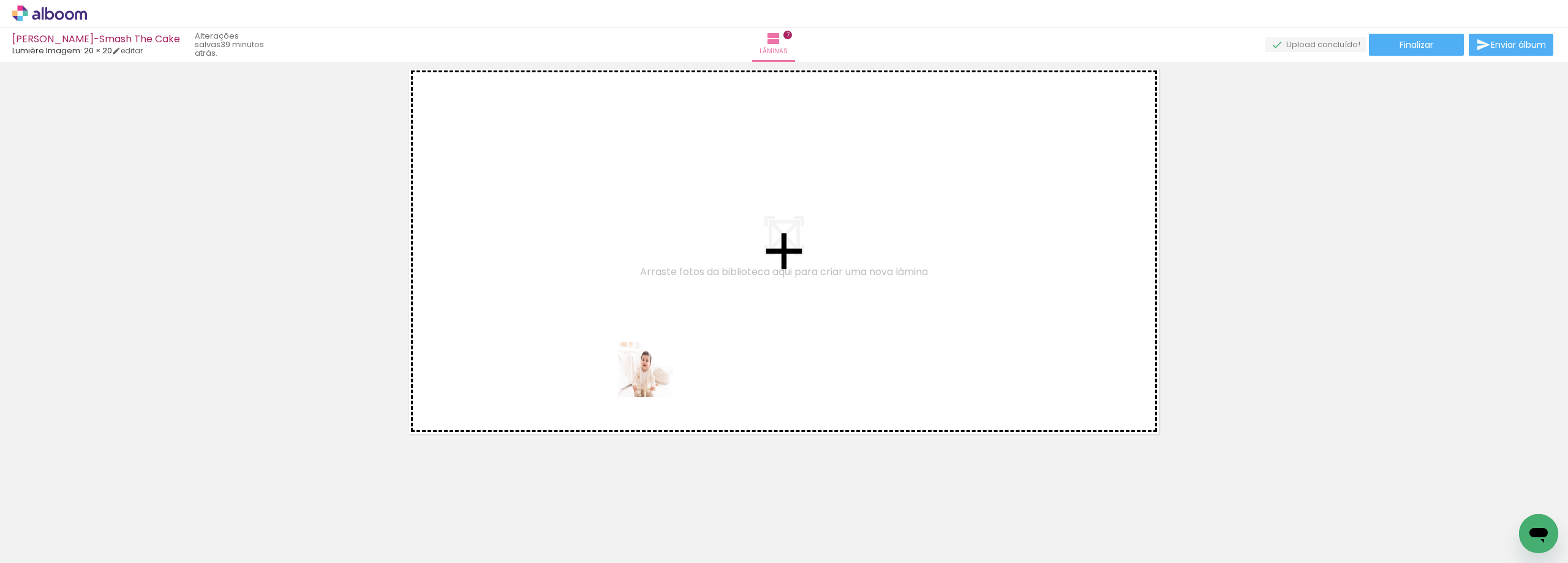
drag, startPoint x: 644, startPoint y: 406, endPoint x: 645, endPoint y: 556, distance: 150.0
click at [656, 378] on quentale-workspace at bounding box center [784, 282] width 1568 height 563
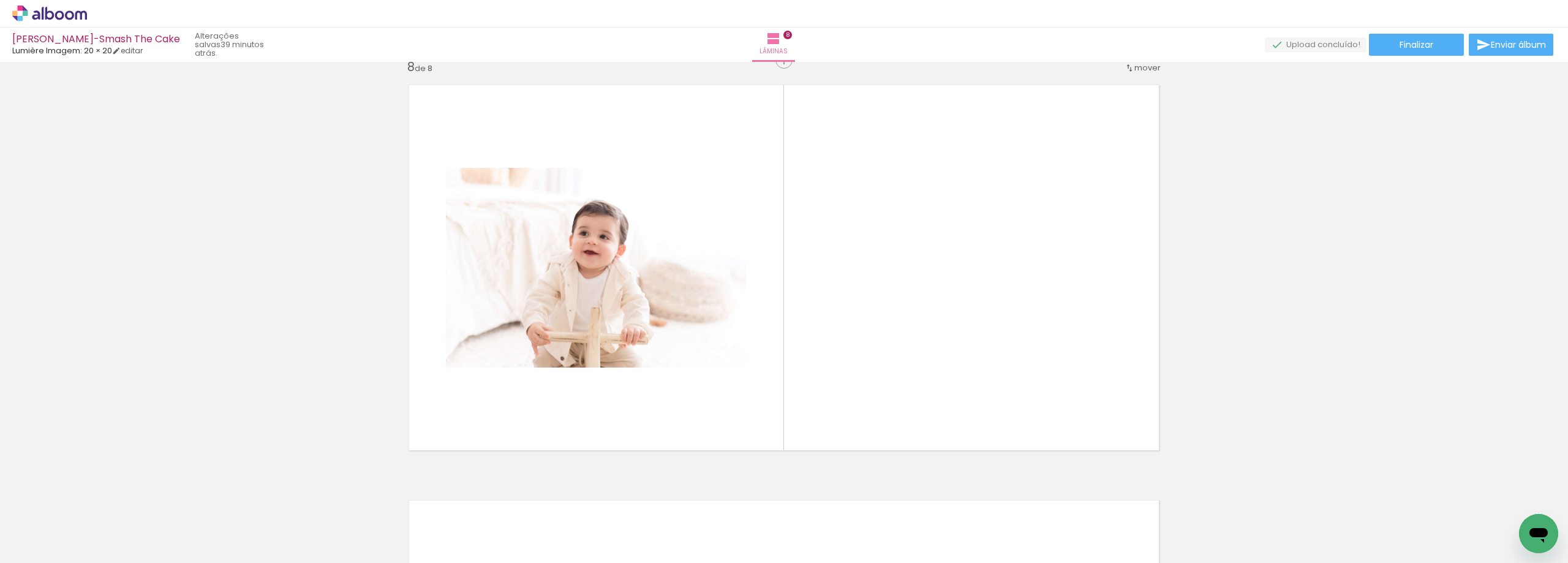
scroll to position [2925, 0]
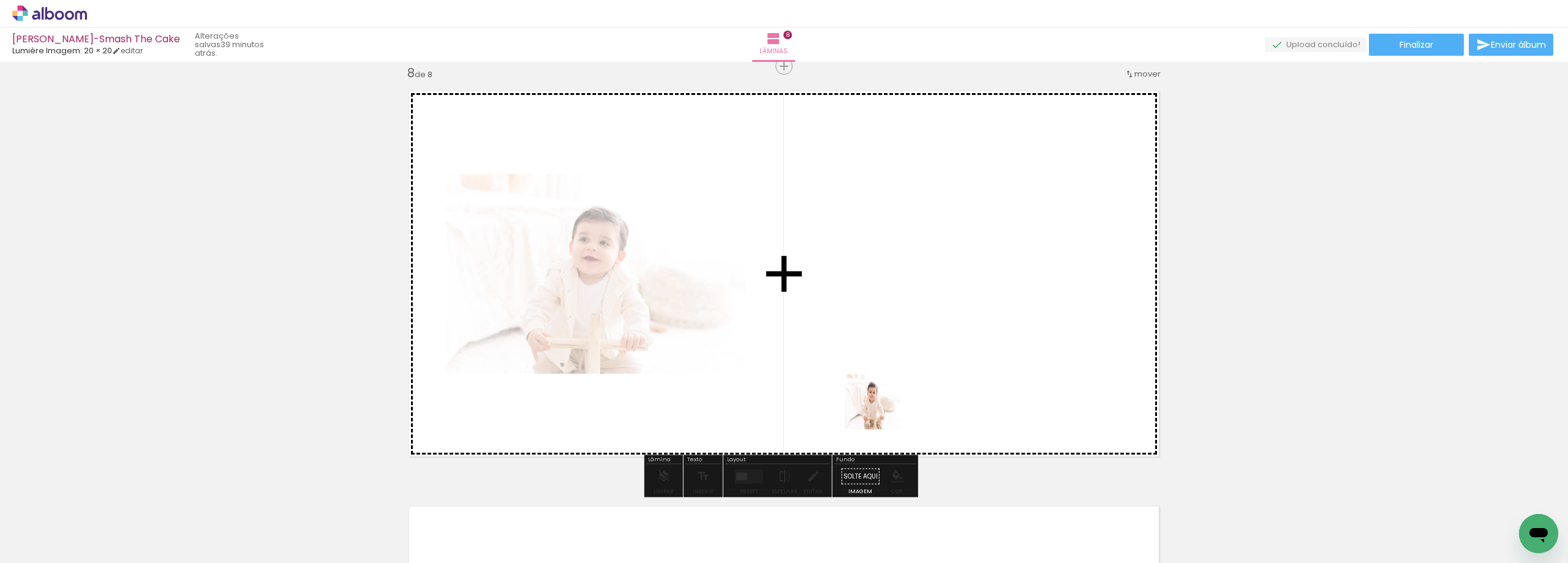
drag, startPoint x: 625, startPoint y: 526, endPoint x: 924, endPoint y: 371, distance: 336.8
click at [924, 371] on quentale-workspace at bounding box center [784, 282] width 1568 height 563
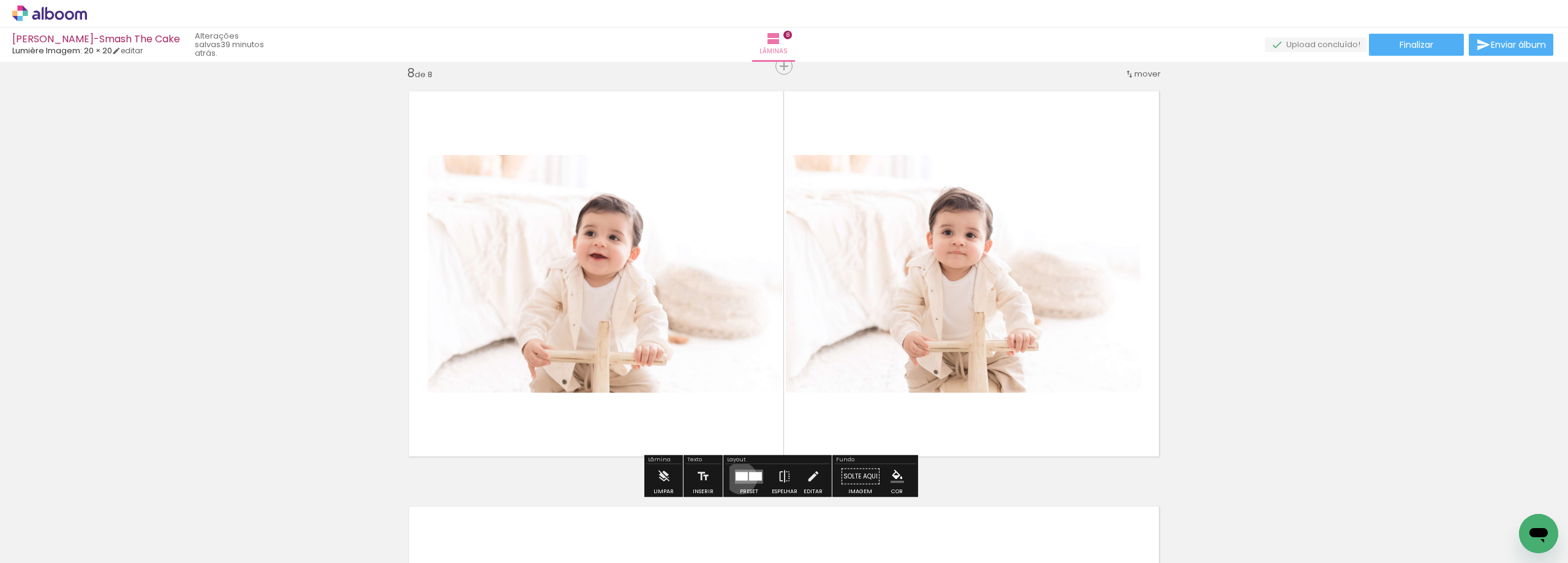
click at [738, 478] on div at bounding box center [742, 476] width 12 height 9
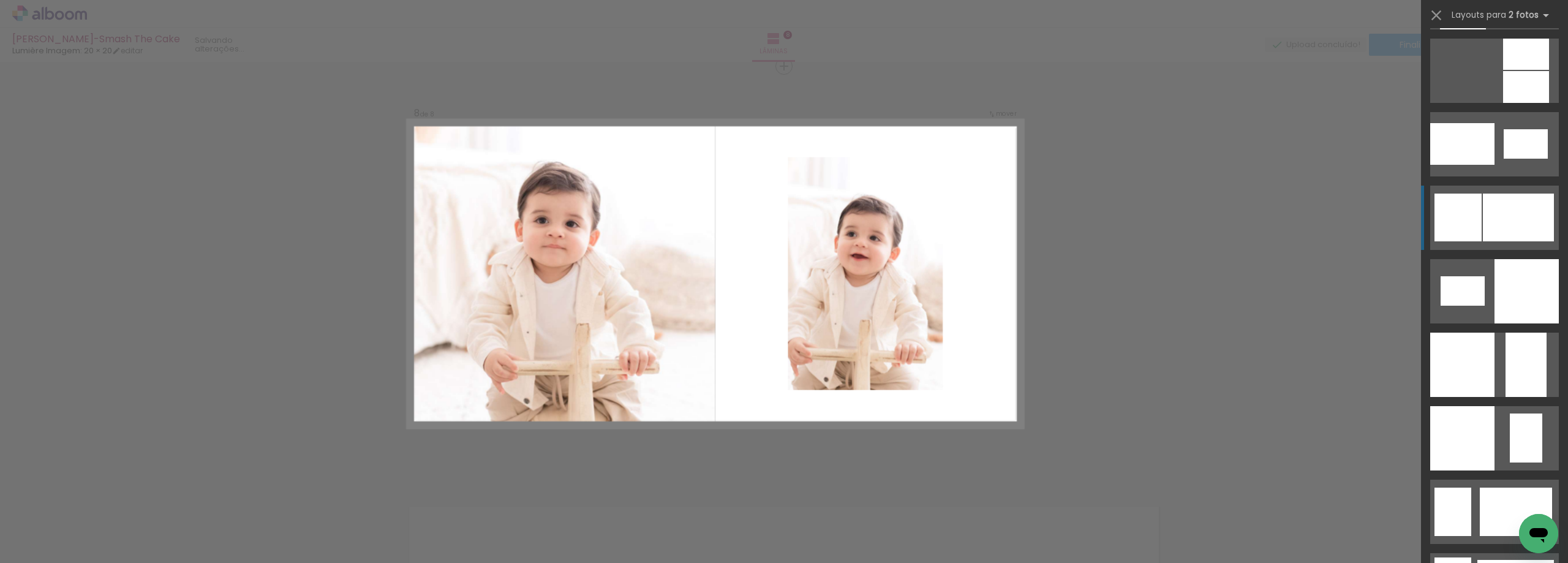
scroll to position [1471, 0]
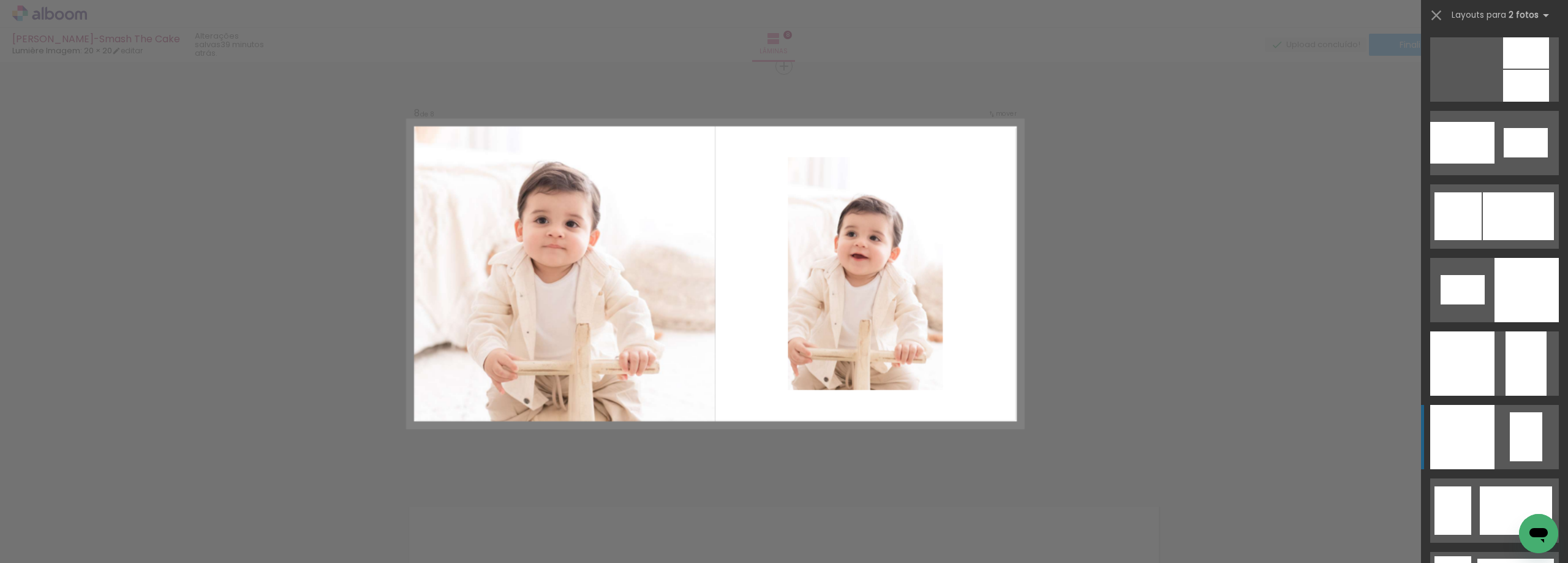
click at [1484, 424] on div at bounding box center [1462, 437] width 64 height 64
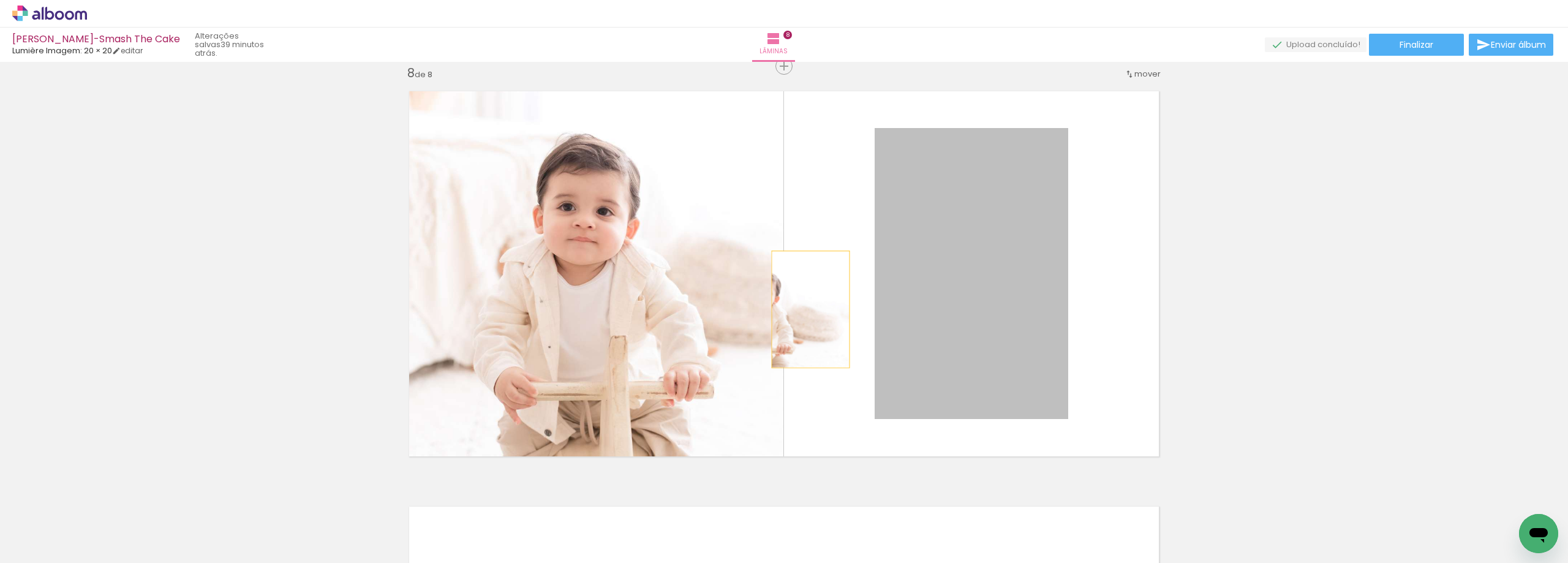
drag, startPoint x: 1033, startPoint y: 358, endPoint x: 752, endPoint y: 296, distance: 287.8
click at [0, 0] on slot at bounding box center [0, 0] width 0 height 0
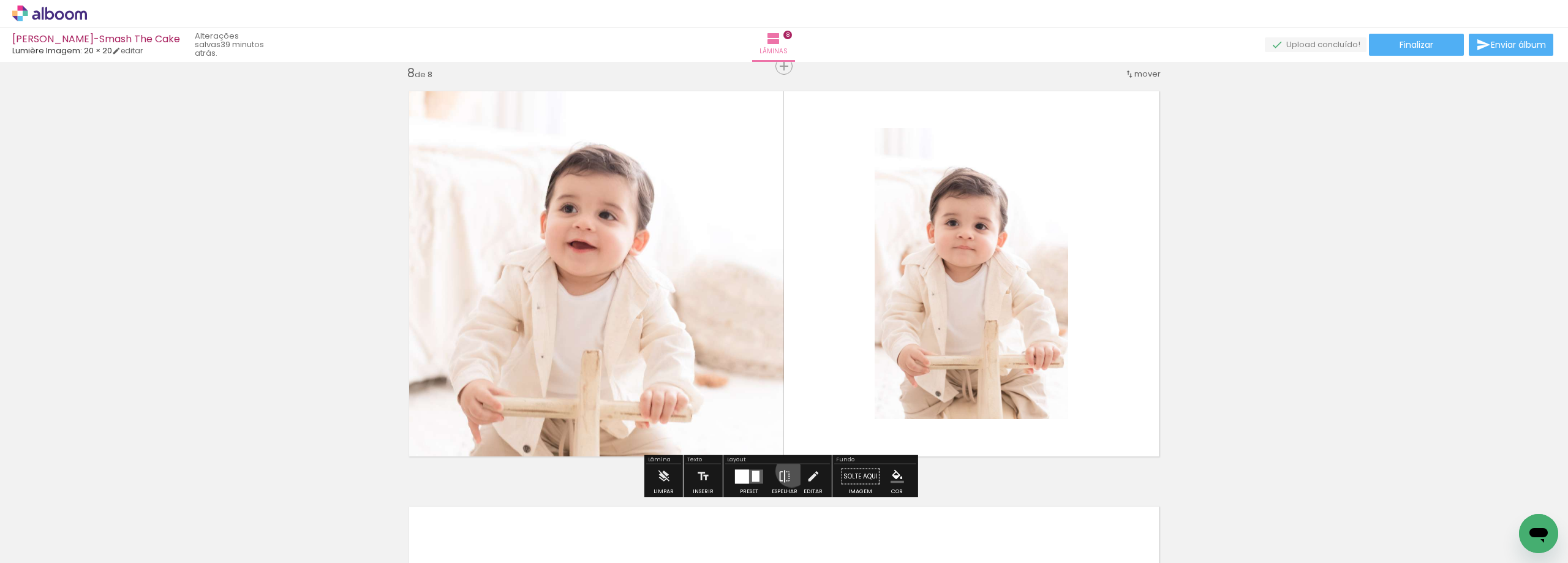
click at [789, 471] on paper-button "Espelhar" at bounding box center [784, 481] width 32 height 31
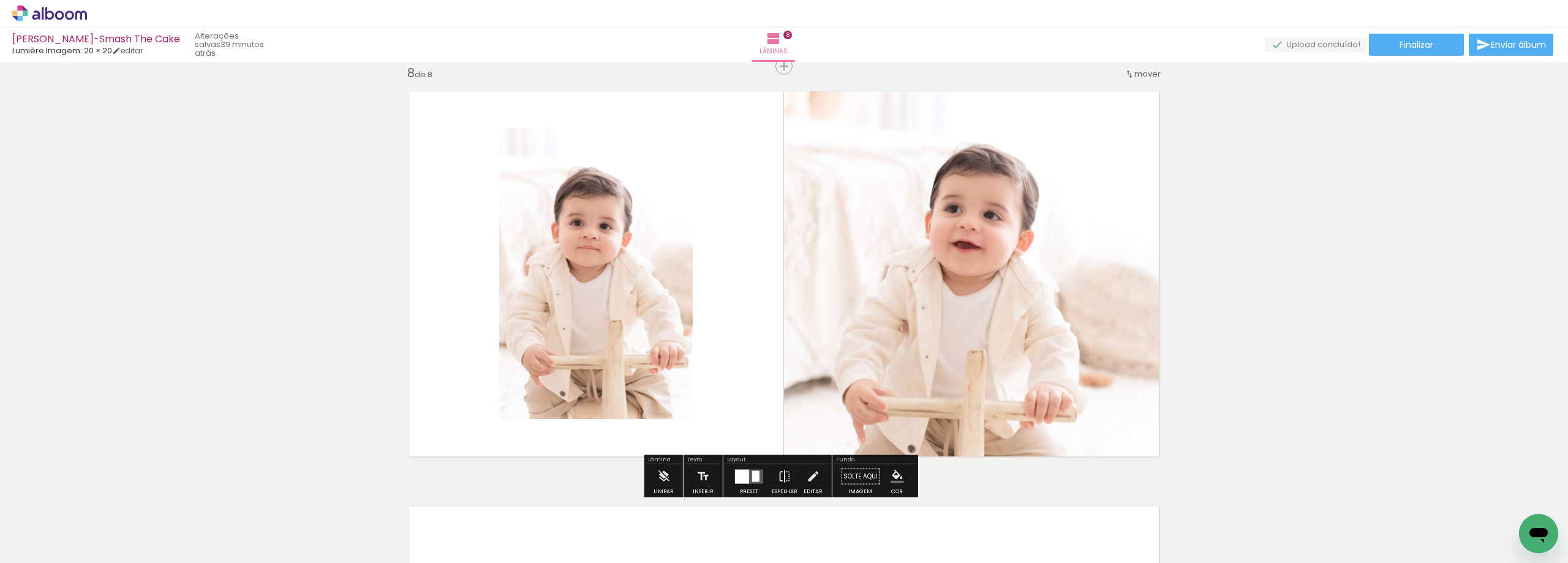
scroll to position [3047, 0]
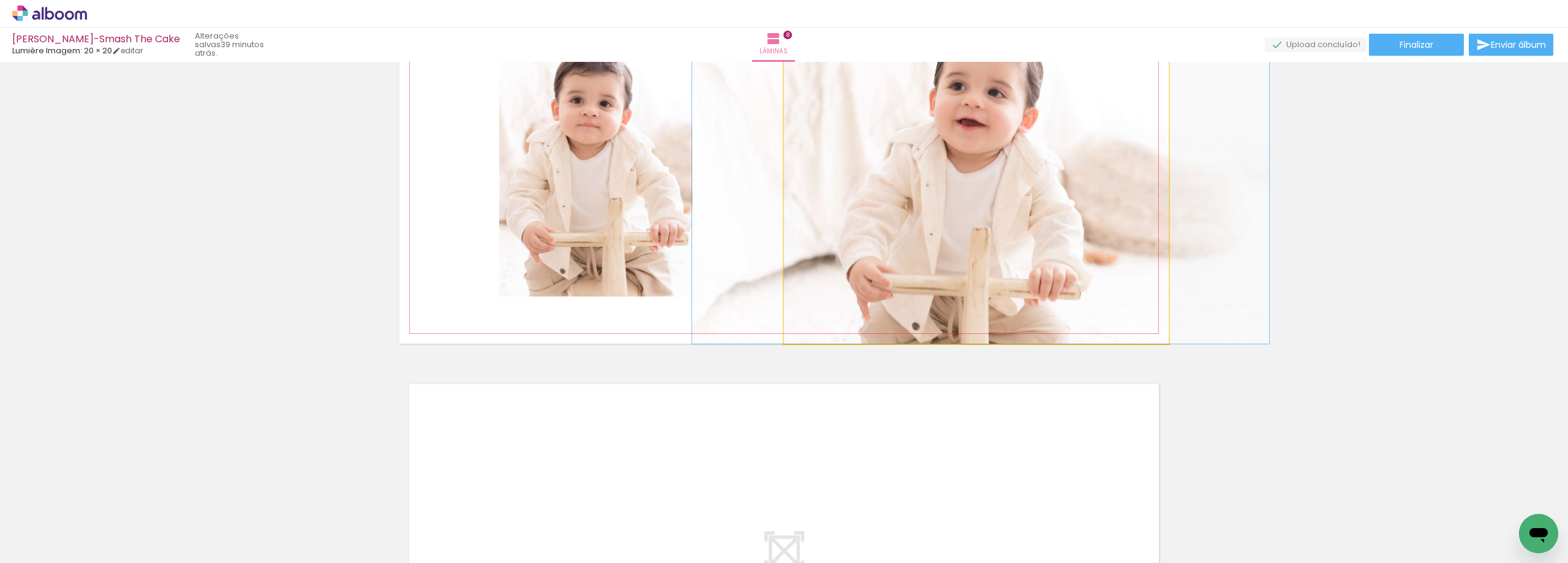
drag, startPoint x: 1049, startPoint y: 265, endPoint x: 1052, endPoint y: 232, distance: 33.1
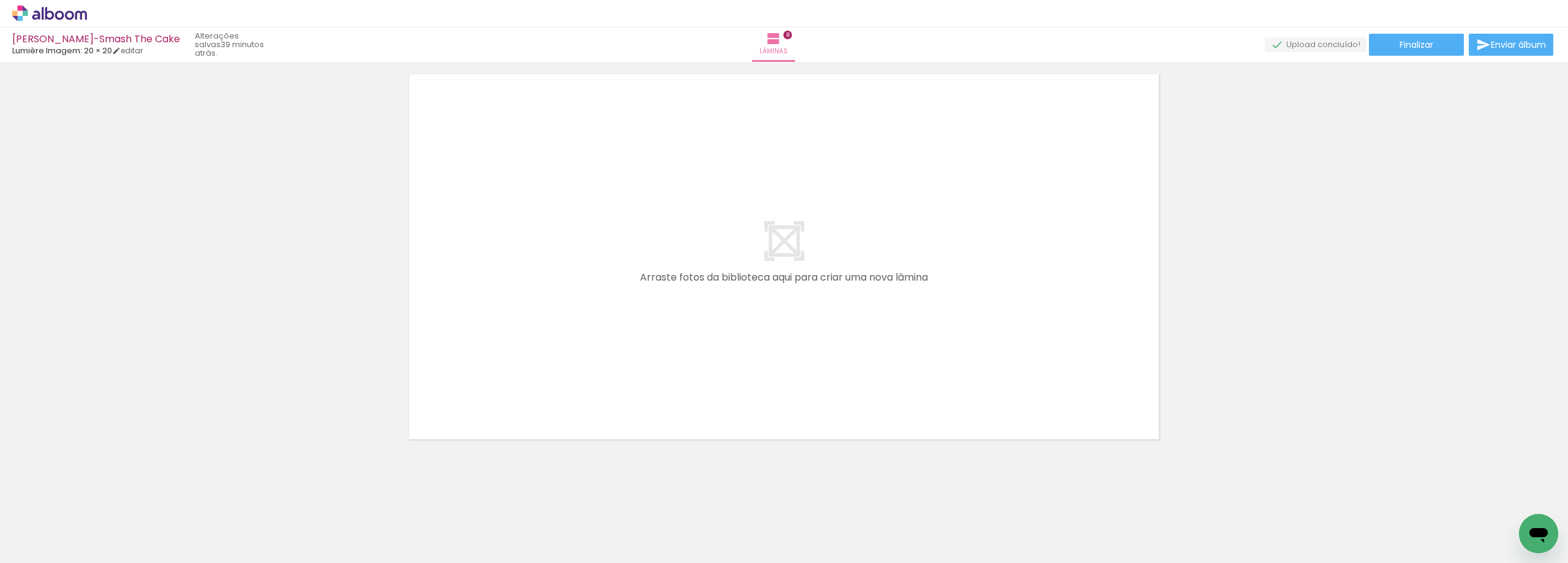
scroll to position [3363, 0]
drag, startPoint x: 668, startPoint y: 538, endPoint x: 740, endPoint y: 496, distance: 83.4
click at [765, 365] on quentale-workspace at bounding box center [784, 282] width 1568 height 563
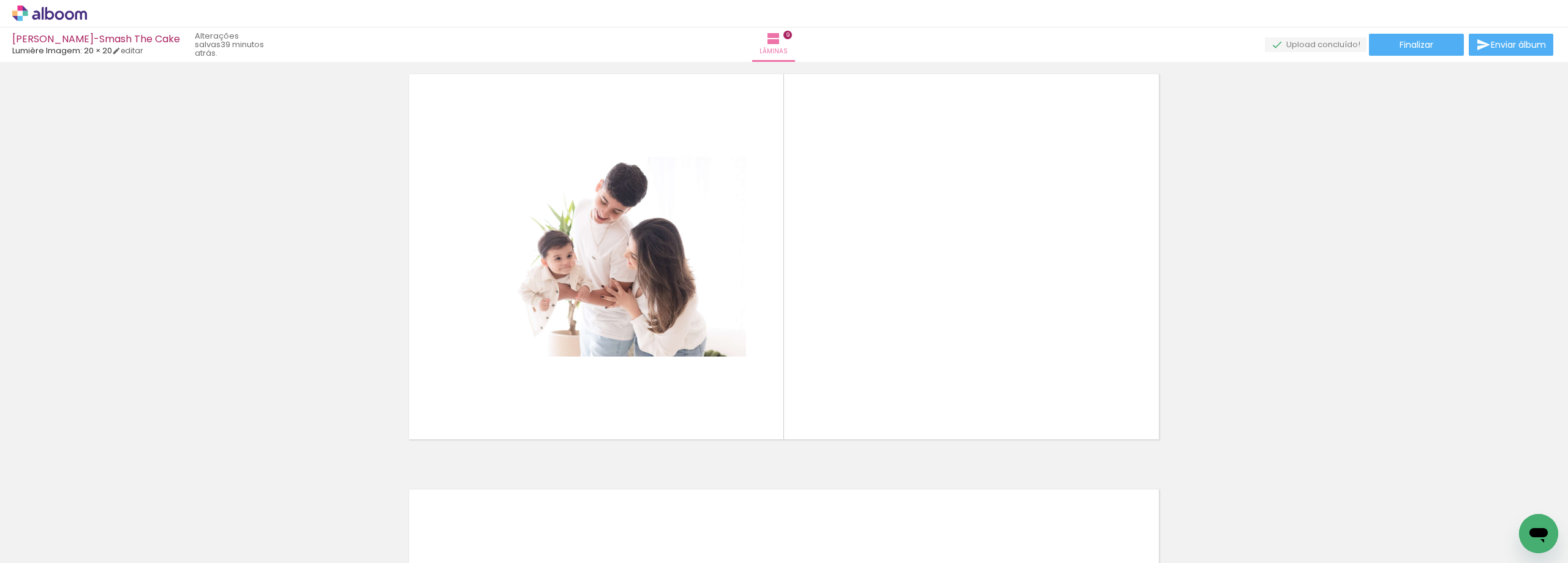
scroll to position [3341, 0]
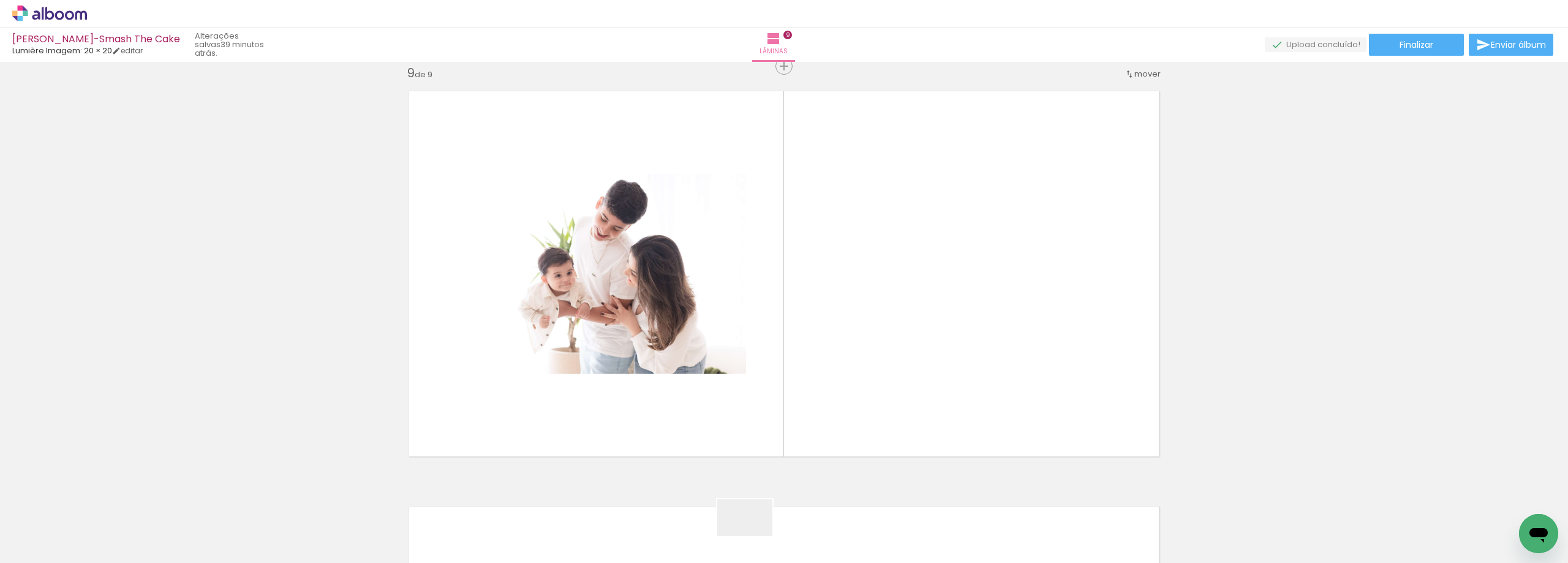
drag, startPoint x: 751, startPoint y: 542, endPoint x: 846, endPoint y: 442, distance: 137.9
click at [849, 381] on quentale-workspace at bounding box center [784, 282] width 1568 height 563
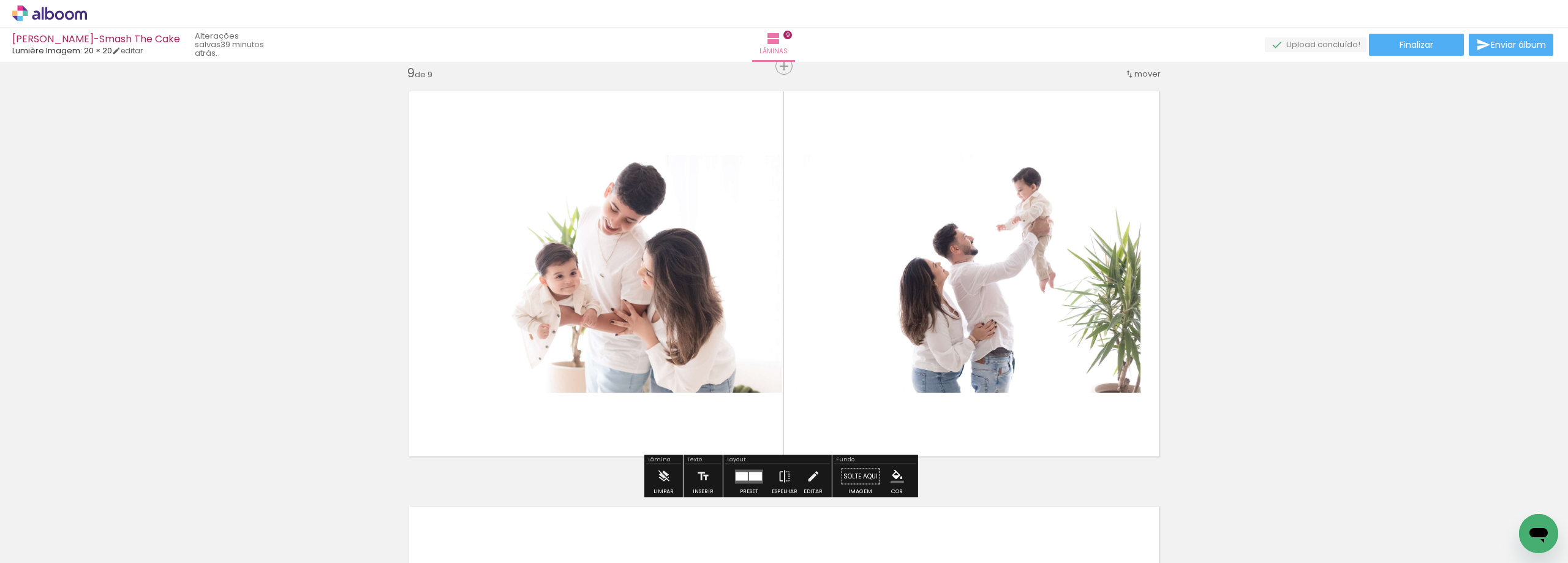
drag, startPoint x: 822, startPoint y: 506, endPoint x: 860, endPoint y: 346, distance: 164.5
click at [861, 346] on quentale-workspace at bounding box center [784, 282] width 1568 height 563
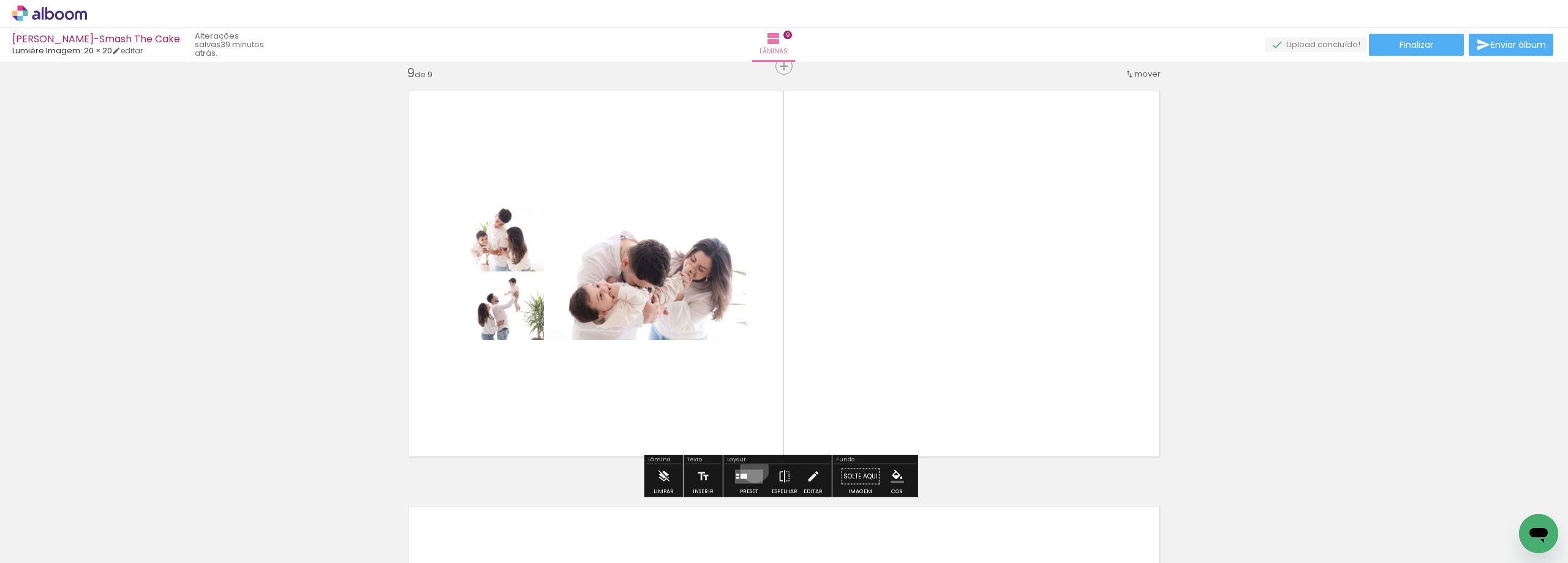
click at [751, 468] on div at bounding box center [749, 477] width 33 height 25
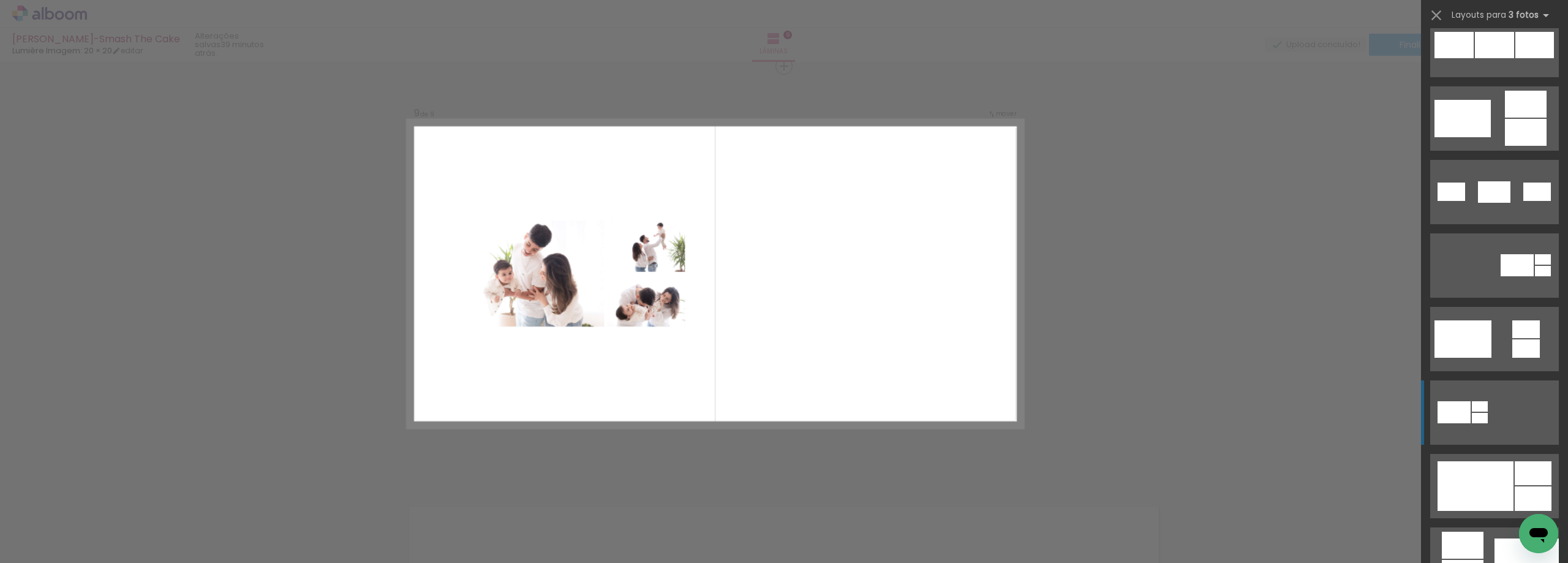
scroll to position [490, 0]
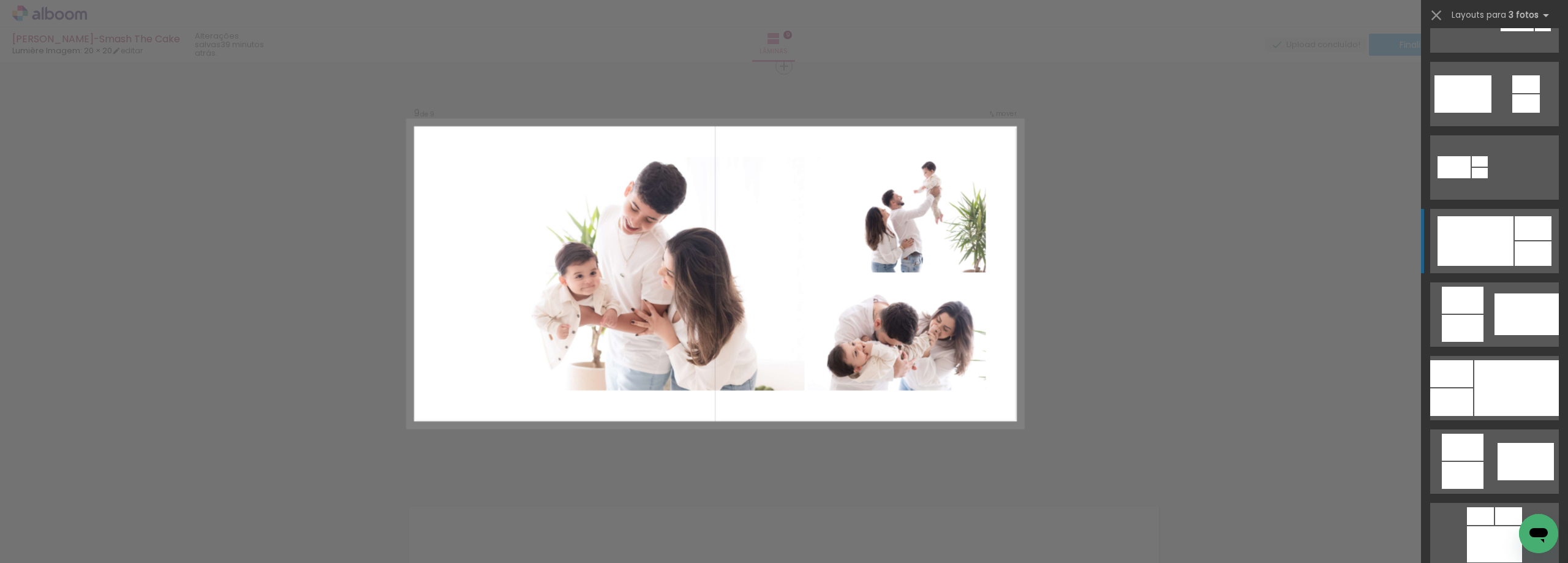
click at [1515, 254] on div at bounding box center [1533, 254] width 37 height 25
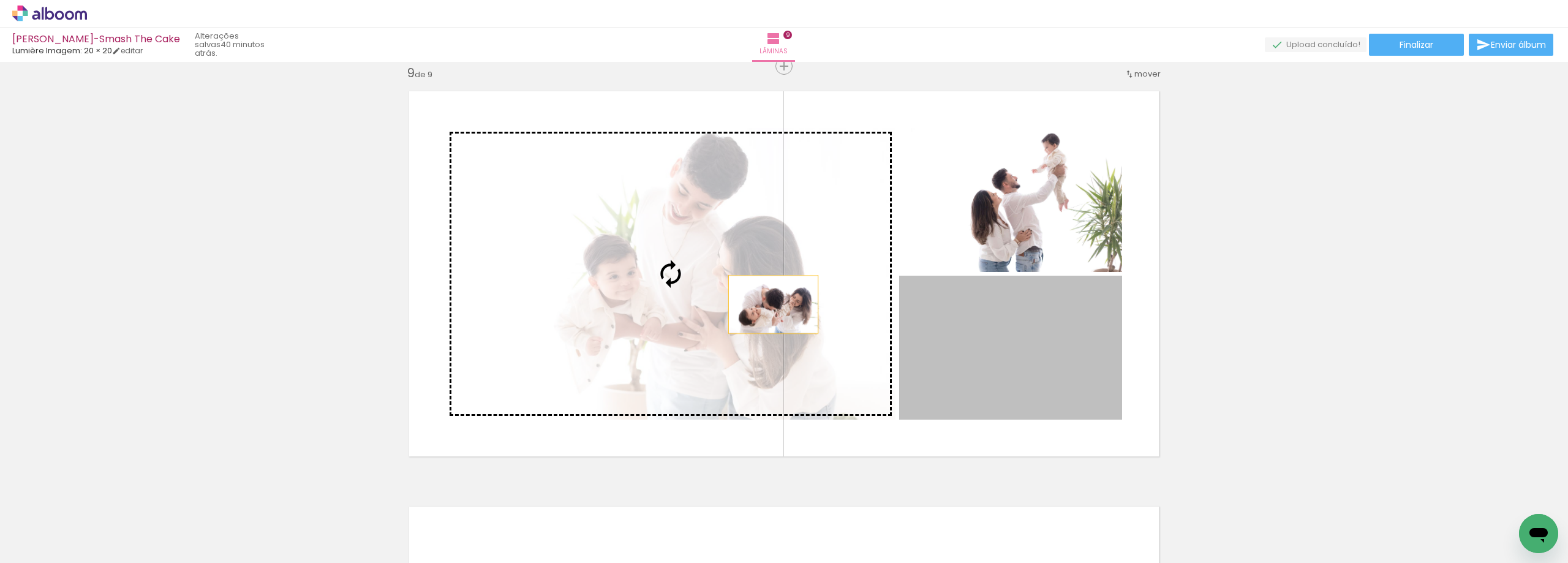
drag, startPoint x: 1042, startPoint y: 394, endPoint x: 749, endPoint y: 297, distance: 308.6
click at [0, 0] on slot at bounding box center [0, 0] width 0 height 0
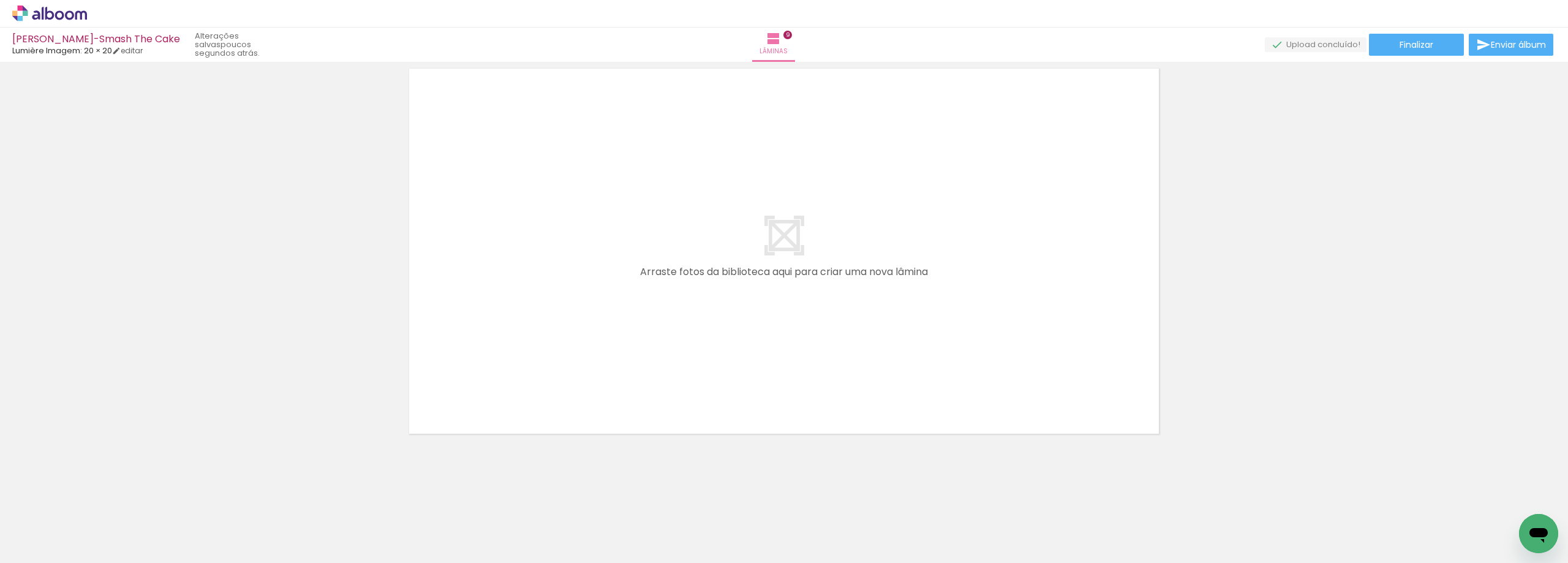
scroll to position [0, 950]
drag, startPoint x: 669, startPoint y: 481, endPoint x: 773, endPoint y: 446, distance: 109.7
click at [751, 311] on quentale-workspace at bounding box center [784, 282] width 1568 height 563
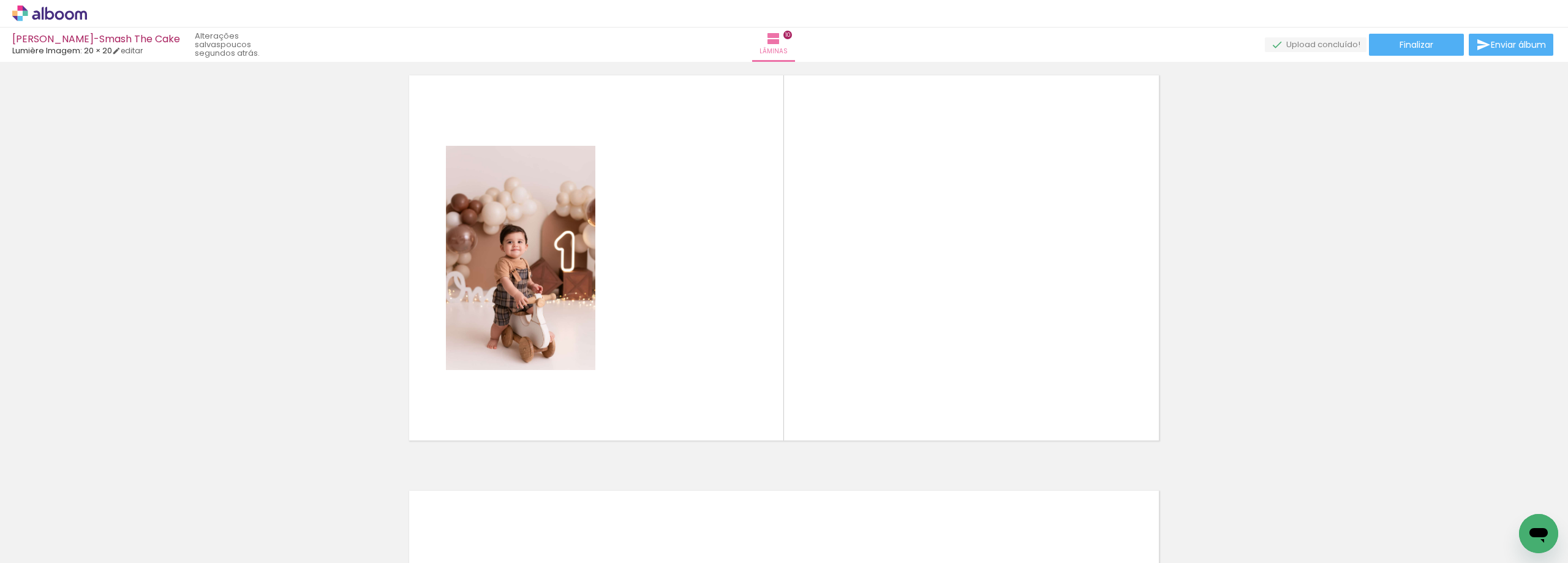
scroll to position [3756, 0]
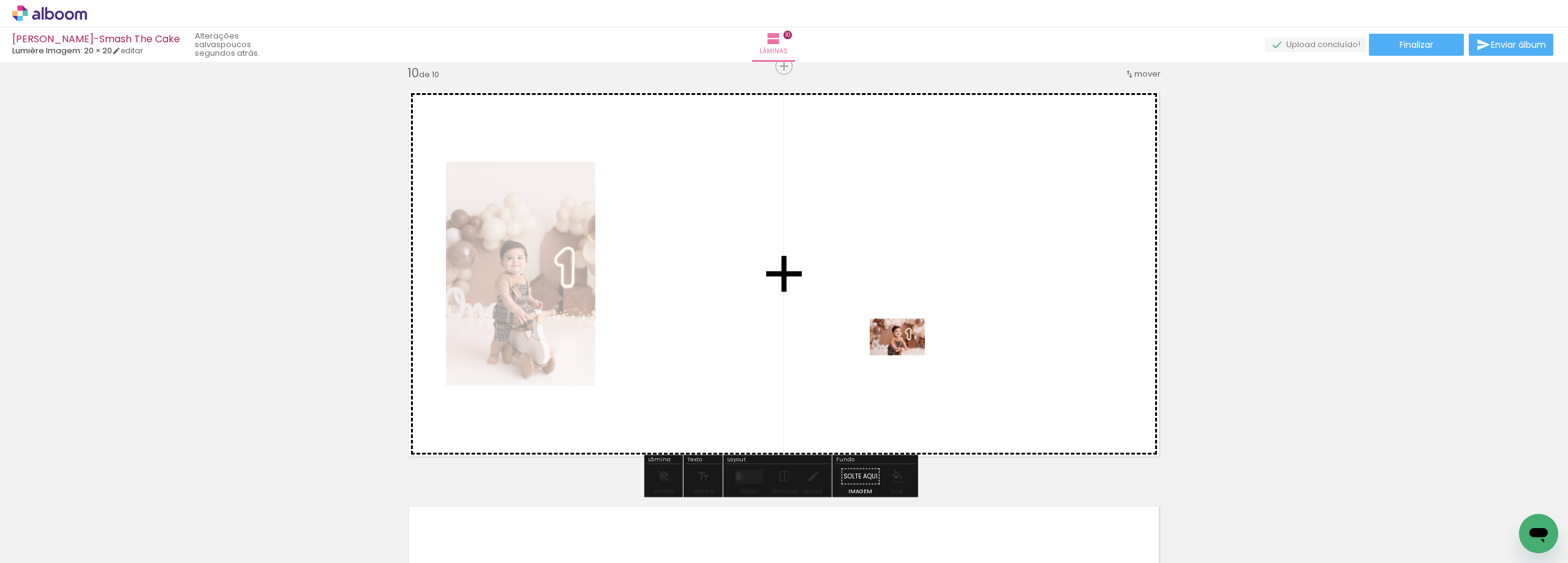
drag, startPoint x: 804, startPoint y: 502, endPoint x: 907, endPoint y: 356, distance: 178.7
click at [907, 356] on quentale-workspace at bounding box center [784, 282] width 1568 height 563
